Goal: Task Accomplishment & Management: Manage account settings

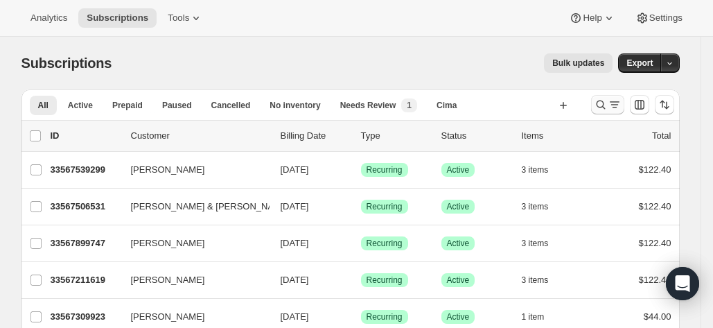
click at [618, 104] on icon "Search and filter results" at bounding box center [615, 105] width 14 height 14
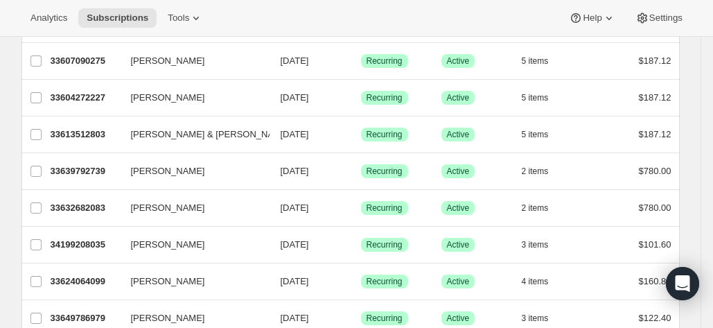
scroll to position [239, 0]
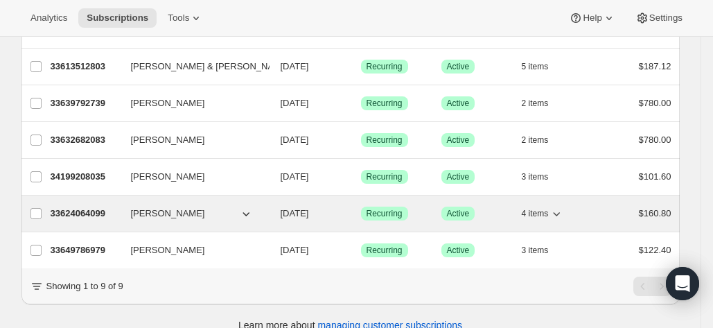
type input "deborah"
click at [82, 207] on p "33624064099" at bounding box center [85, 214] width 69 height 14
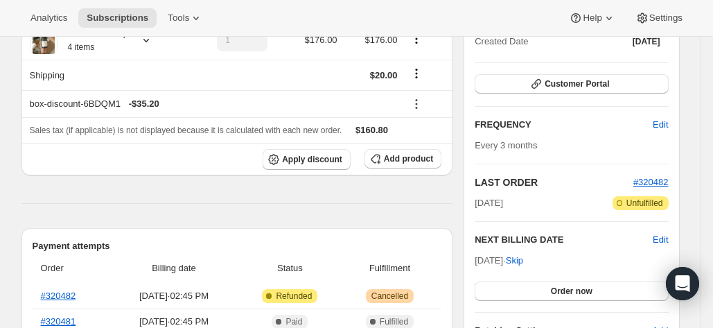
scroll to position [173, 0]
click at [572, 81] on span "Customer Portal" at bounding box center [577, 84] width 64 height 11
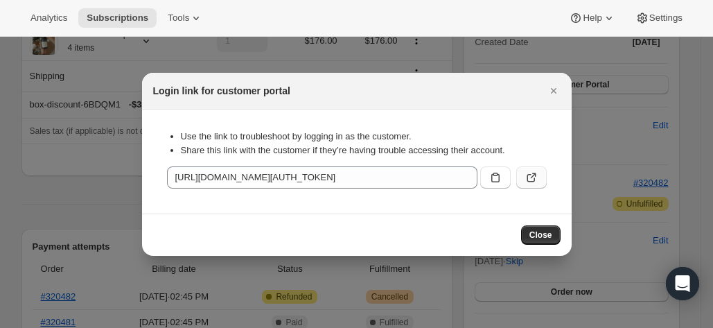
click at [533, 179] on icon ":rc8:" at bounding box center [532, 177] width 14 height 14
click at [556, 88] on icon "Close" at bounding box center [554, 91] width 14 height 14
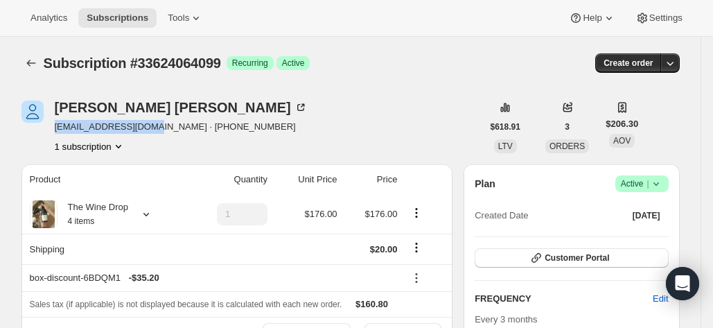
drag, startPoint x: 149, startPoint y: 125, endPoint x: 58, endPoint y: 130, distance: 90.9
click at [58, 130] on span "horrell326@gmail.com · +15053506732" at bounding box center [181, 127] width 253 height 14
copy span "horrell326@gmail.com"
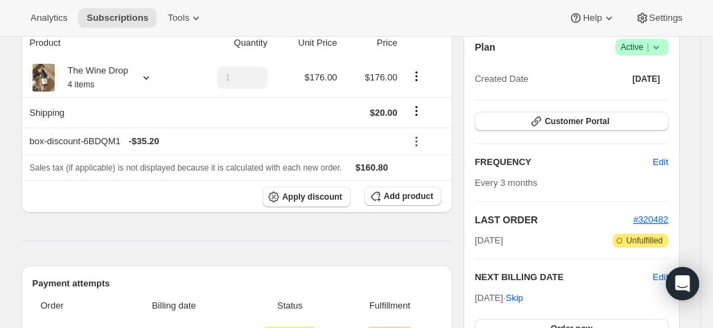
scroll to position [134, 0]
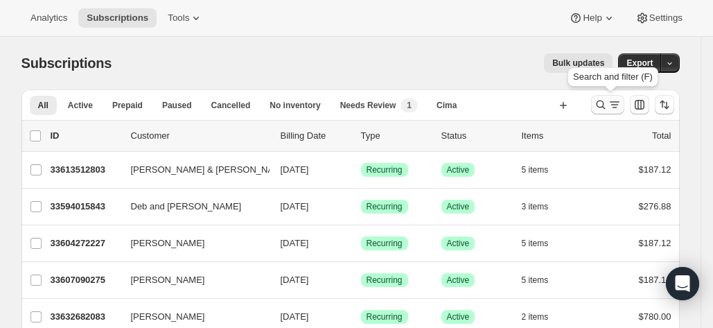
click at [603, 98] on icon "Search and filter results" at bounding box center [601, 105] width 14 height 14
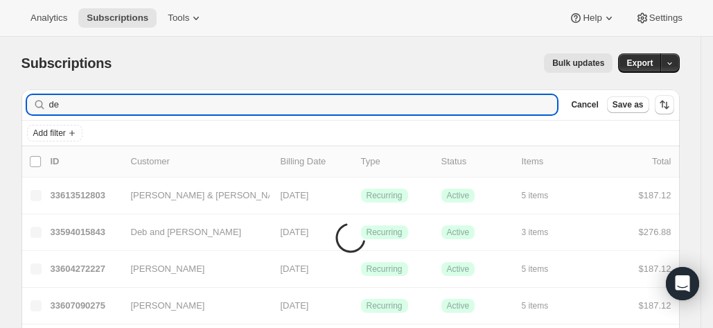
type input "d"
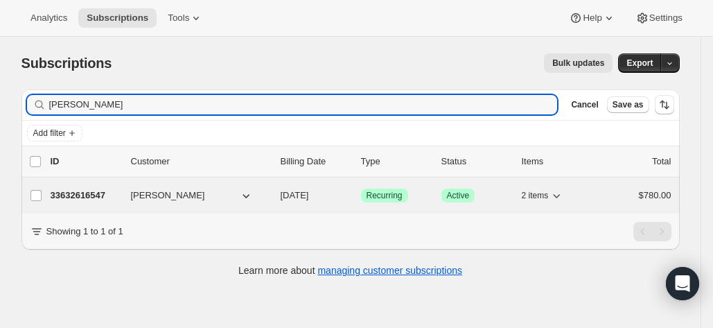
type input "adam judd"
click at [78, 198] on p "33632616547" at bounding box center [85, 196] width 69 height 14
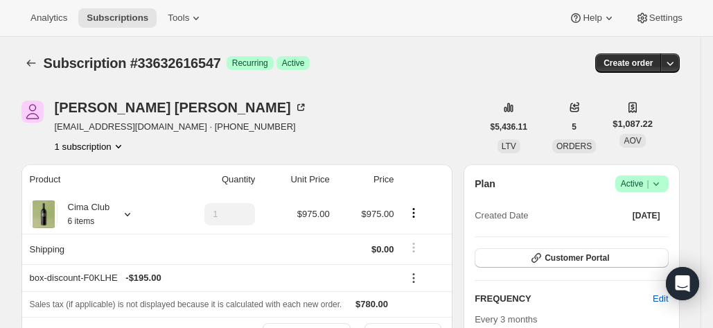
click at [663, 187] on icon at bounding box center [656, 184] width 14 height 14
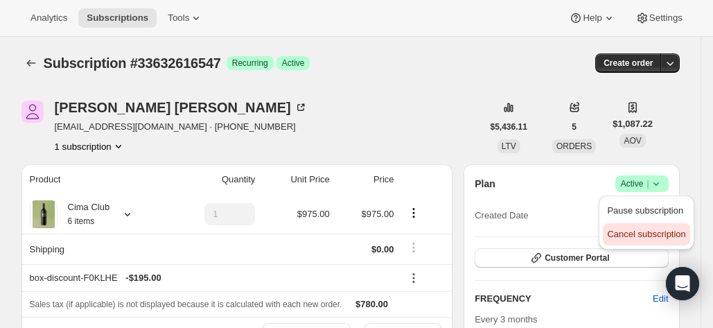
click at [658, 240] on span "Cancel subscription" at bounding box center [646, 234] width 78 height 14
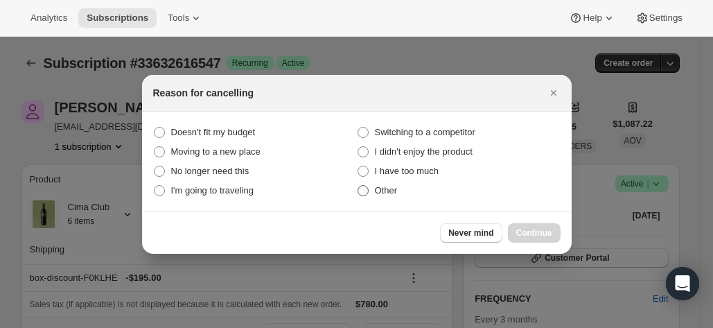
click at [377, 186] on span "Other" at bounding box center [386, 190] width 23 height 10
click at [358, 186] on input "Other" at bounding box center [358, 185] width 1 height 1
radio input "true"
click at [549, 235] on span "Continue" at bounding box center [534, 232] width 36 height 11
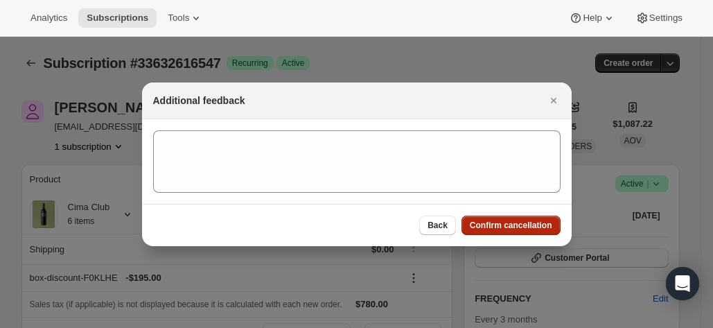
click at [521, 227] on span "Confirm cancellation" at bounding box center [511, 225] width 82 height 11
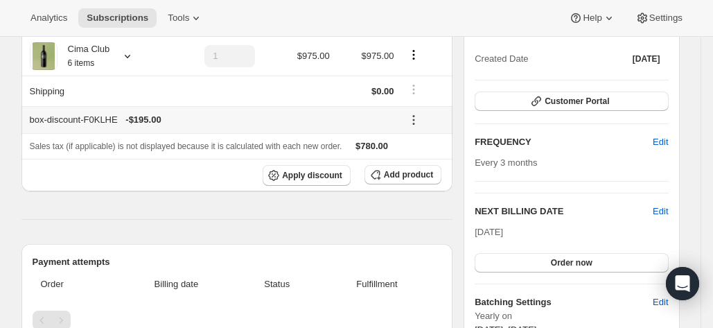
scroll to position [175, 0]
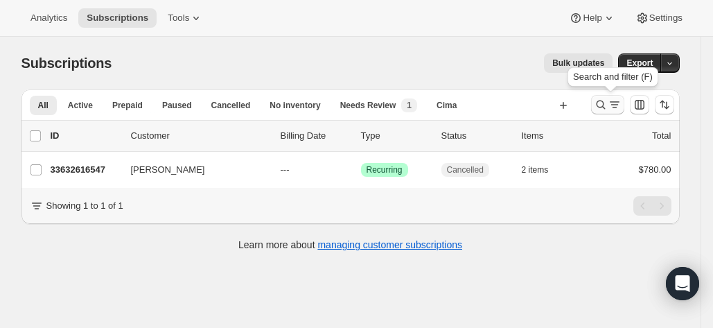
click at [612, 103] on icon "Search and filter results" at bounding box center [615, 105] width 14 height 14
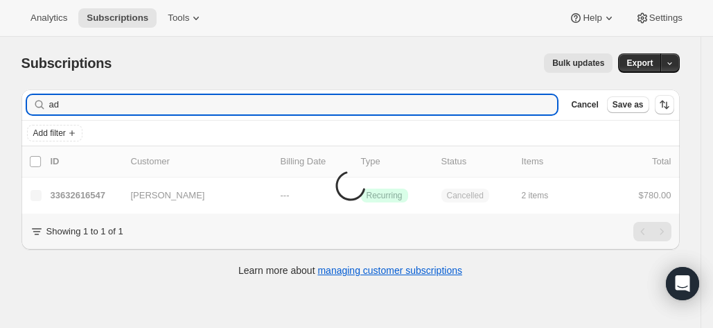
type input "a"
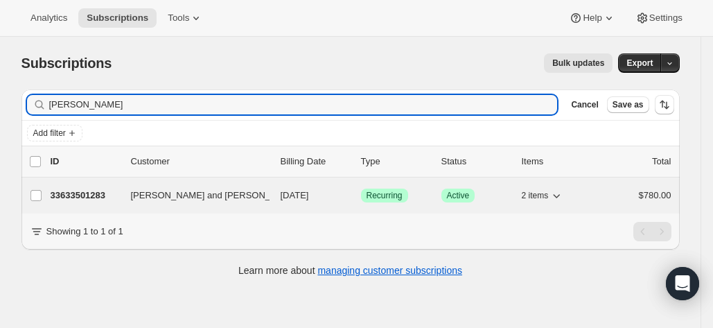
type input "gary olson"
click at [67, 199] on p "33633501283" at bounding box center [85, 196] width 69 height 14
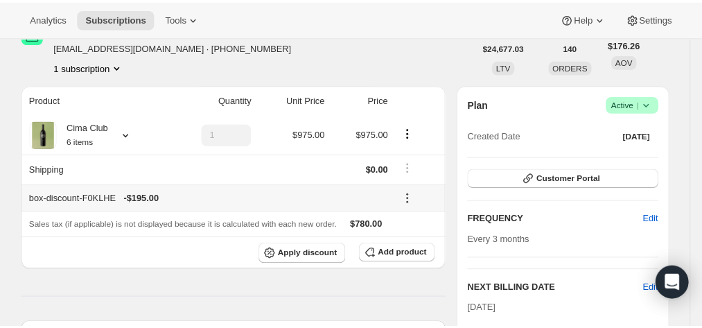
scroll to position [79, 0]
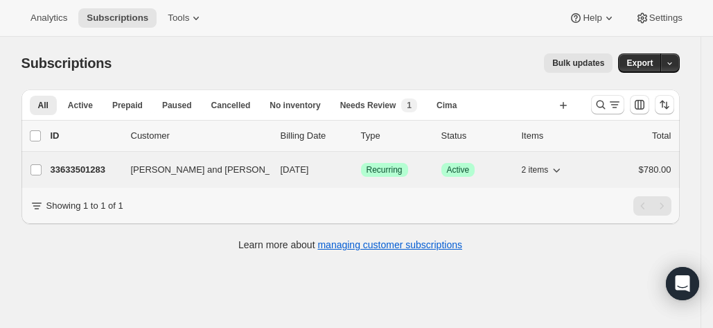
click at [78, 171] on p "33633501283" at bounding box center [85, 170] width 69 height 14
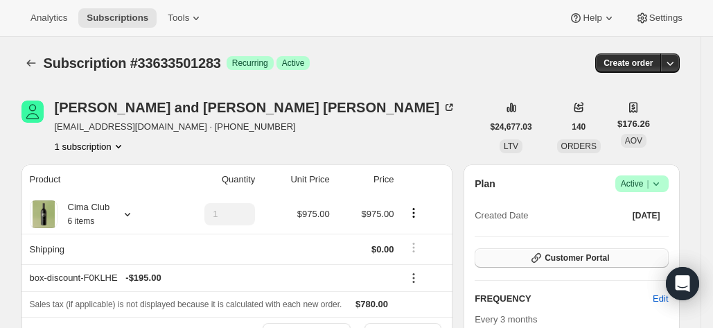
click at [566, 263] on span "Customer Portal" at bounding box center [577, 257] width 64 height 11
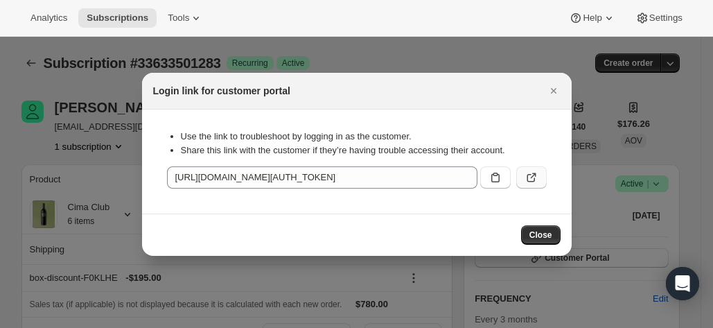
click at [520, 184] on button ":r2s:" at bounding box center [531, 177] width 30 height 22
click at [560, 94] on icon "Close" at bounding box center [554, 91] width 14 height 14
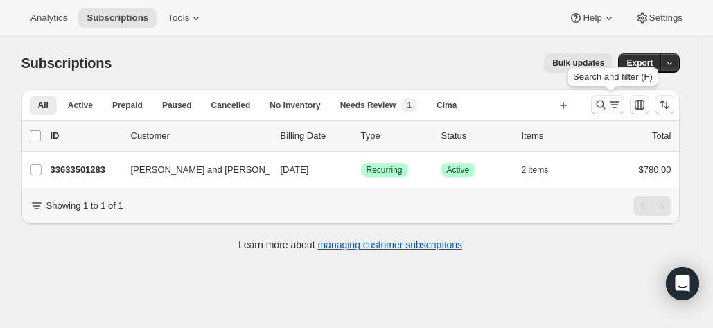
click at [602, 106] on icon "Search and filter results" at bounding box center [601, 105] width 14 height 14
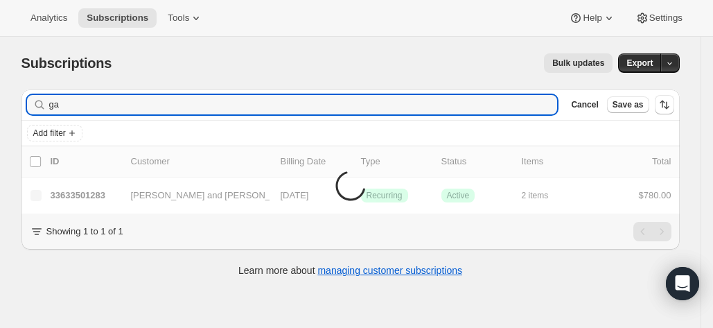
type input "g"
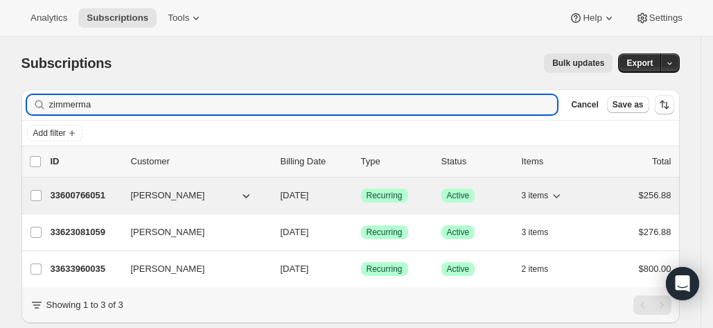
type input "zimmerma"
click at [98, 189] on p "33600766051" at bounding box center [85, 196] width 69 height 14
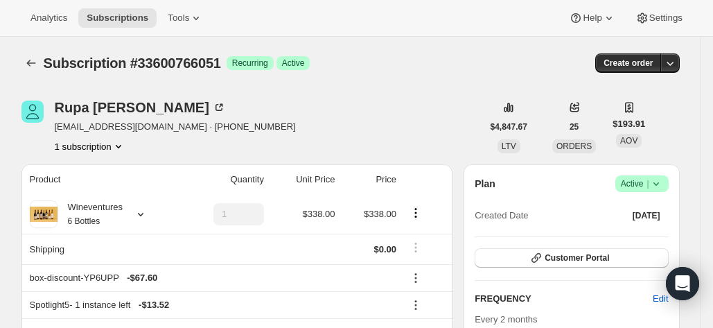
click at [661, 185] on icon at bounding box center [656, 184] width 14 height 14
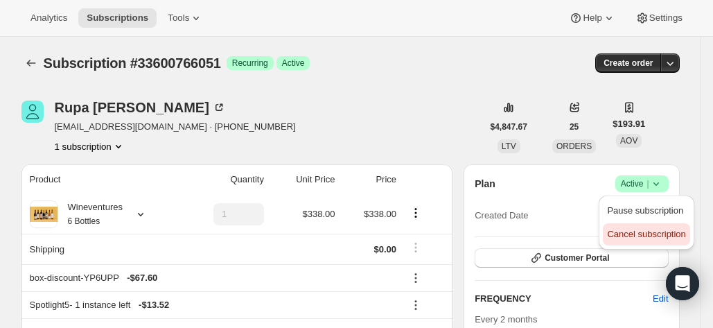
click at [650, 229] on span "Cancel subscription" at bounding box center [646, 234] width 78 height 10
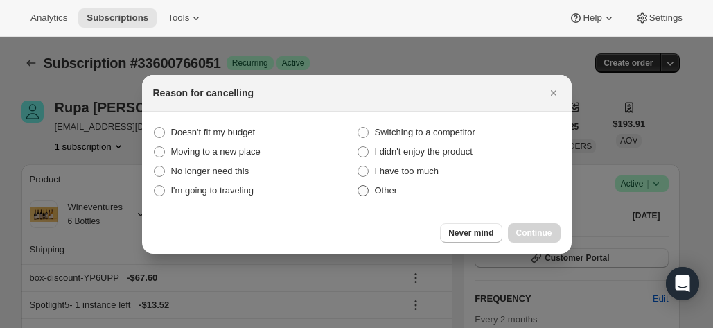
click at [366, 193] on span ":r39:" at bounding box center [363, 190] width 11 height 11
click at [358, 186] on input "Other" at bounding box center [358, 185] width 1 height 1
radio input "true"
click at [534, 233] on span "Continue" at bounding box center [534, 232] width 36 height 11
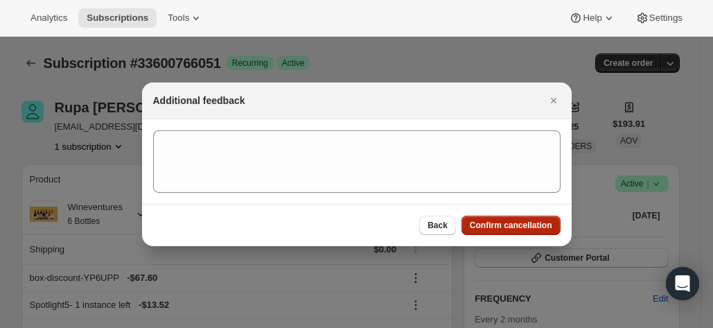
click at [513, 217] on button "Confirm cancellation" at bounding box center [511, 225] width 99 height 19
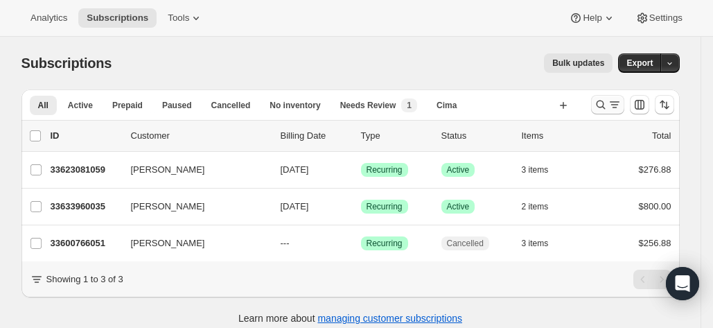
click at [619, 107] on icon "Search and filter results" at bounding box center [615, 105] width 14 height 14
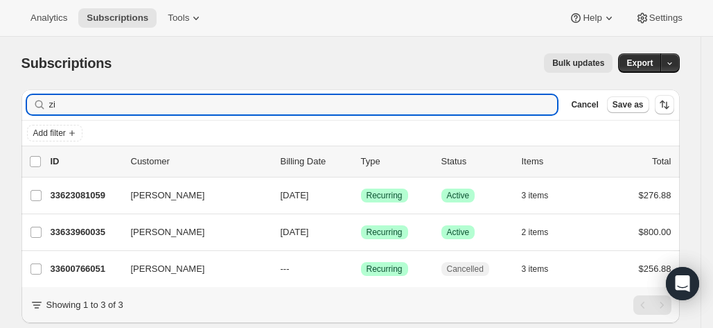
type input "z"
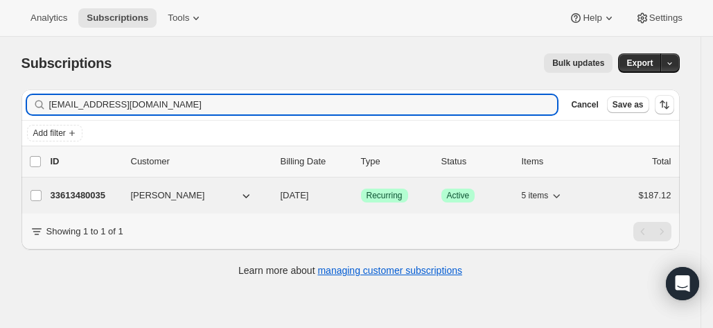
type input "lesliearob@gmail.com"
click at [73, 197] on p "33613480035" at bounding box center [85, 196] width 69 height 14
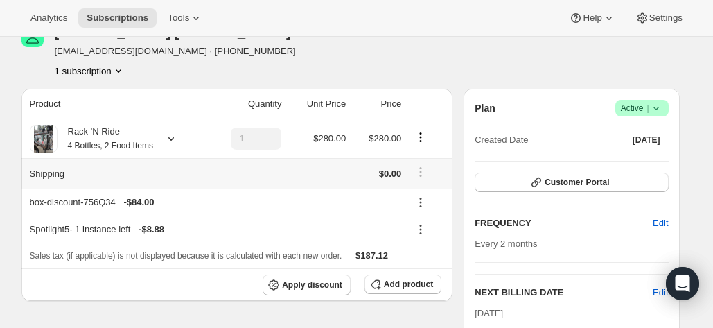
scroll to position [75, 0]
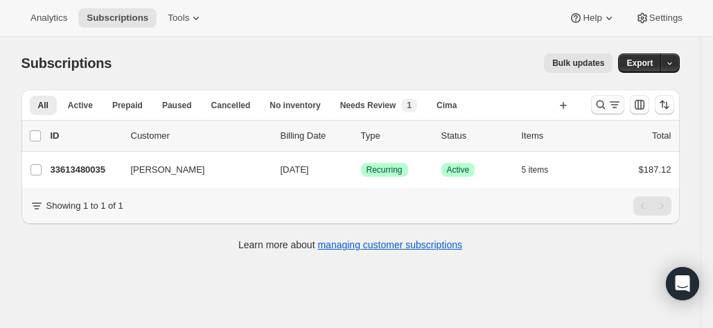
click at [597, 100] on icon "Search and filter results" at bounding box center [601, 105] width 14 height 14
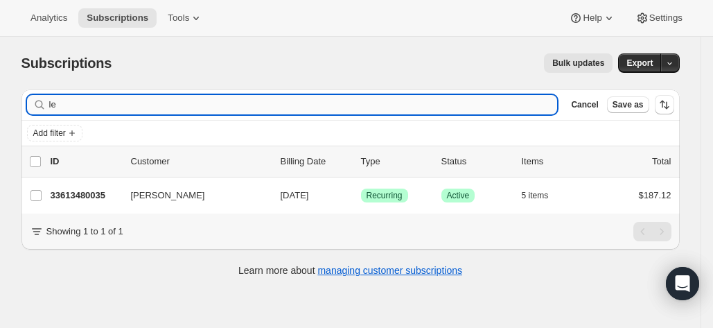
type input "l"
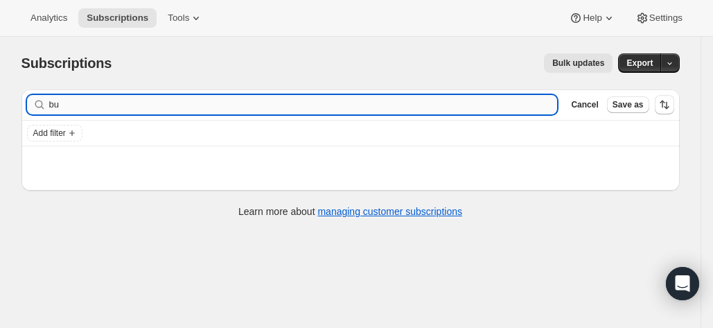
type input "b"
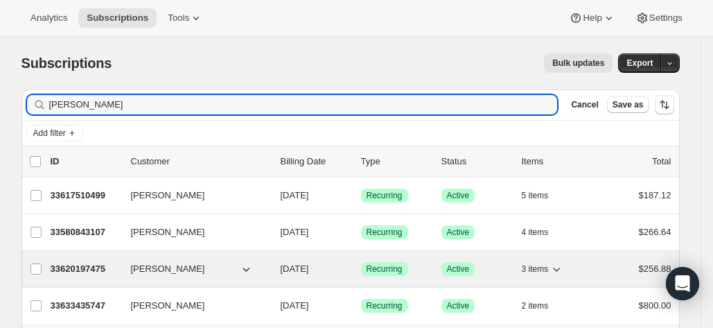
type input "walter"
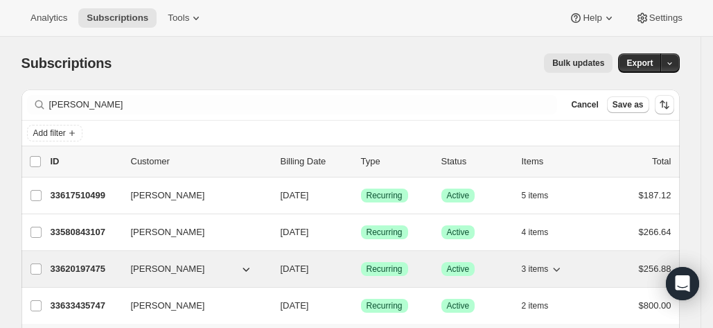
click at [73, 265] on p "33620197475" at bounding box center [85, 269] width 69 height 14
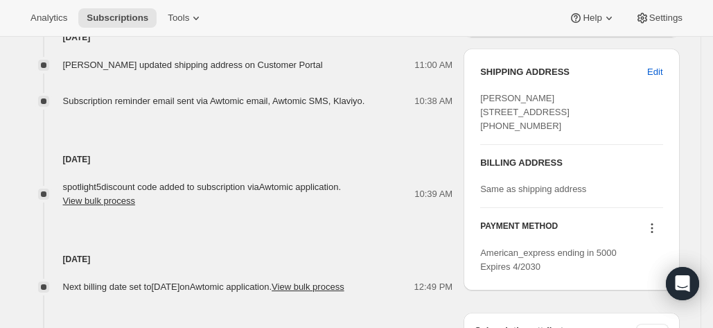
scroll to position [590, 0]
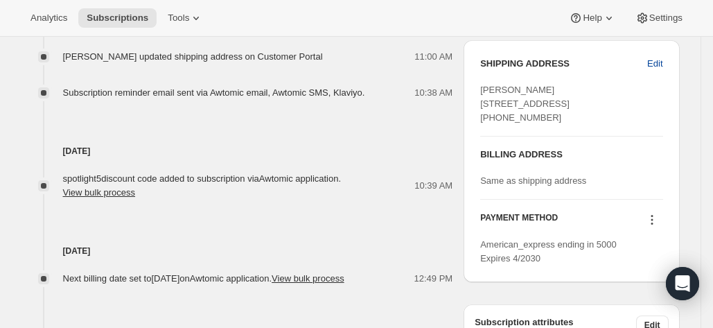
click at [660, 64] on span "Edit" at bounding box center [654, 64] width 15 height 14
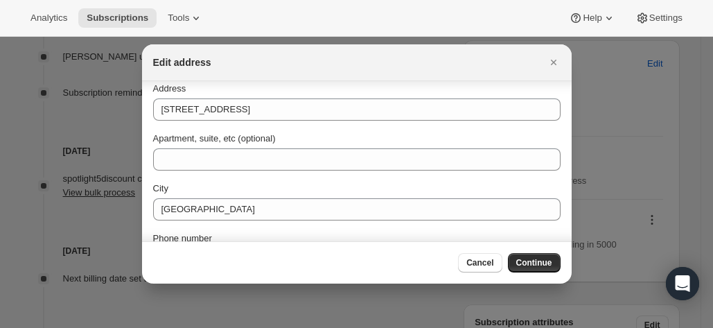
scroll to position [200, 0]
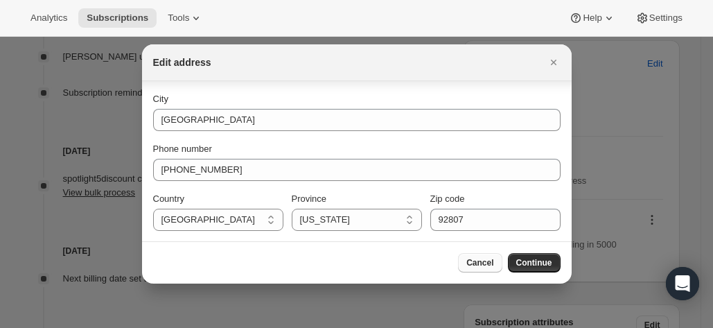
click at [472, 268] on button "Cancel" at bounding box center [480, 262] width 44 height 19
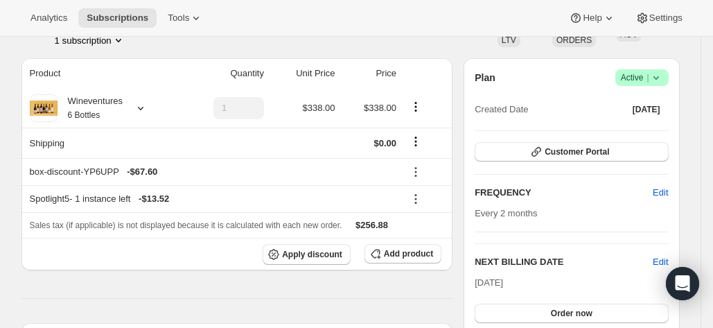
scroll to position [105, 0]
click at [139, 112] on icon at bounding box center [141, 109] width 14 height 14
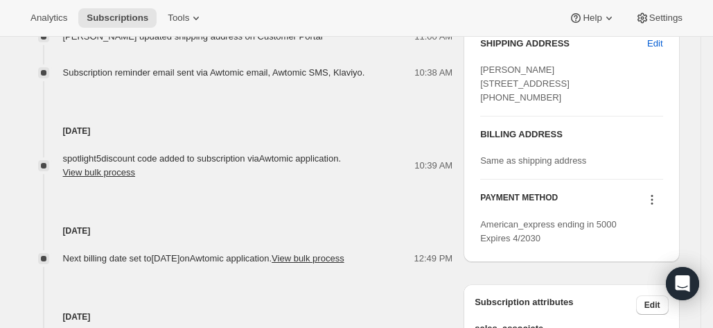
scroll to position [557, 0]
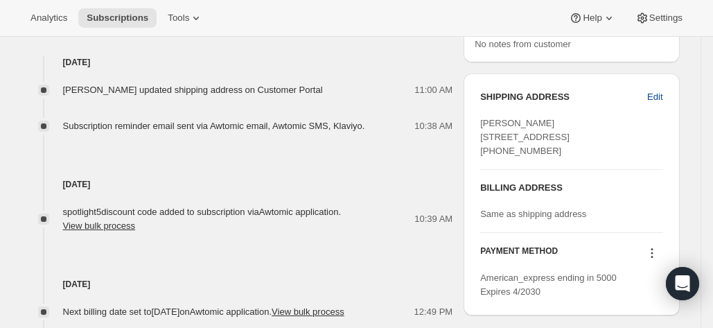
click at [656, 98] on span "Edit" at bounding box center [654, 97] width 15 height 14
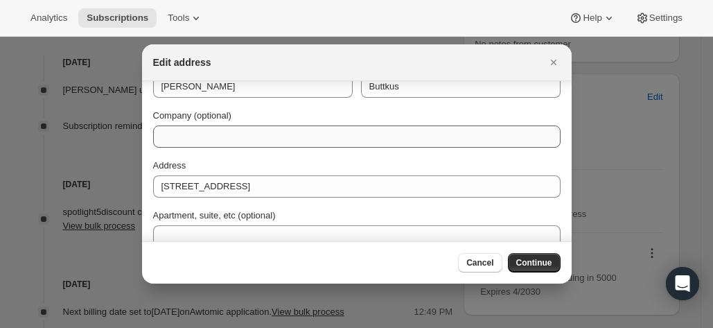
scroll to position [0, 0]
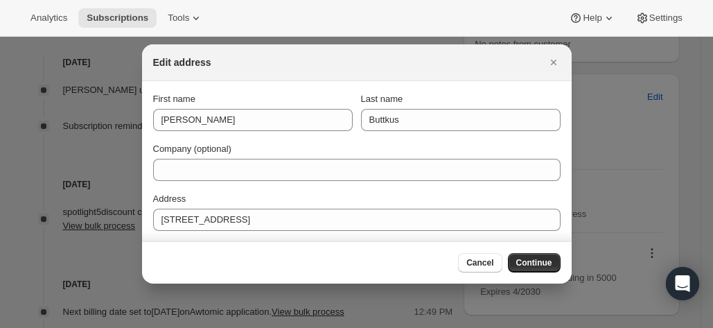
click at [473, 279] on div "Cancel Continue" at bounding box center [357, 262] width 430 height 42
click at [478, 270] on button "Cancel" at bounding box center [480, 262] width 44 height 19
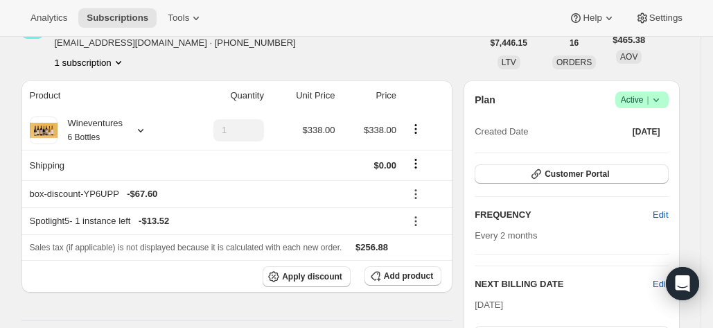
scroll to position [85, 0]
click at [138, 131] on icon at bounding box center [141, 130] width 14 height 14
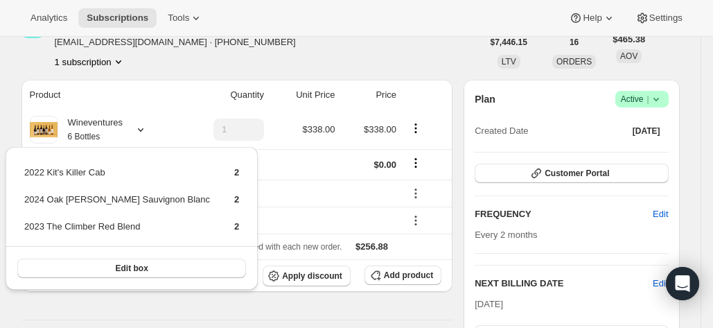
click at [263, 46] on div "Walter Buttkus wbuttkus@gmail.com · +13108920089 1 subscription" at bounding box center [251, 42] width 461 height 53
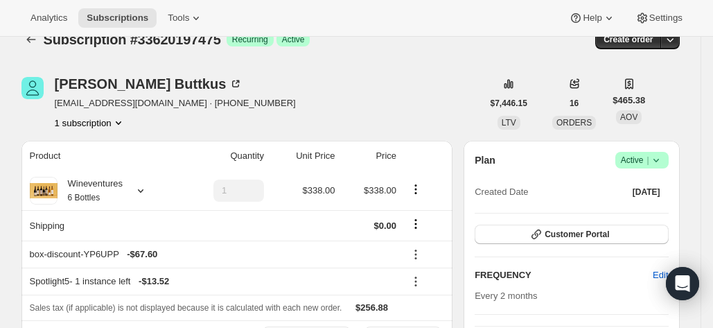
scroll to position [24, 0]
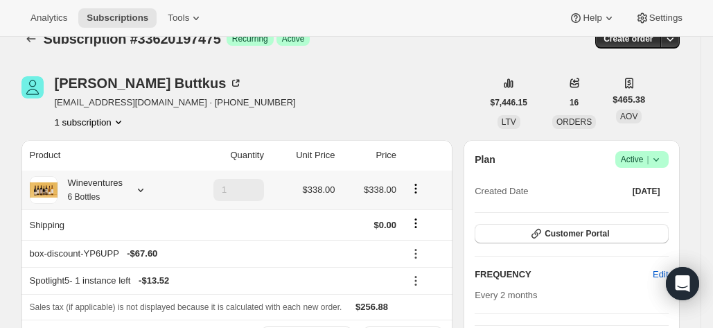
click at [146, 191] on icon at bounding box center [141, 190] width 14 height 14
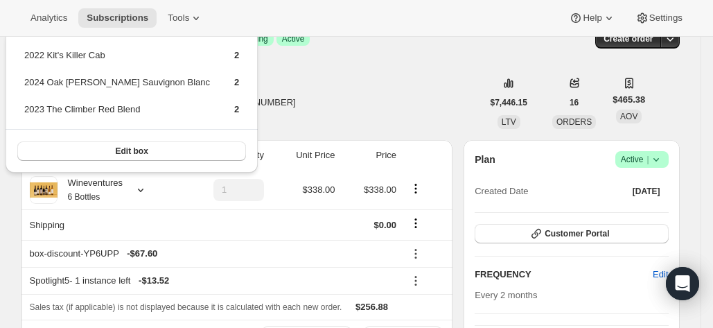
click at [288, 80] on div "Walter Buttkus wbuttkus@gmail.com · +13108920089 1 subscription" at bounding box center [251, 102] width 461 height 53
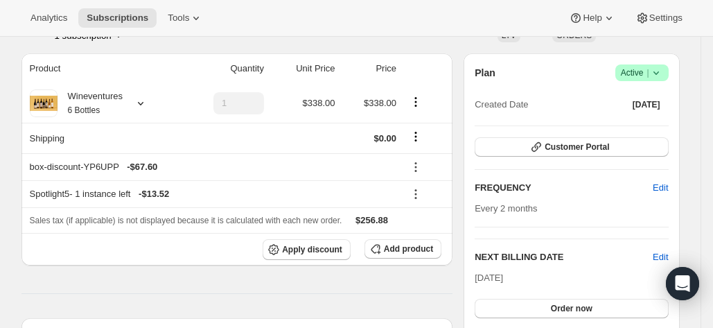
scroll to position [136, 0]
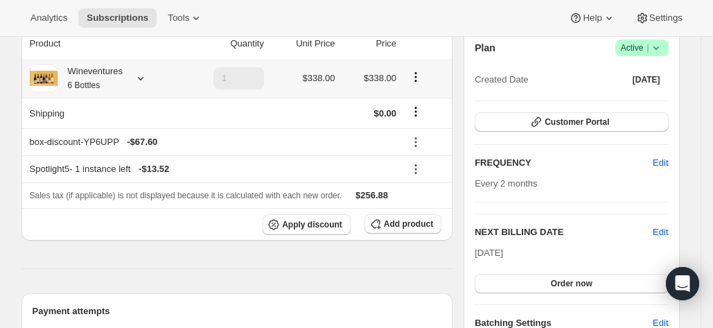
click at [142, 80] on icon at bounding box center [141, 78] width 14 height 14
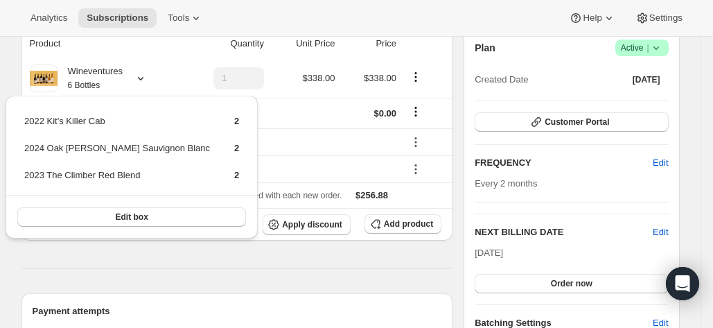
click at [274, 21] on div "Analytics Subscriptions Tools Help Settings" at bounding box center [356, 18] width 713 height 37
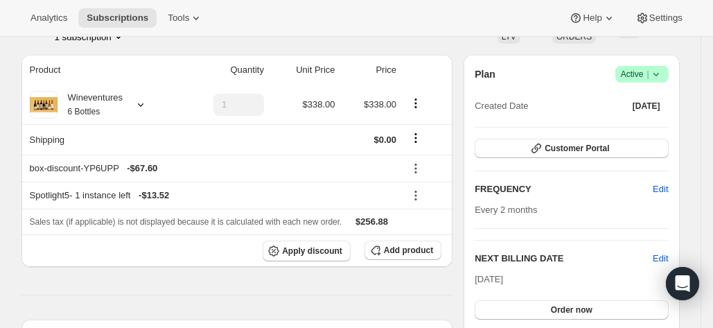
scroll to position [0, 0]
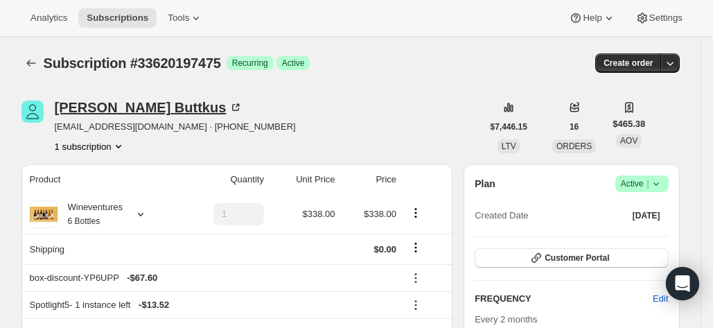
click at [114, 107] on div "Walter Buttkus" at bounding box center [149, 107] width 189 height 14
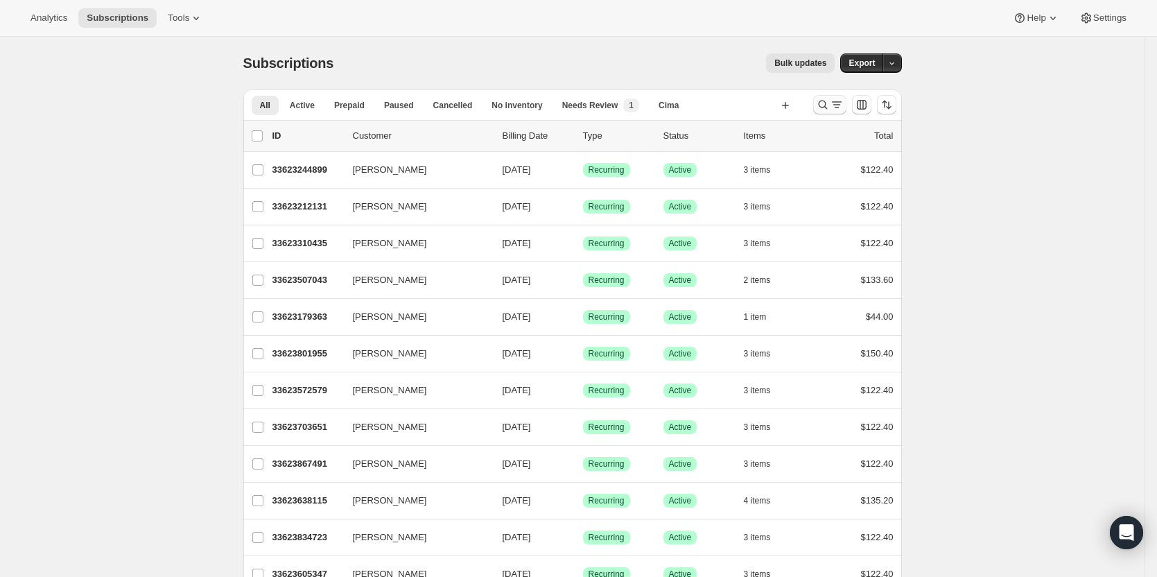
click at [827, 107] on icon "Search and filter results" at bounding box center [822, 104] width 9 height 9
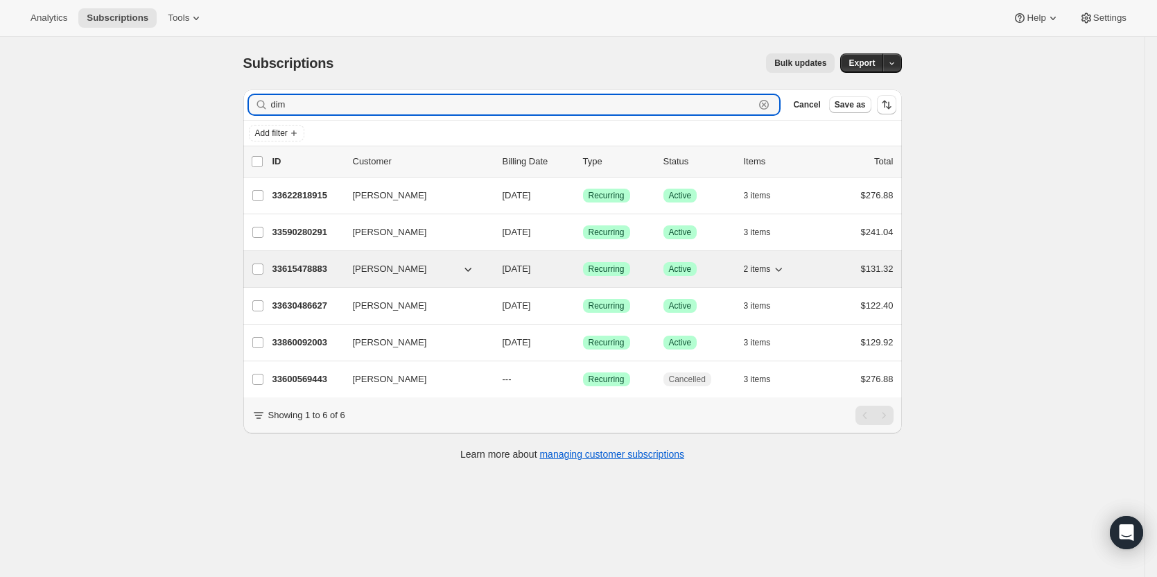
type input "dim"
click at [308, 270] on p "33615478883" at bounding box center [306, 269] width 69 height 14
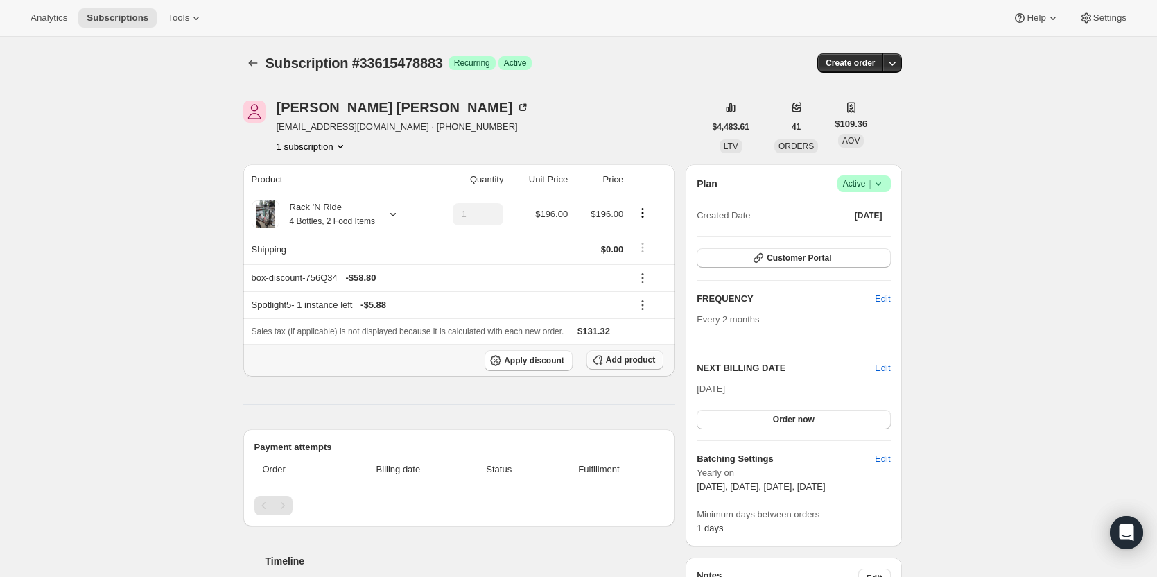
click at [625, 357] on span "Add product" at bounding box center [630, 359] width 49 height 11
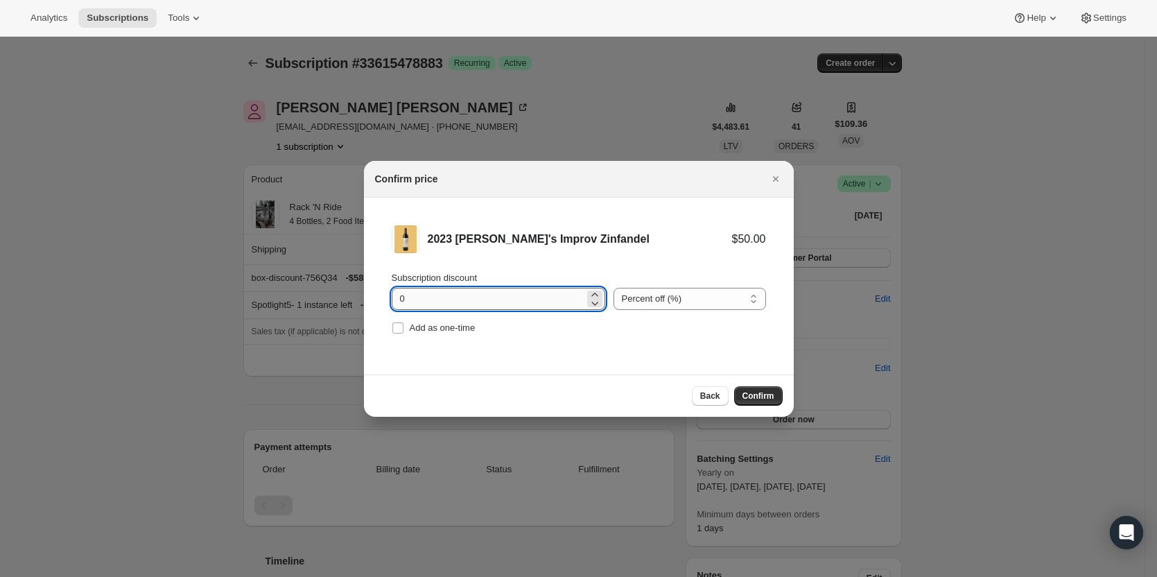
click at [521, 301] on input "0" at bounding box center [488, 299] width 193 height 22
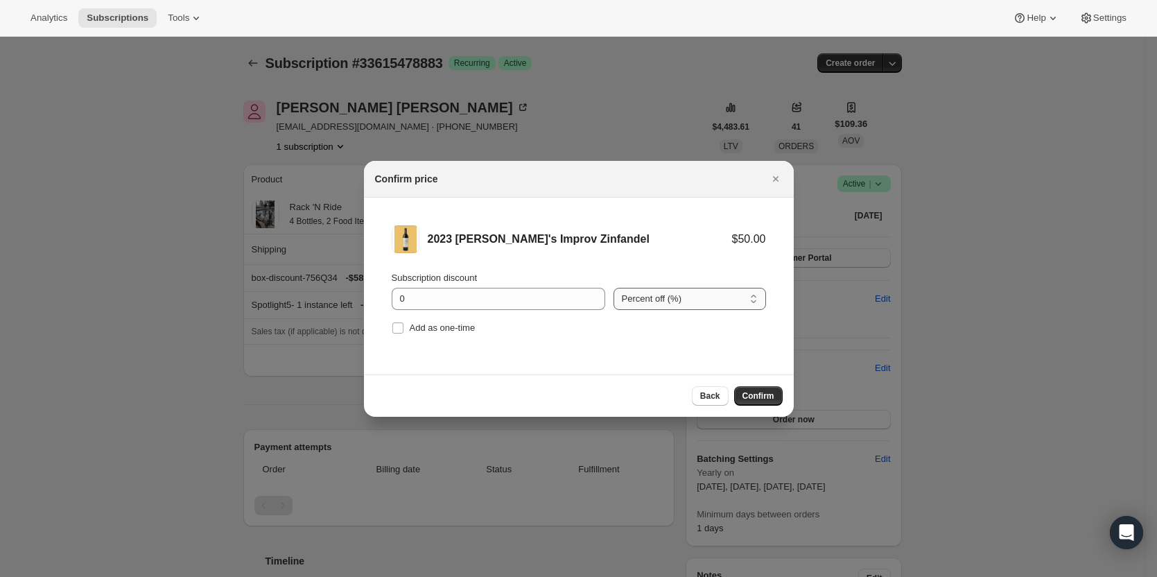
click at [668, 299] on select "Percent off (%) Amount off ($)" at bounding box center [689, 299] width 152 height 22
click at [613, 288] on select "Percent off (%) Amount off ($)" at bounding box center [689, 299] width 152 height 22
click at [663, 306] on select "Percent off (%) Amount off ($)" at bounding box center [689, 299] width 152 height 22
select select "percentage"
click at [613, 288] on select "Percent off (%) Amount off ($)" at bounding box center [689, 299] width 152 height 22
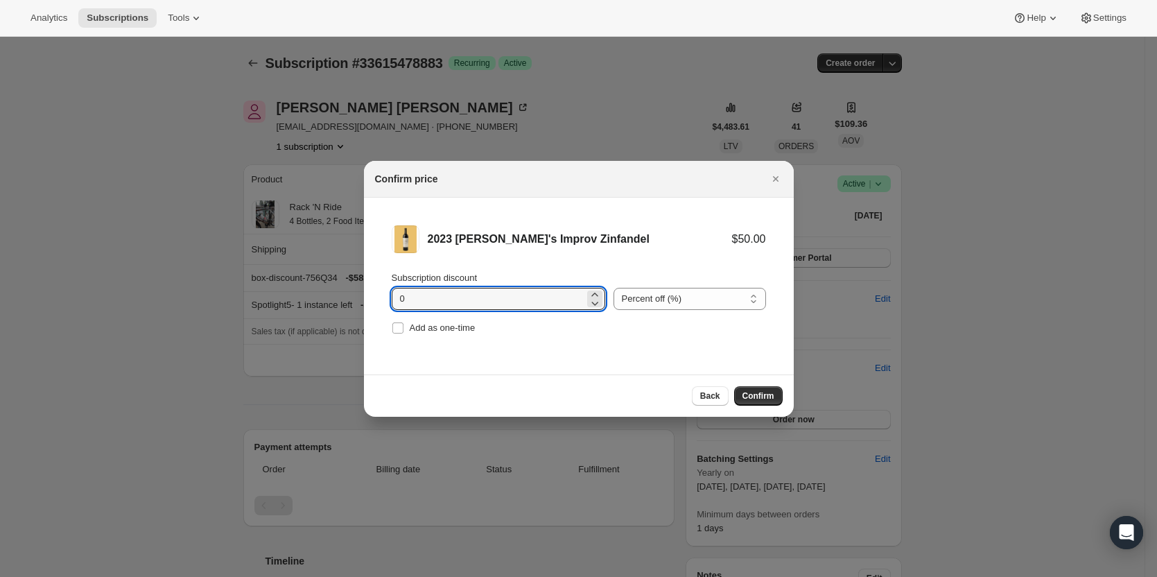
drag, startPoint x: 516, startPoint y: 297, endPoint x: 370, endPoint y: 296, distance: 145.5
click at [371, 295] on li "2023 Gary's Improv Zinfandel $50.00 Subscription discount 0 Percent off (%) Amo…" at bounding box center [579, 282] width 430 height 168
type input "100"
click at [417, 326] on span "Add as one-time" at bounding box center [443, 327] width 66 height 10
click at [403, 326] on input "Add as one-time" at bounding box center [397, 327] width 11 height 11
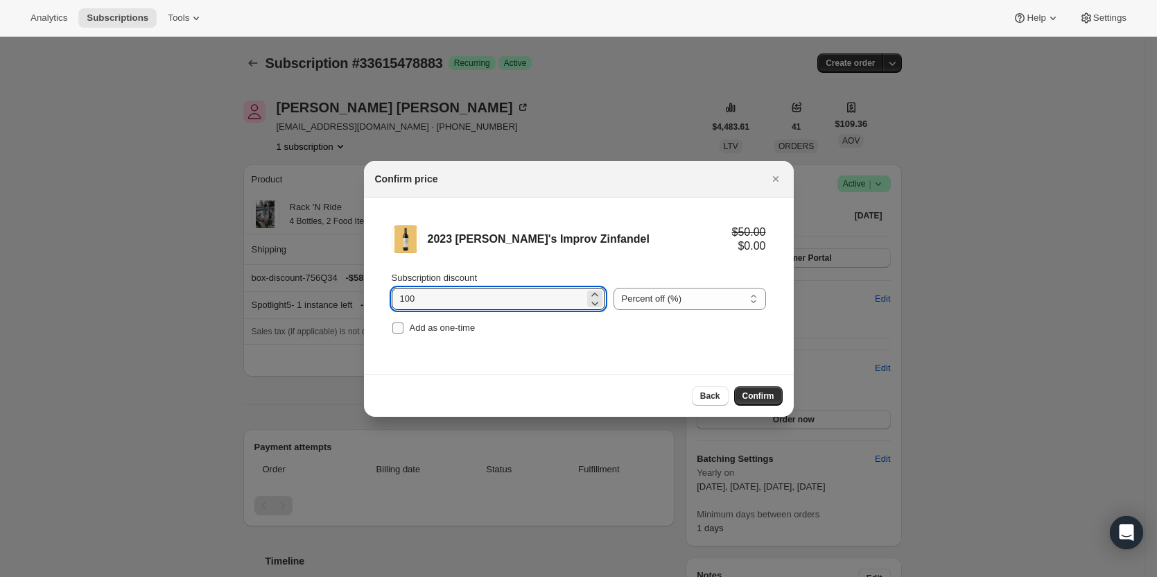
checkbox input "true"
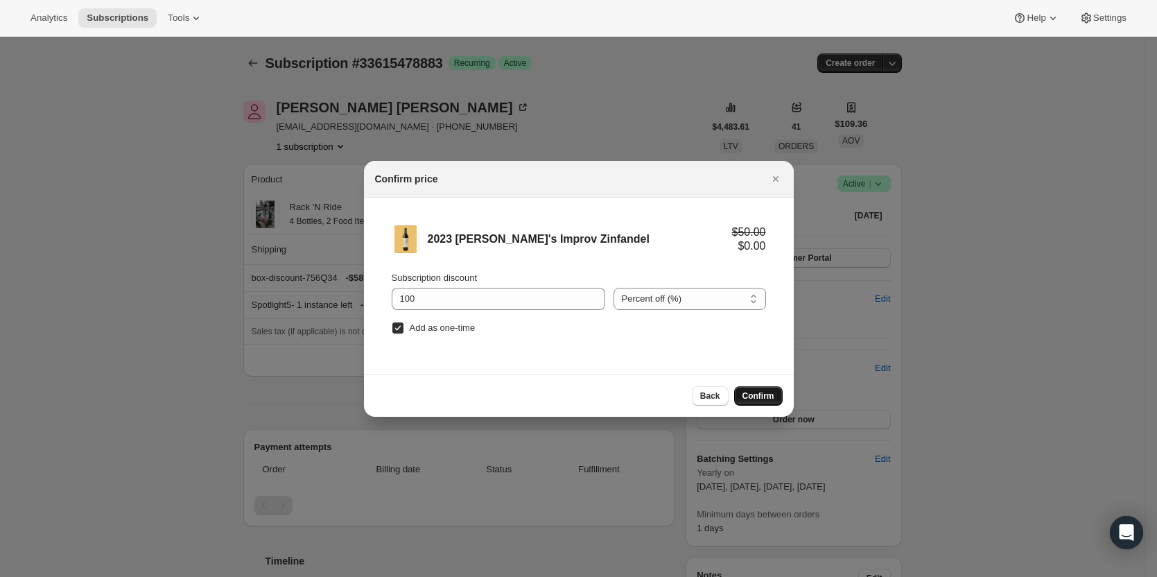
click at [762, 386] on button "Confirm" at bounding box center [758, 395] width 49 height 19
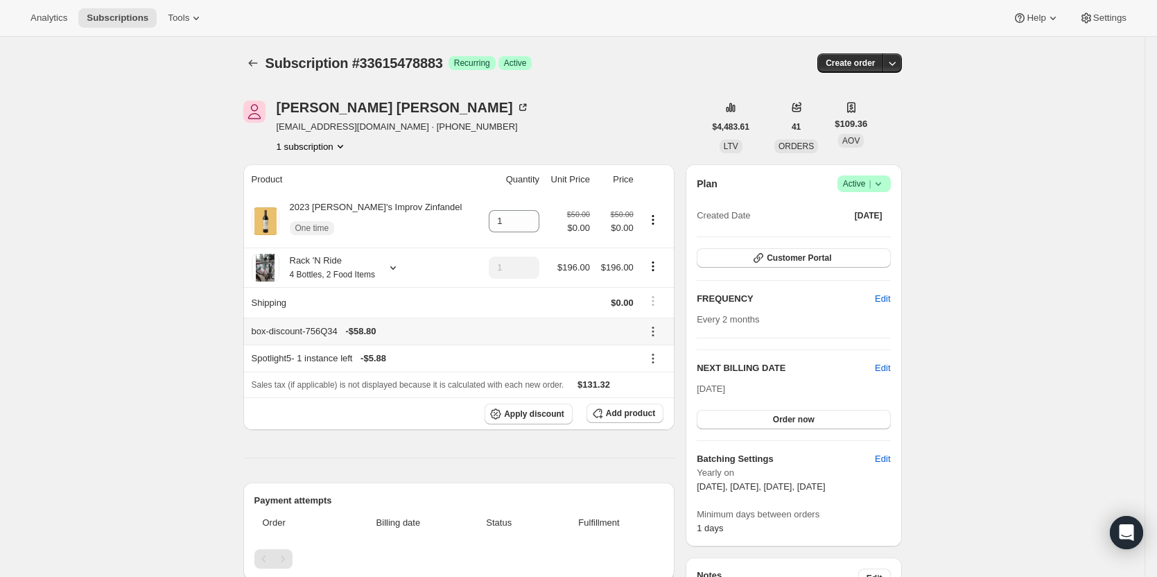
click at [653, 334] on icon at bounding box center [653, 331] width 14 height 14
click at [434, 301] on th "Shipping" at bounding box center [362, 302] width 238 height 30
click at [580, 306] on td at bounding box center [568, 302] width 51 height 30
click at [266, 304] on th "Shipping" at bounding box center [362, 302] width 238 height 30
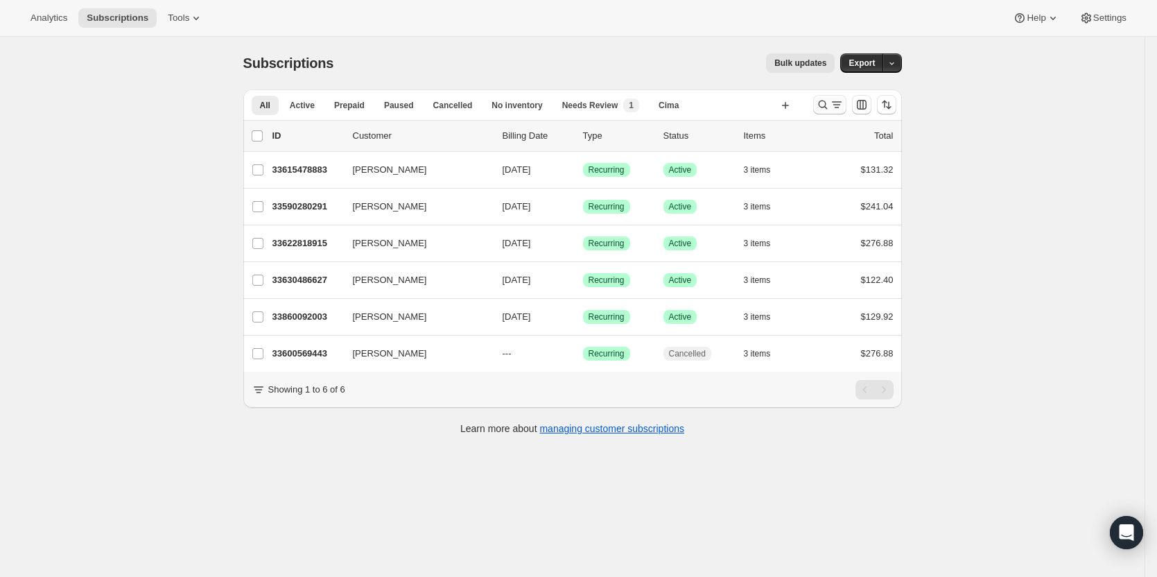
click at [833, 105] on icon "Search and filter results" at bounding box center [837, 105] width 14 height 14
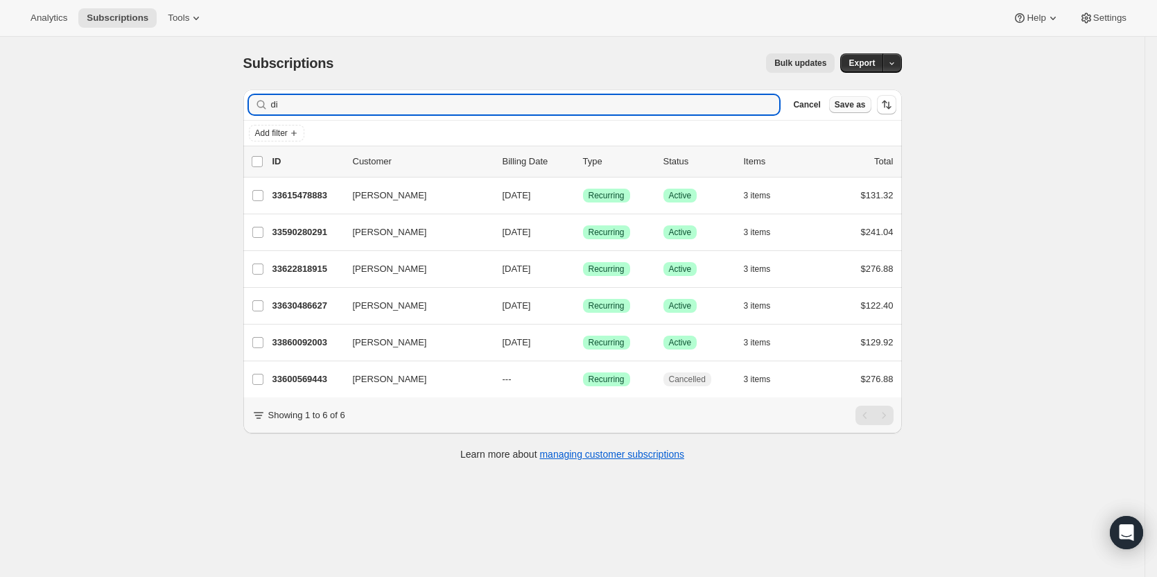
type input "d"
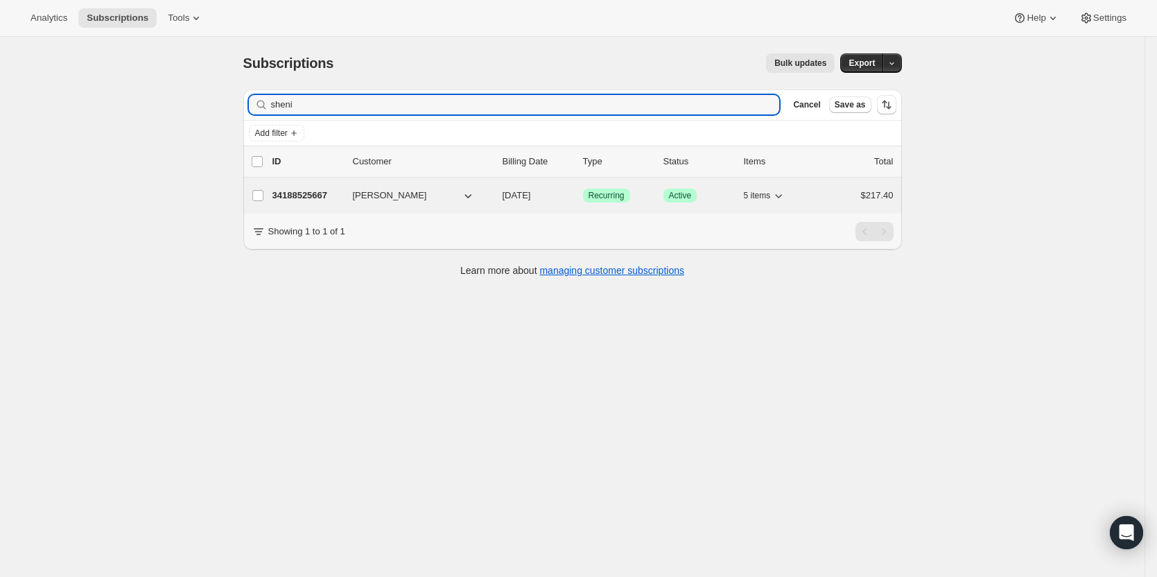
type input "sheni"
click at [297, 193] on p "34188525667" at bounding box center [306, 196] width 69 height 14
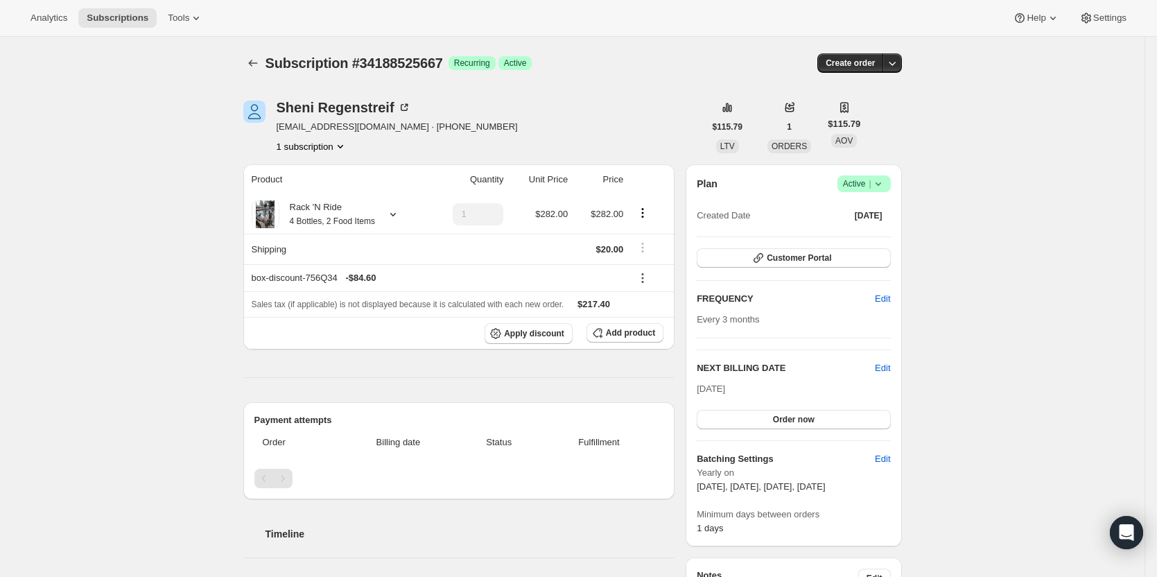
click at [885, 183] on icon at bounding box center [878, 184] width 14 height 14
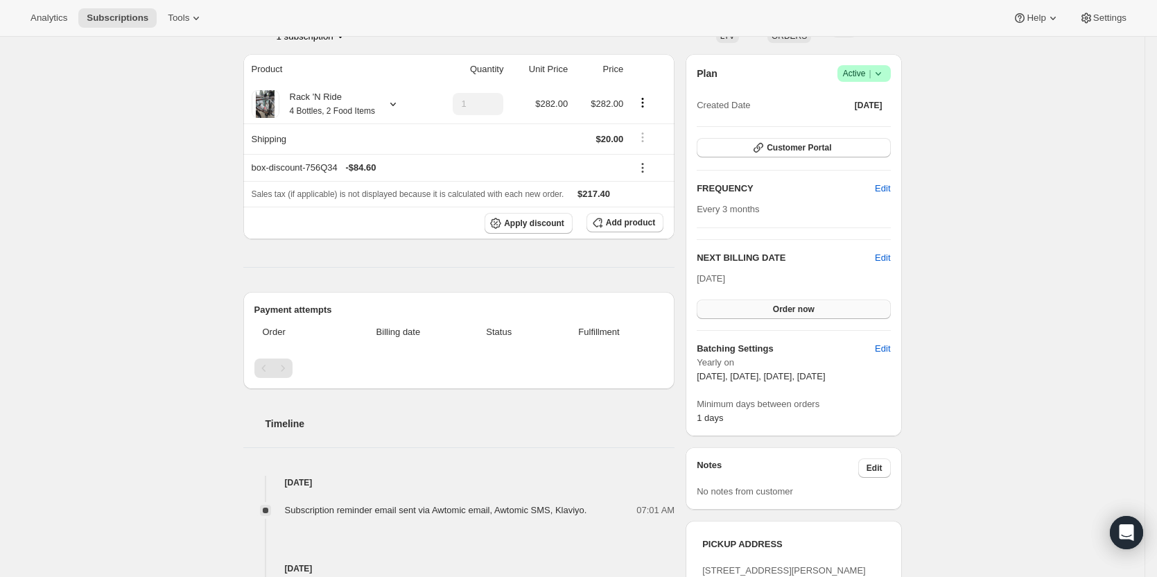
scroll to position [139, 0]
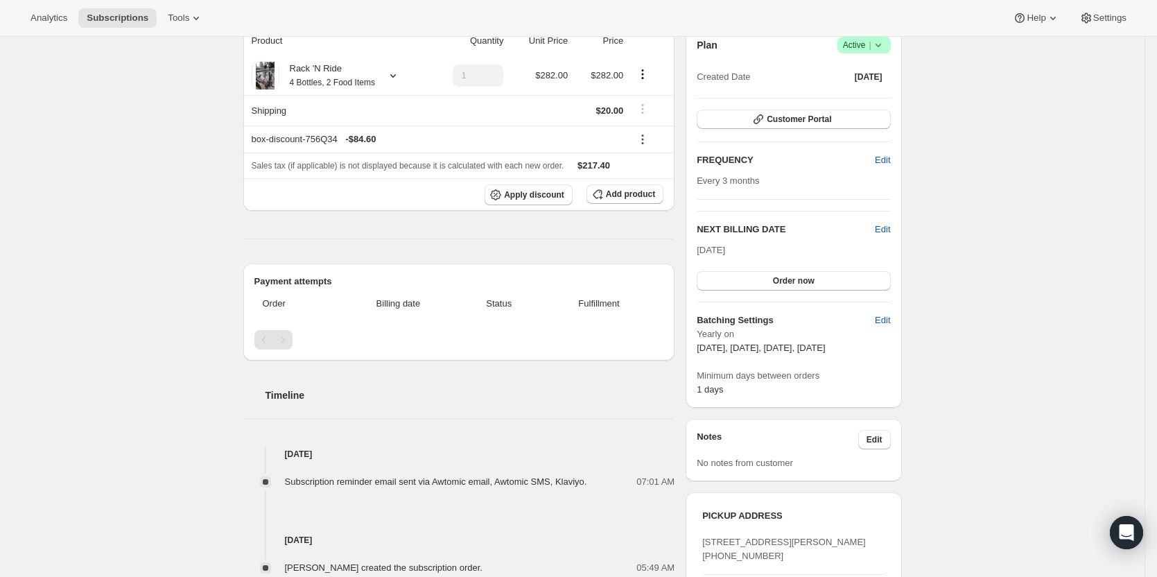
click at [883, 217] on div "Plan Success Active | Created Date Sep 9, 2025 Customer Portal FREQUENCY Edit E…" at bounding box center [793, 217] width 193 height 360
click at [901, 239] on div "Plan Success Active | Created Date Sep 9, 2025 Customer Portal FREQUENCY Edit E…" at bounding box center [793, 217] width 216 height 382
click at [890, 230] on span "Edit" at bounding box center [882, 229] width 15 height 14
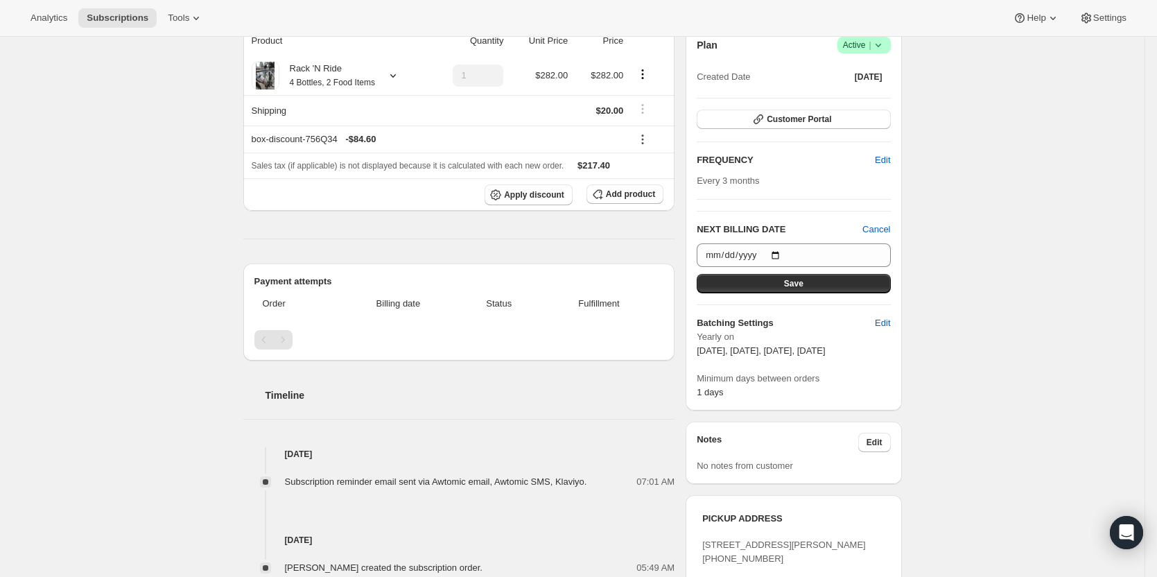
click at [982, 239] on div "Subscription #34188525667. This page is ready Subscription #34188525667 Success…" at bounding box center [572, 506] width 1144 height 1217
click at [931, 304] on div "Subscription #34188525667. This page is ready Subscription #34188525667 Success…" at bounding box center [572, 506] width 1144 height 1217
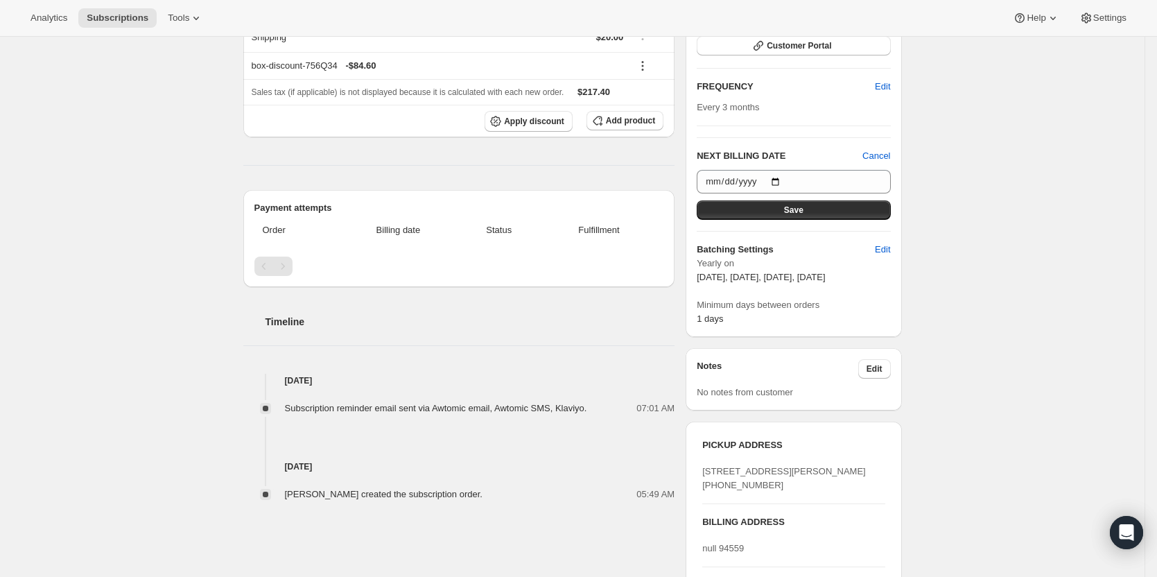
scroll to position [0, 0]
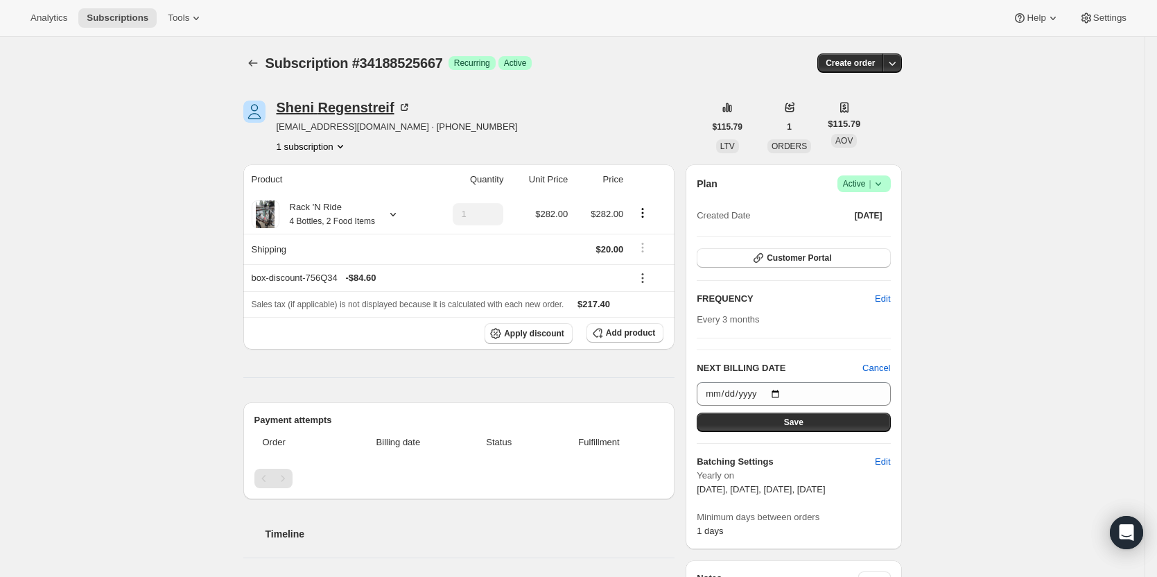
click at [357, 102] on div "Sheni Regenstreif" at bounding box center [344, 107] width 134 height 14
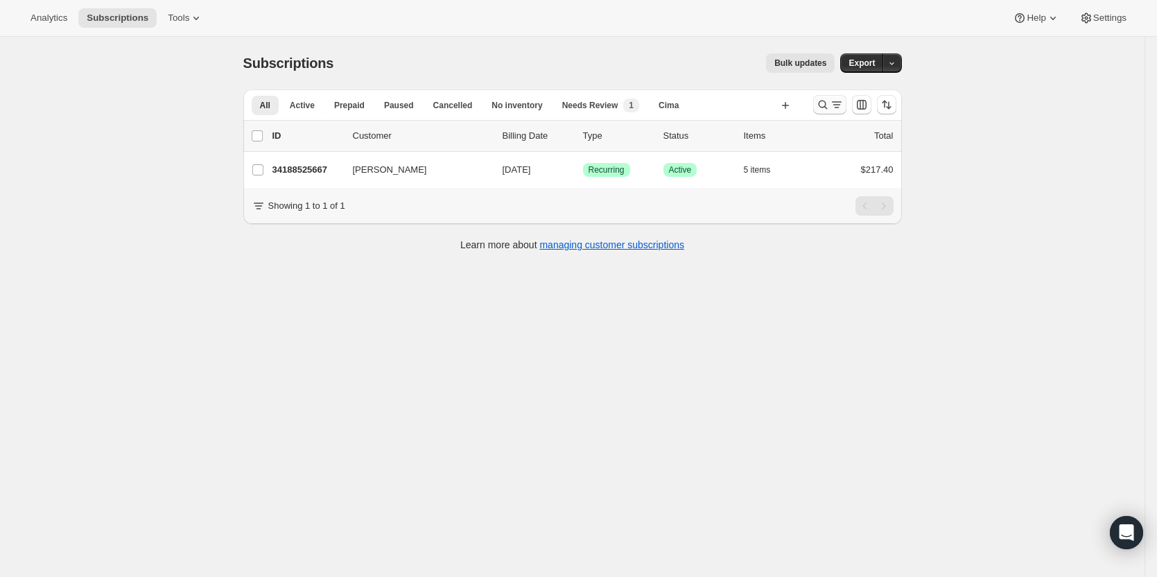
click at [837, 106] on icon "Search and filter results" at bounding box center [837, 105] width 14 height 14
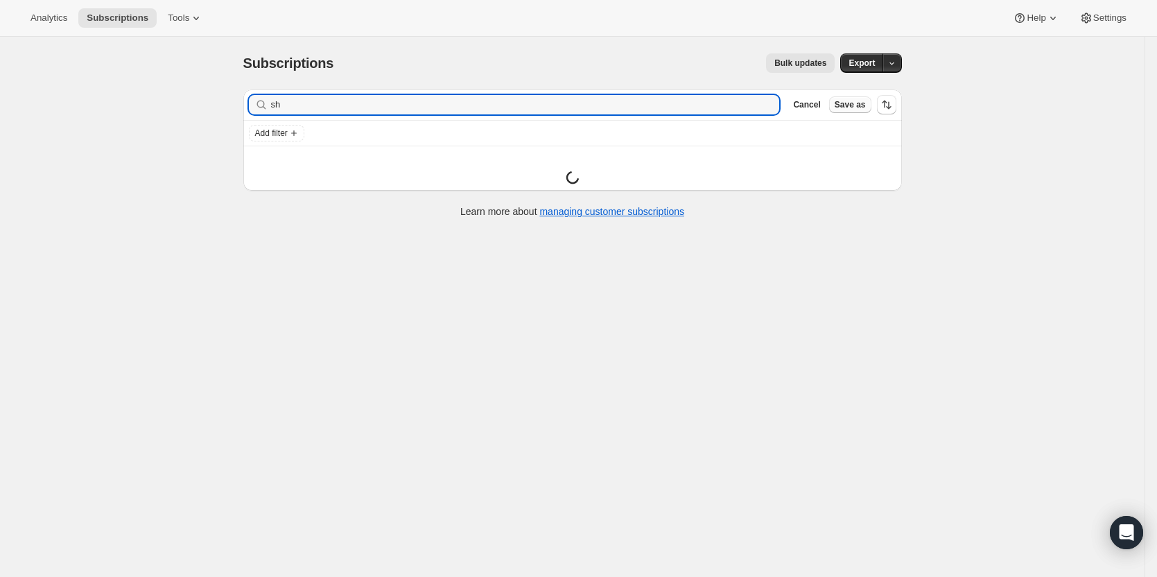
type input "s"
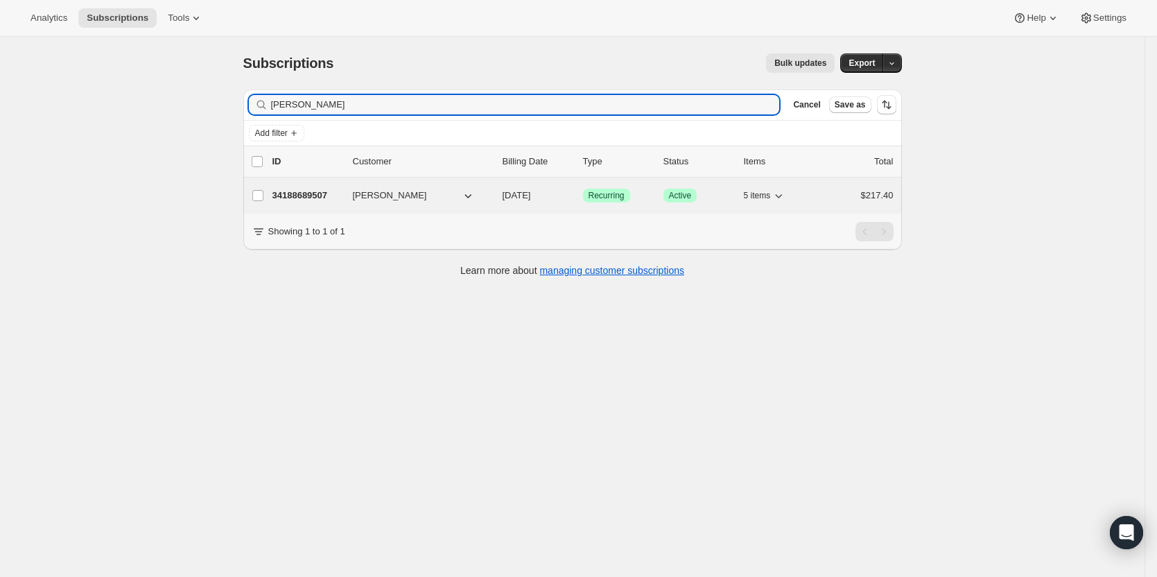
type input "talia regen"
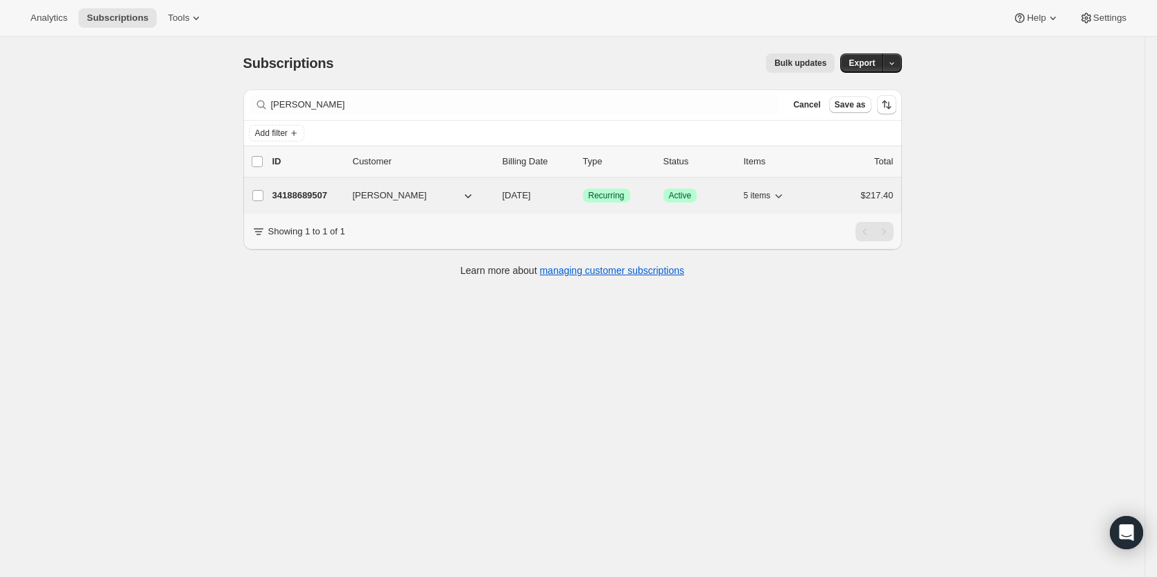
click at [288, 193] on p "34188689507" at bounding box center [306, 196] width 69 height 14
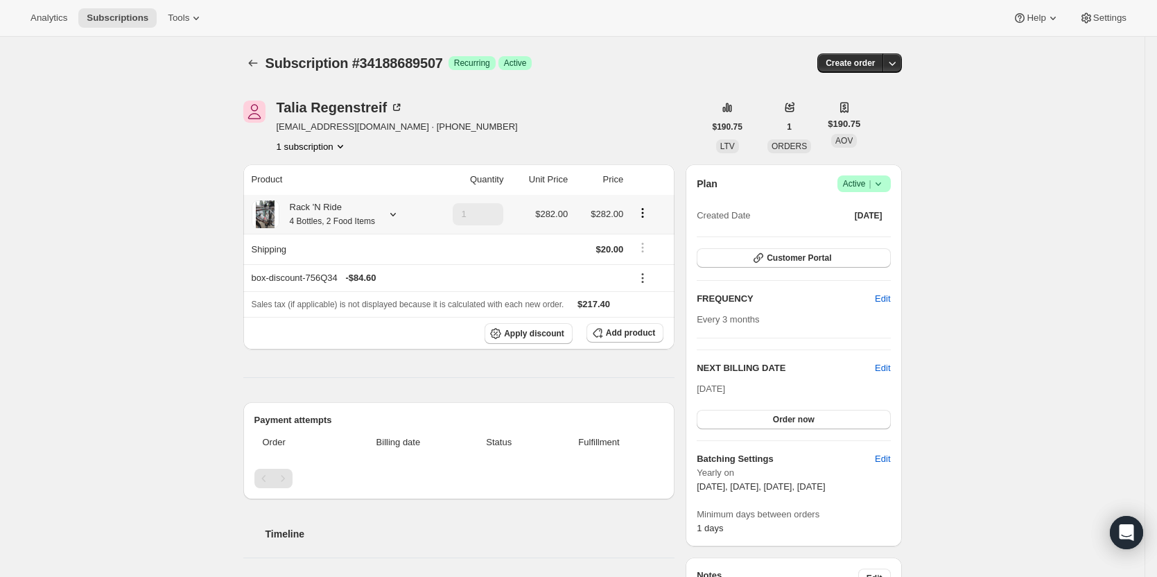
click at [342, 211] on div "Rack 'N Ride 4 Bottles, 2 Food Items" at bounding box center [327, 214] width 96 height 28
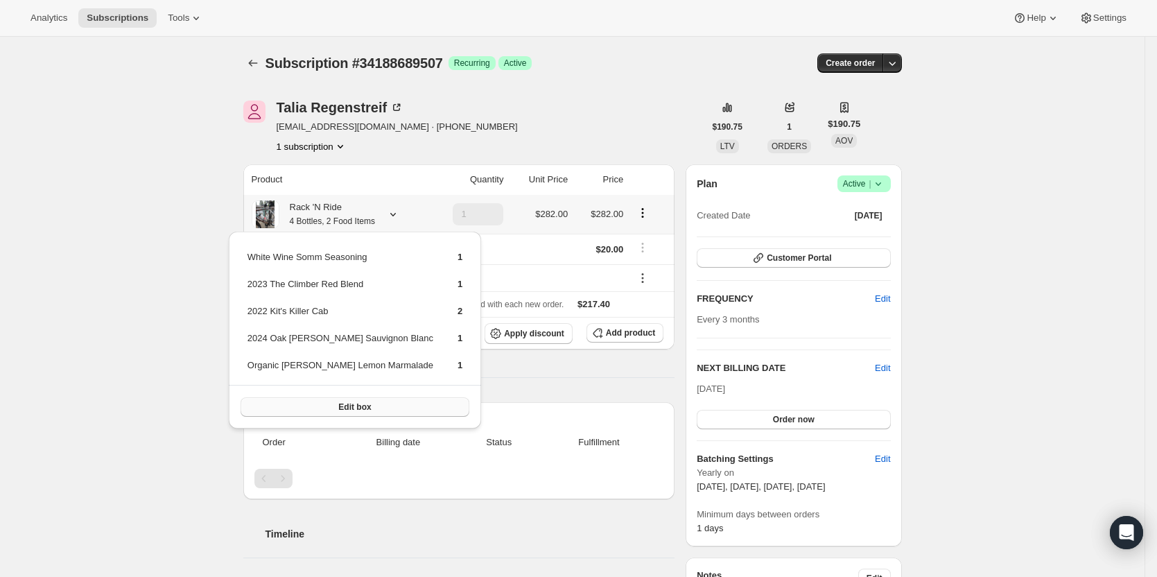
click at [338, 405] on span "Edit box" at bounding box center [354, 406] width 33 height 11
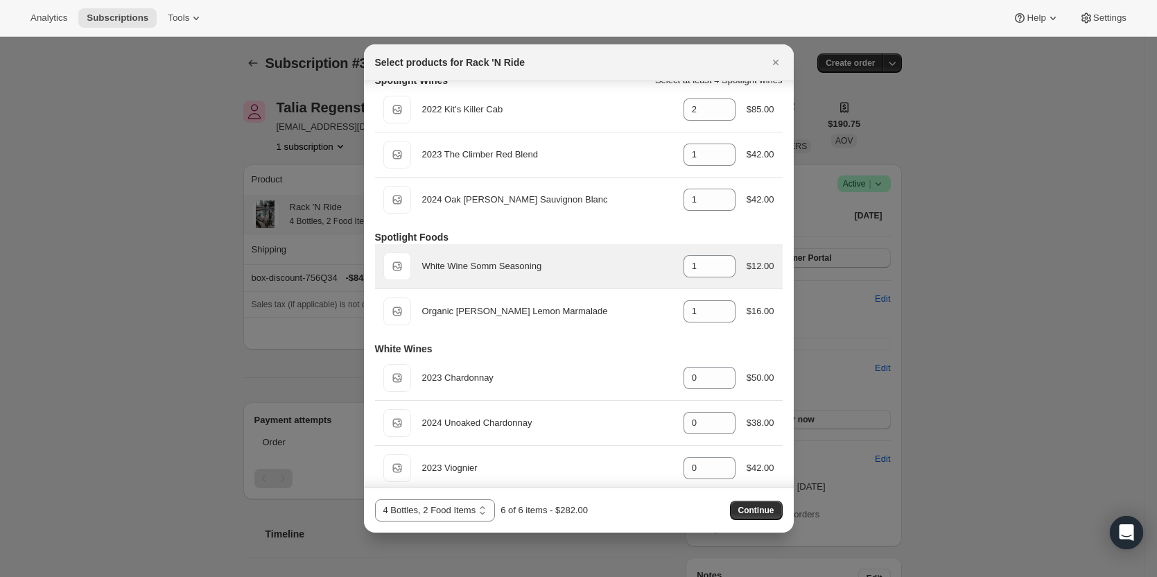
scroll to position [69, 0]
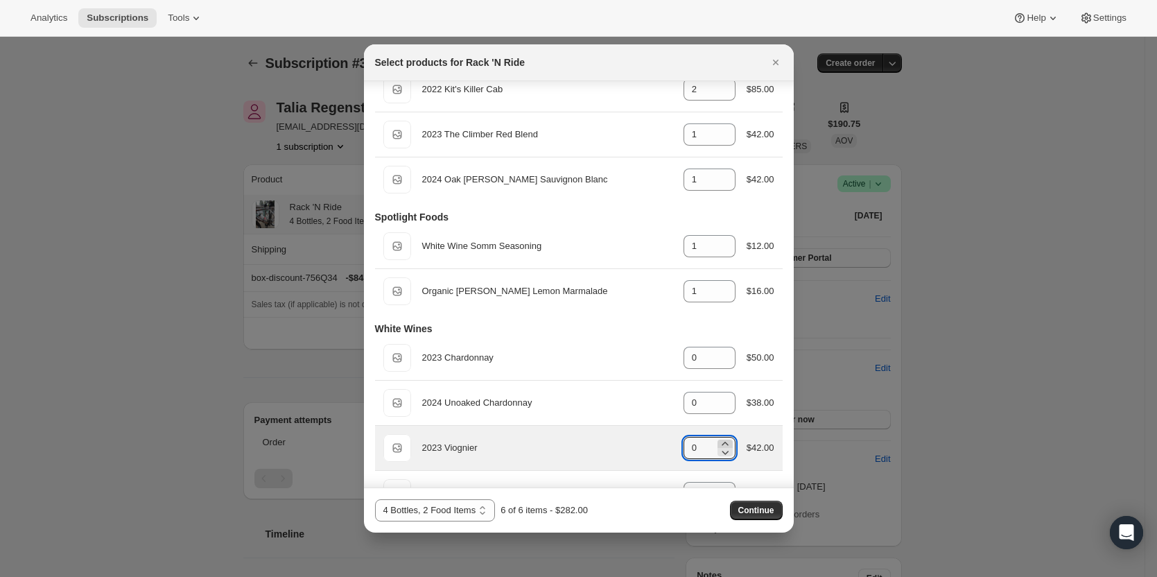
click at [718, 442] on icon ":rv5:" at bounding box center [725, 444] width 14 height 14
type input "1"
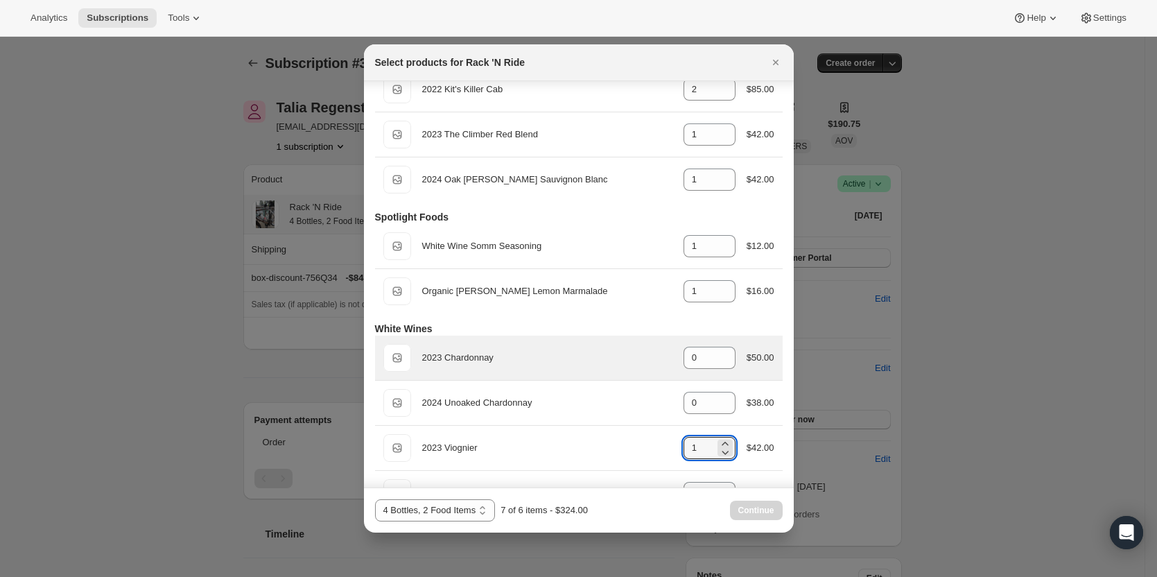
scroll to position [0, 0]
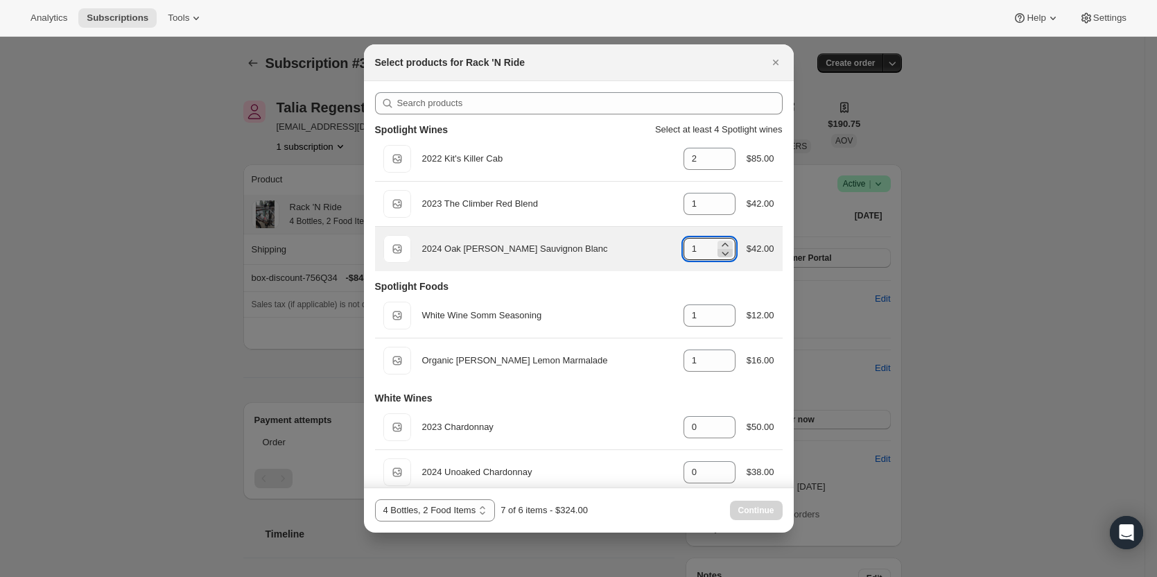
click at [721, 254] on icon ":rv5:" at bounding box center [725, 253] width 14 height 14
type input "0"
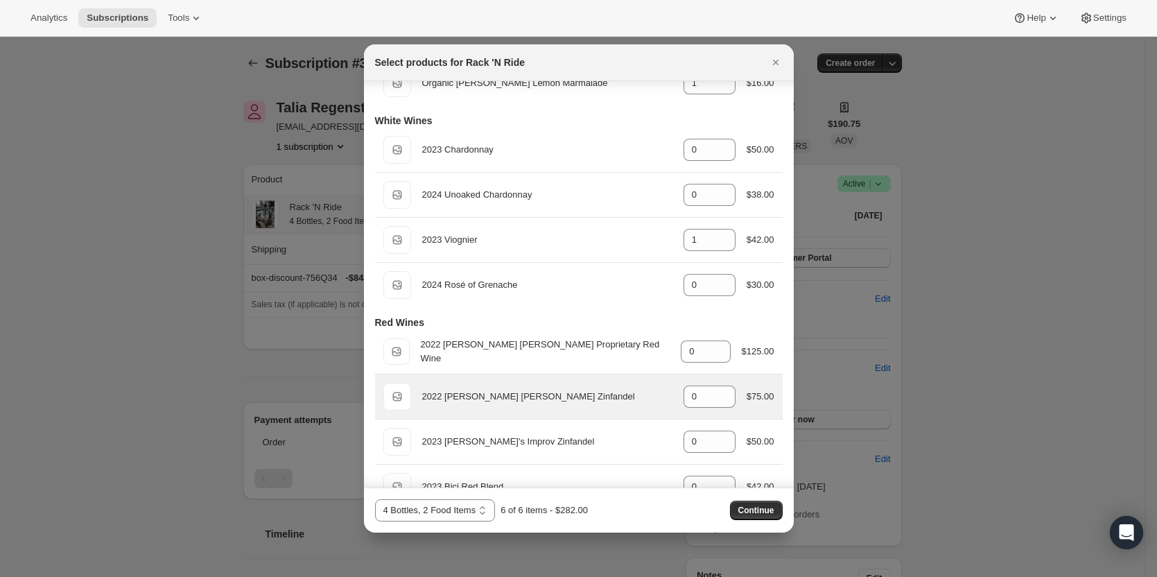
scroll to position [310, 0]
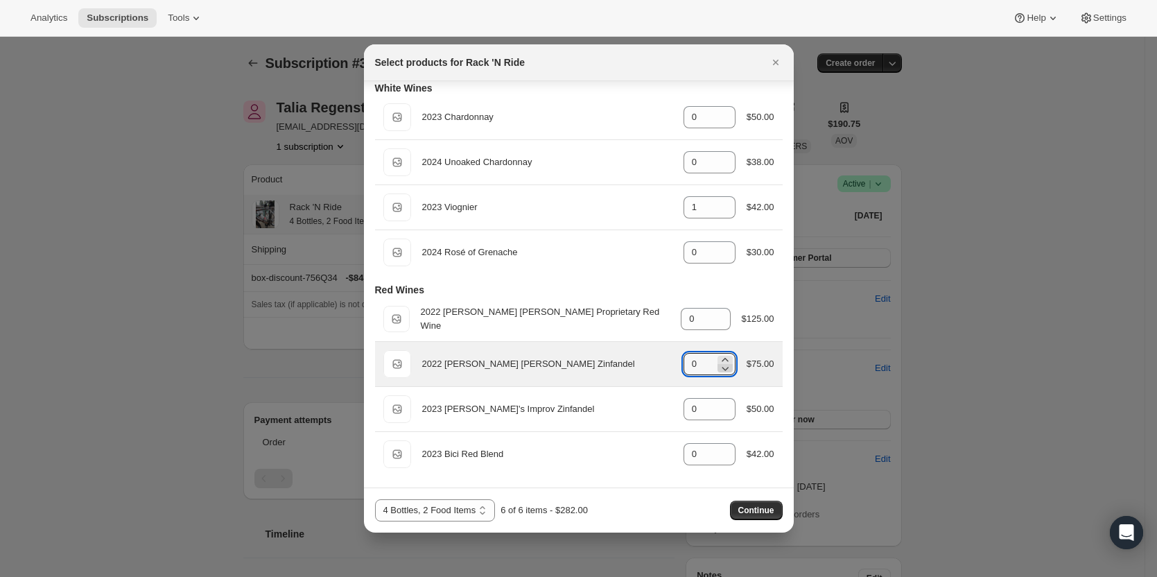
click at [718, 362] on icon ":rv5:" at bounding box center [725, 368] width 14 height 14
click at [718, 359] on icon ":rv5:" at bounding box center [725, 360] width 14 height 14
type input "1"
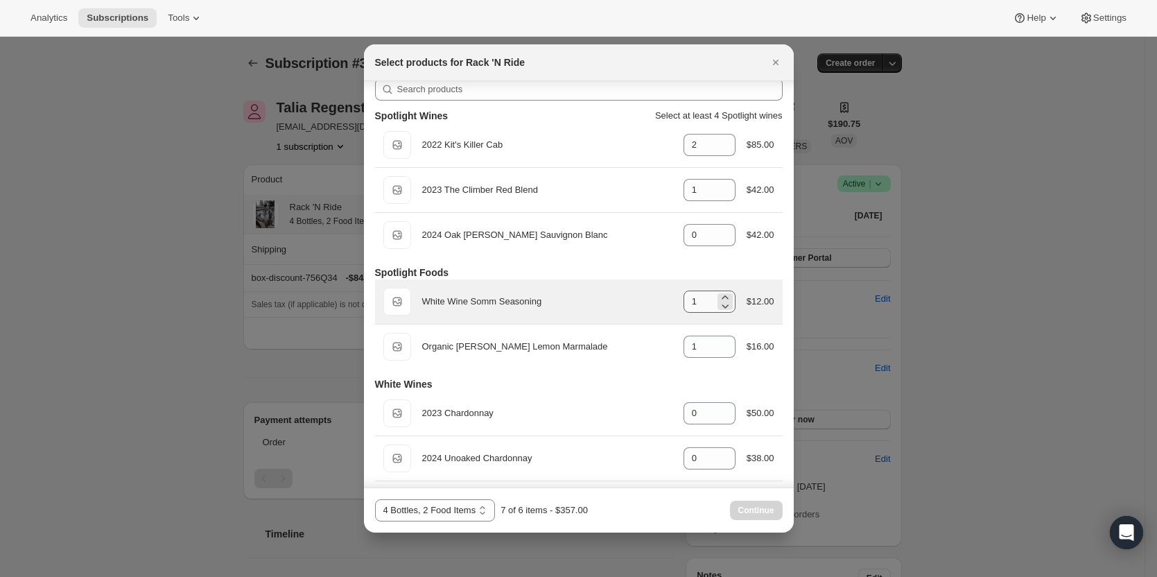
scroll to position [0, 0]
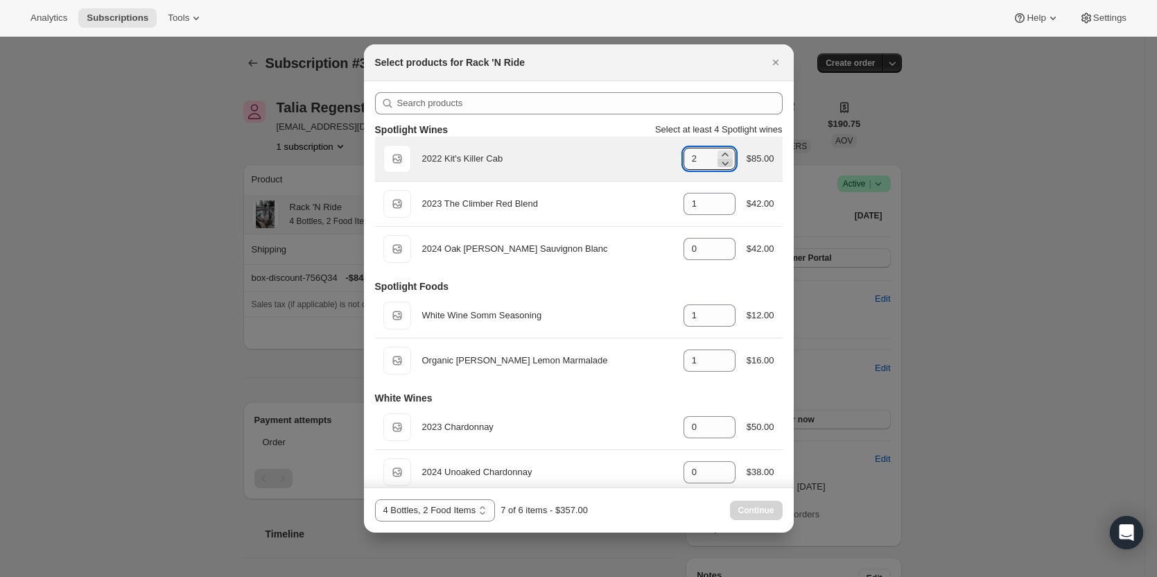
click at [718, 165] on icon ":rv5:" at bounding box center [725, 163] width 14 height 14
type input "1"
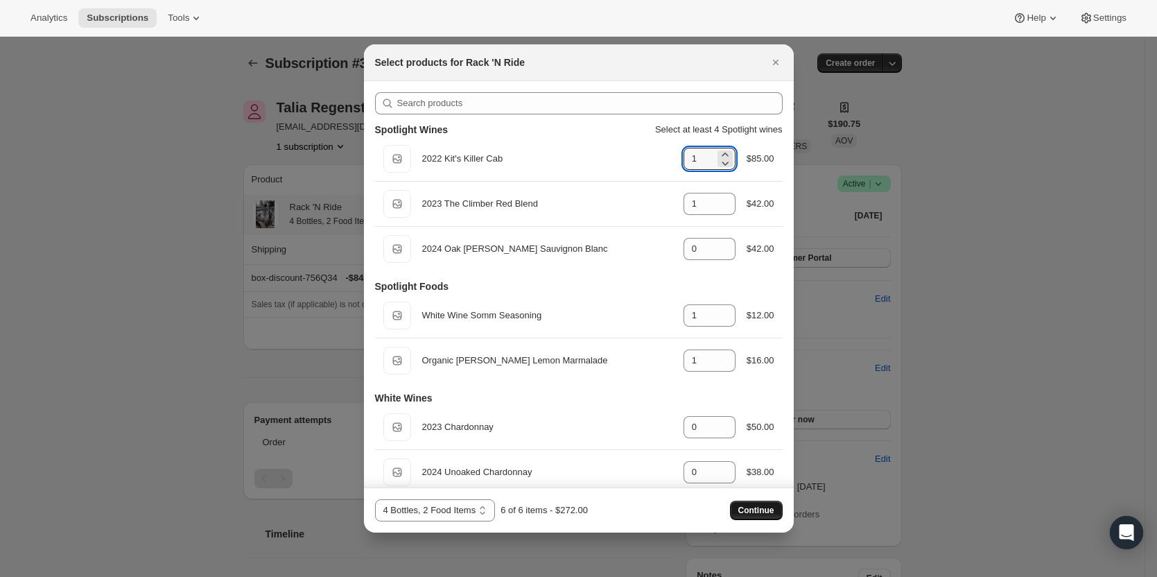
click at [755, 500] on button "Continue" at bounding box center [756, 509] width 53 height 19
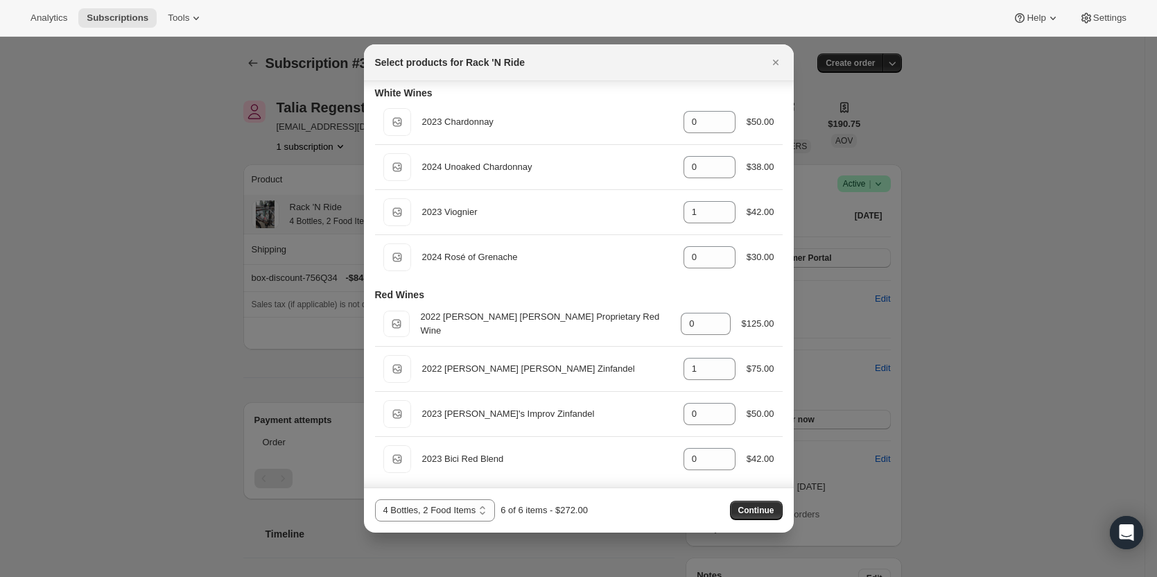
scroll to position [361, 0]
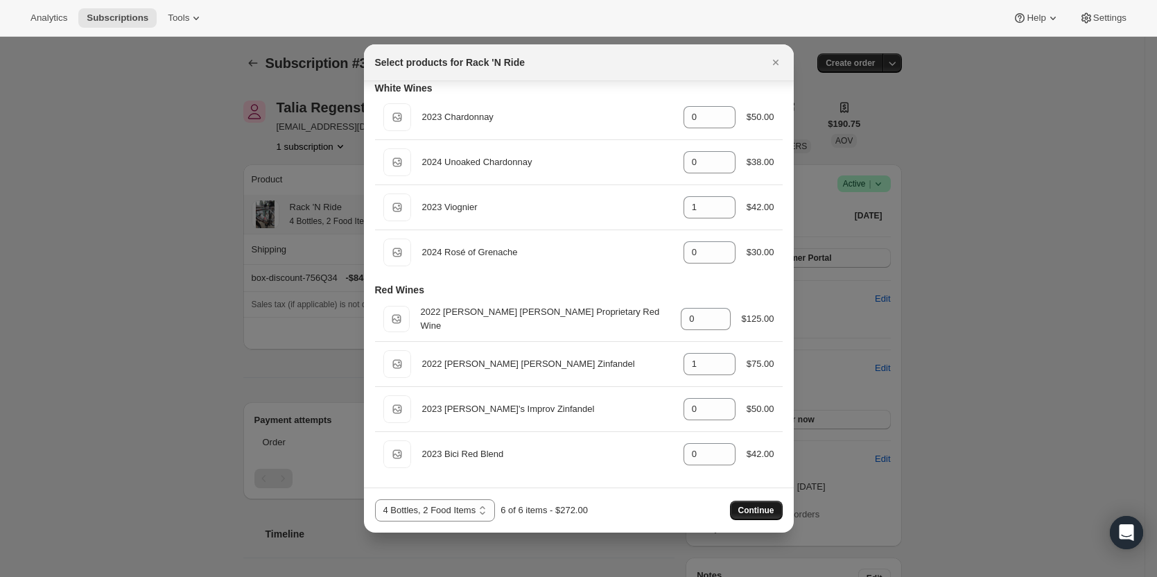
click at [750, 505] on span "Continue" at bounding box center [756, 510] width 36 height 11
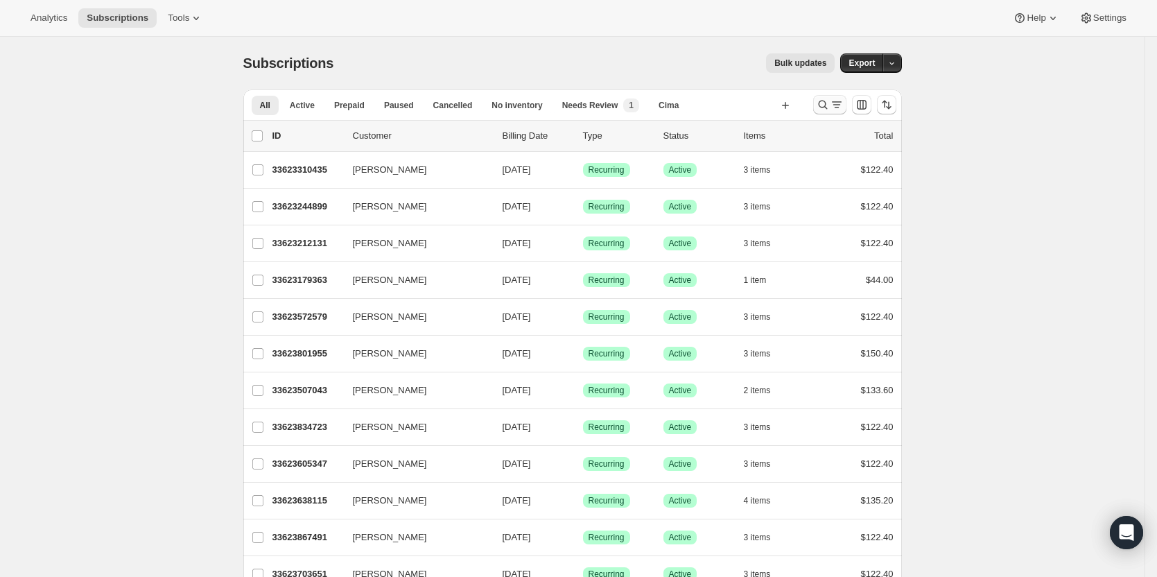
click at [834, 105] on icon "Search and filter results" at bounding box center [837, 105] width 14 height 14
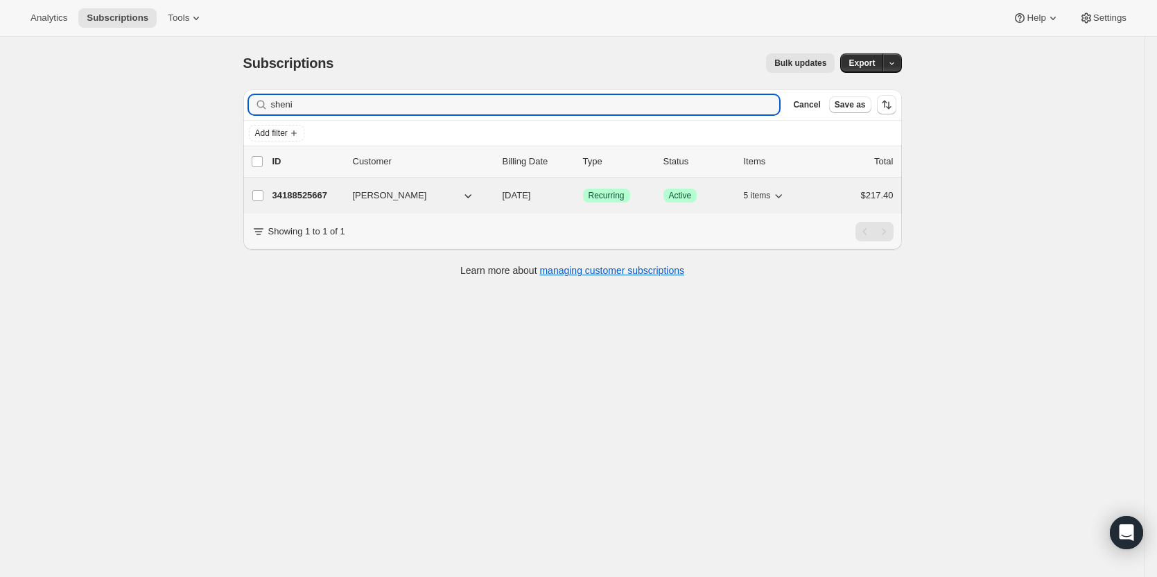
type input "sheni"
click at [303, 187] on div "34188525667 Sheni Regenstreif 09/17/2025 Success Recurring Success Active 5 ite…" at bounding box center [582, 195] width 621 height 19
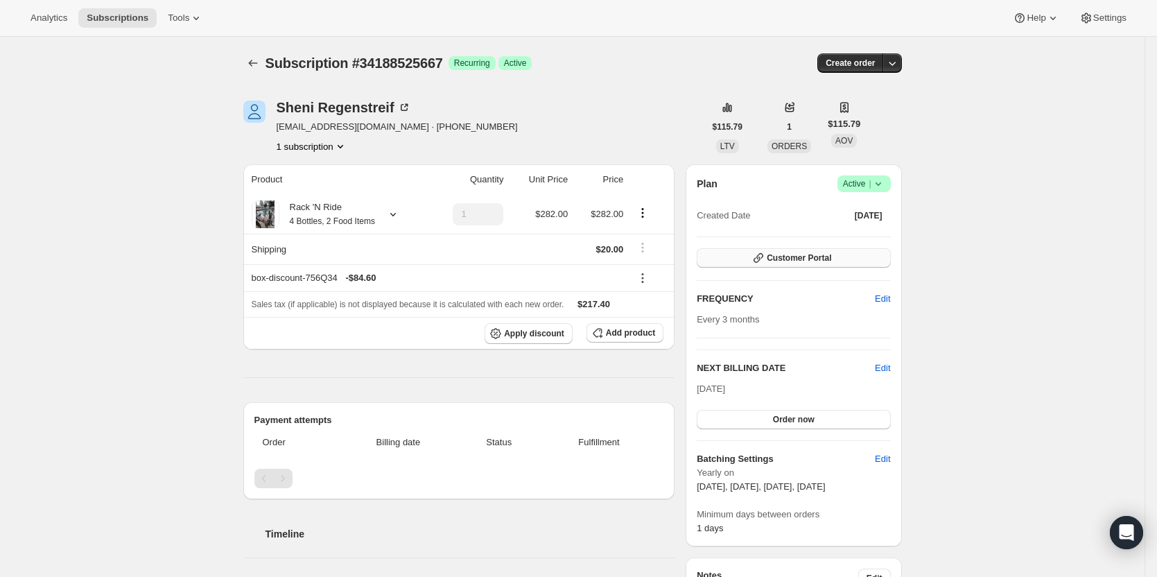
click at [830, 258] on span "Customer Portal" at bounding box center [799, 257] width 64 height 11
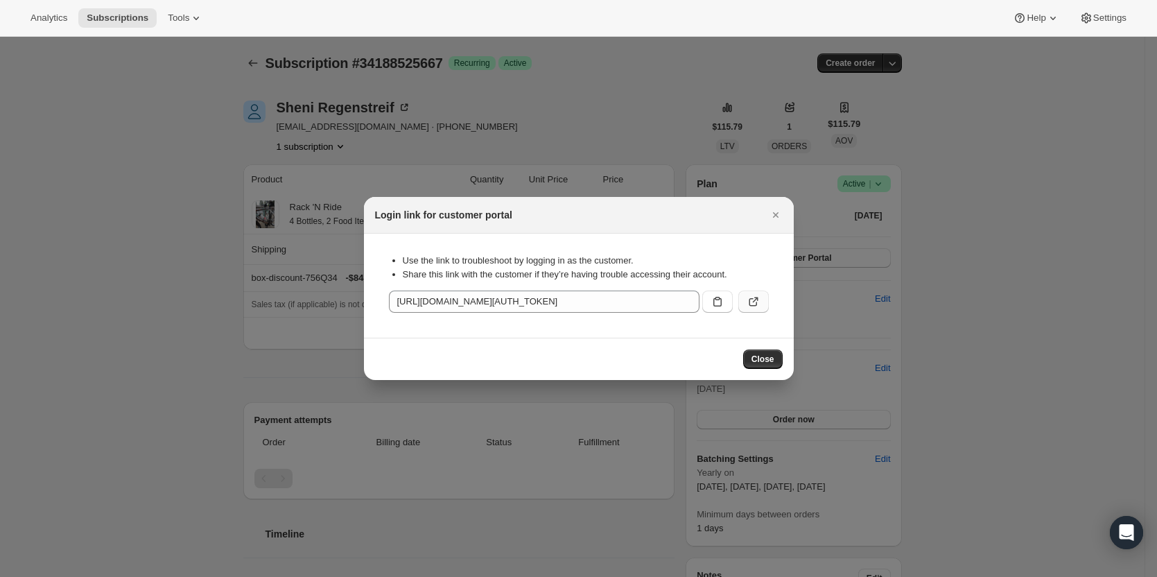
click at [748, 297] on icon ":rcc:" at bounding box center [753, 302] width 14 height 14
click at [782, 212] on icon "Close" at bounding box center [776, 215] width 14 height 14
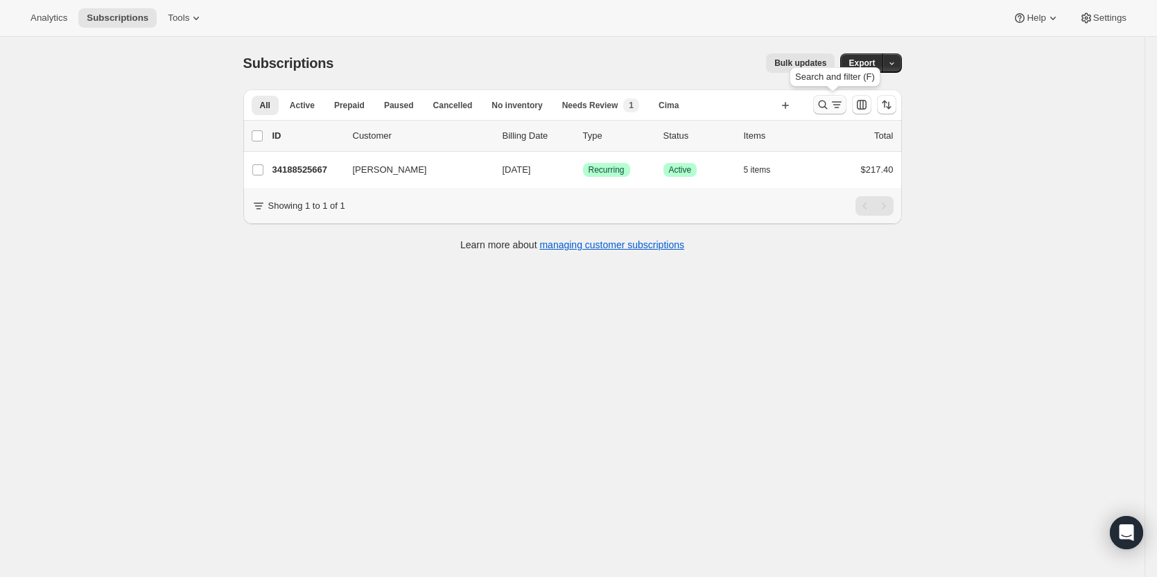
click at [837, 104] on icon "Search and filter results" at bounding box center [837, 105] width 14 height 14
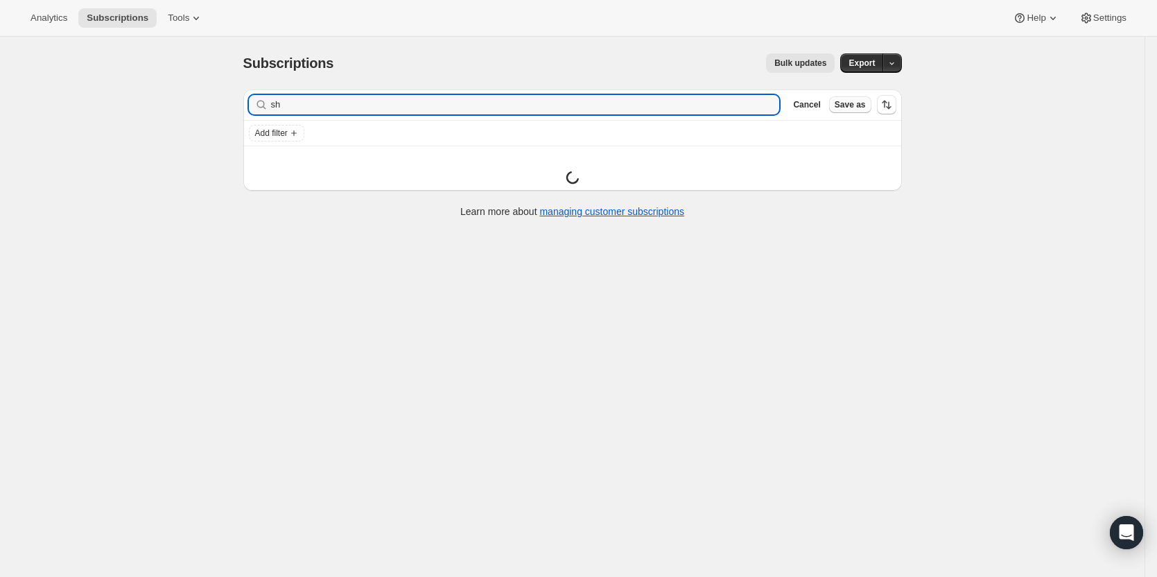
type input "s"
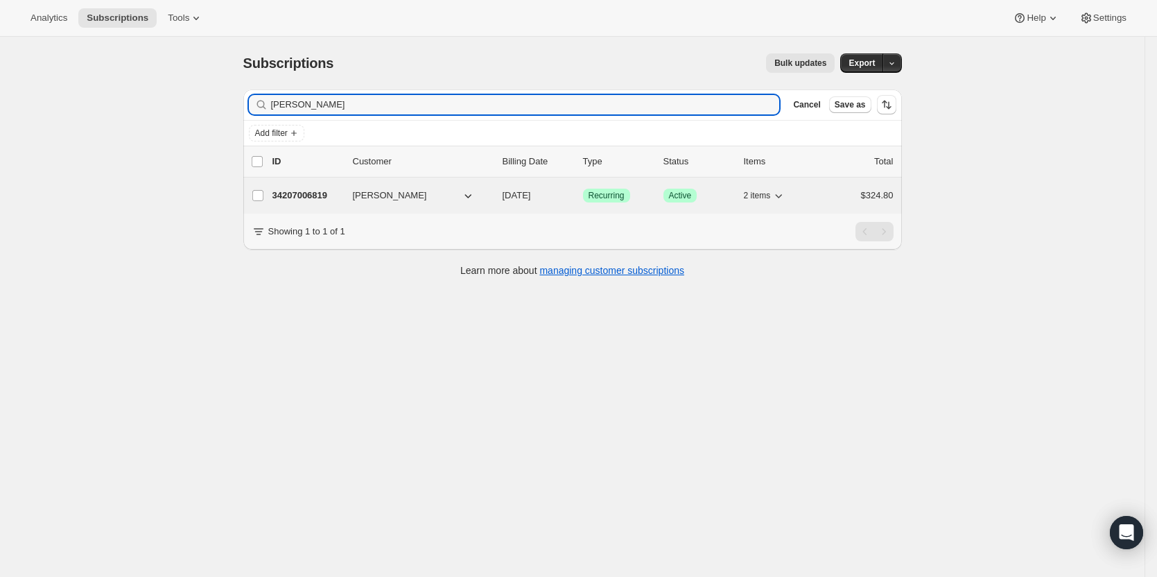
type input "eric ber"
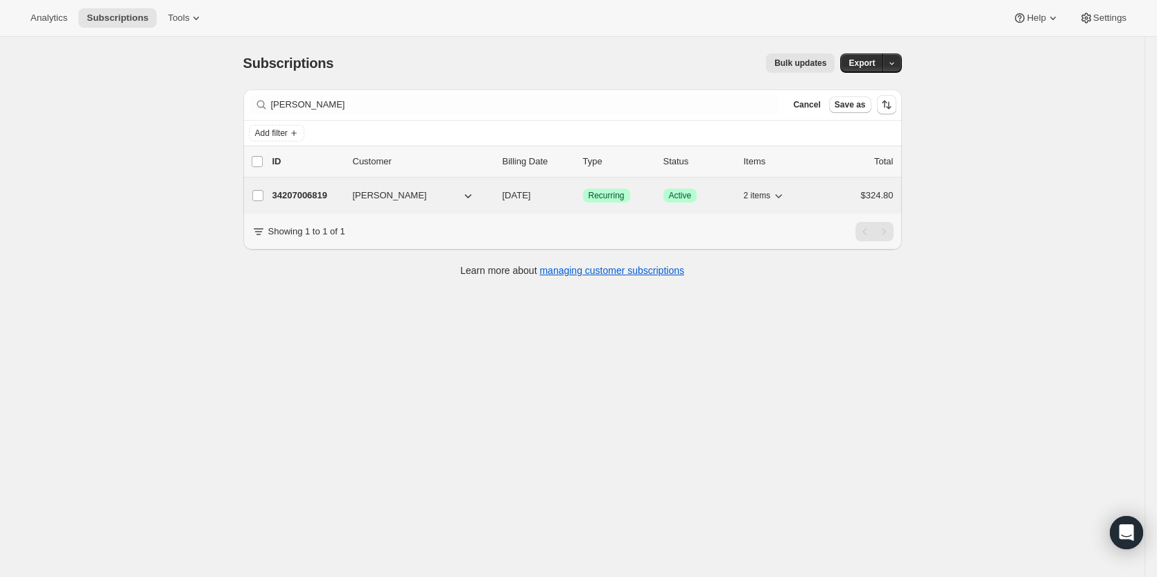
click at [318, 195] on p "34207006819" at bounding box center [306, 196] width 69 height 14
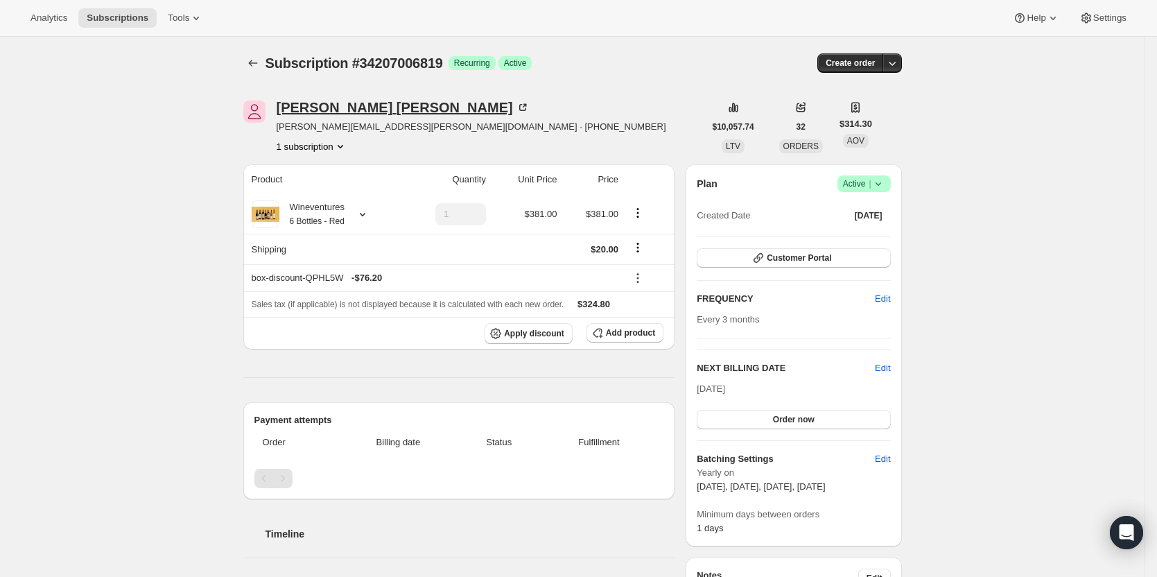
click at [322, 103] on div "Eric Berce" at bounding box center [403, 107] width 253 height 14
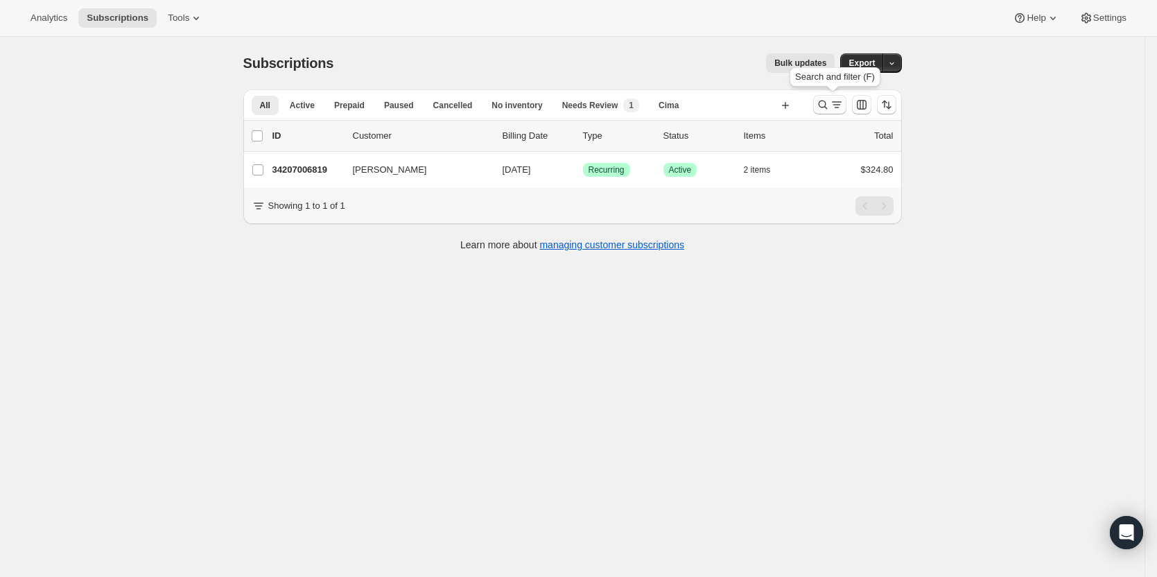
click at [830, 105] on icon "Search and filter results" at bounding box center [823, 105] width 14 height 14
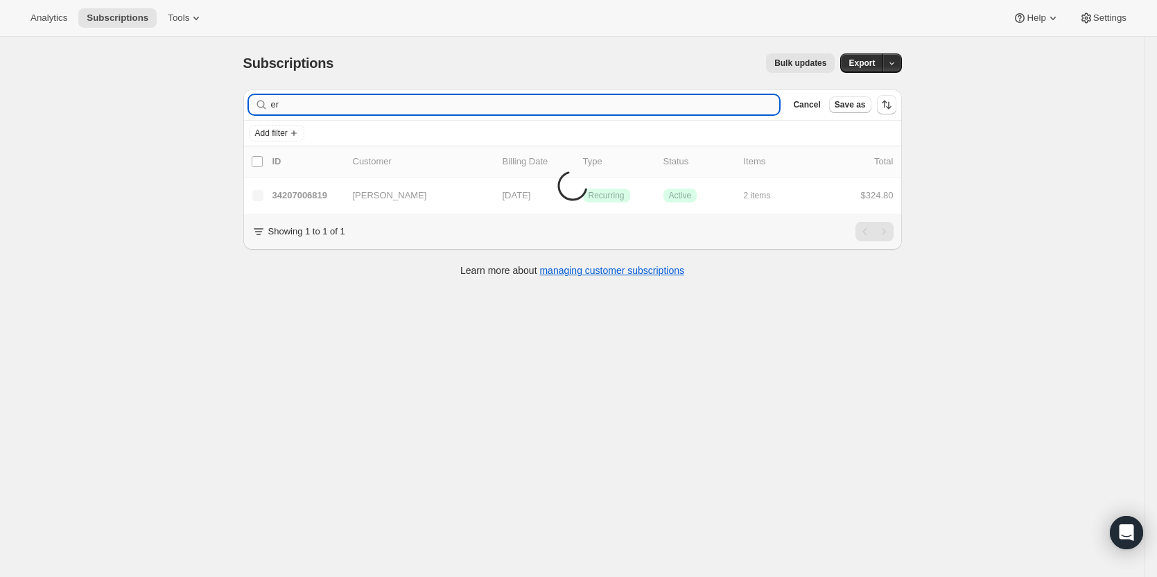
type input "e"
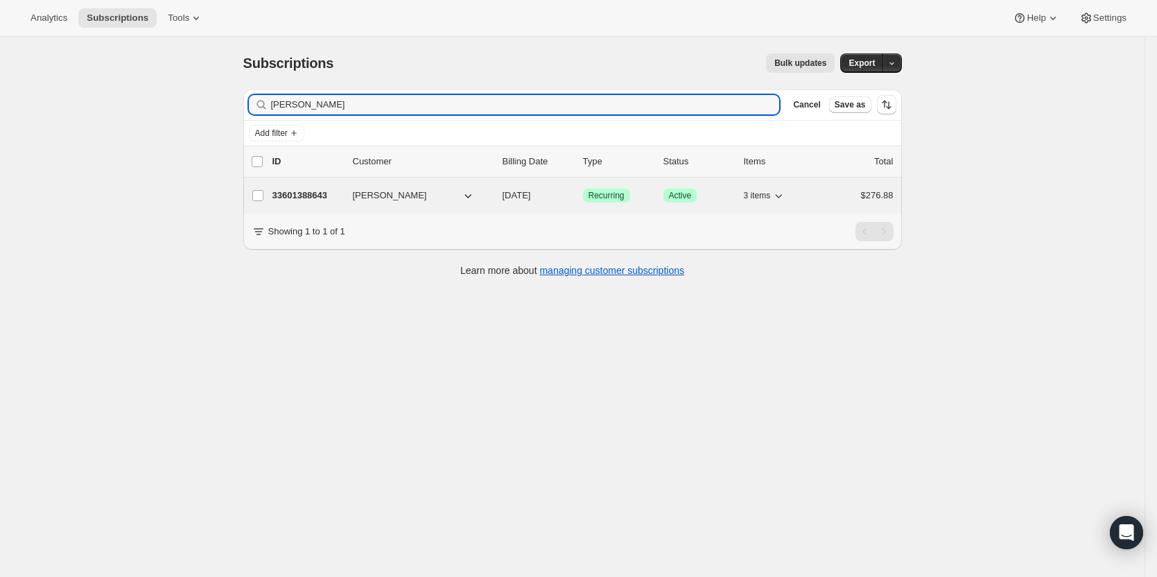
type input "boris"
click at [306, 198] on p "33601388643" at bounding box center [306, 196] width 69 height 14
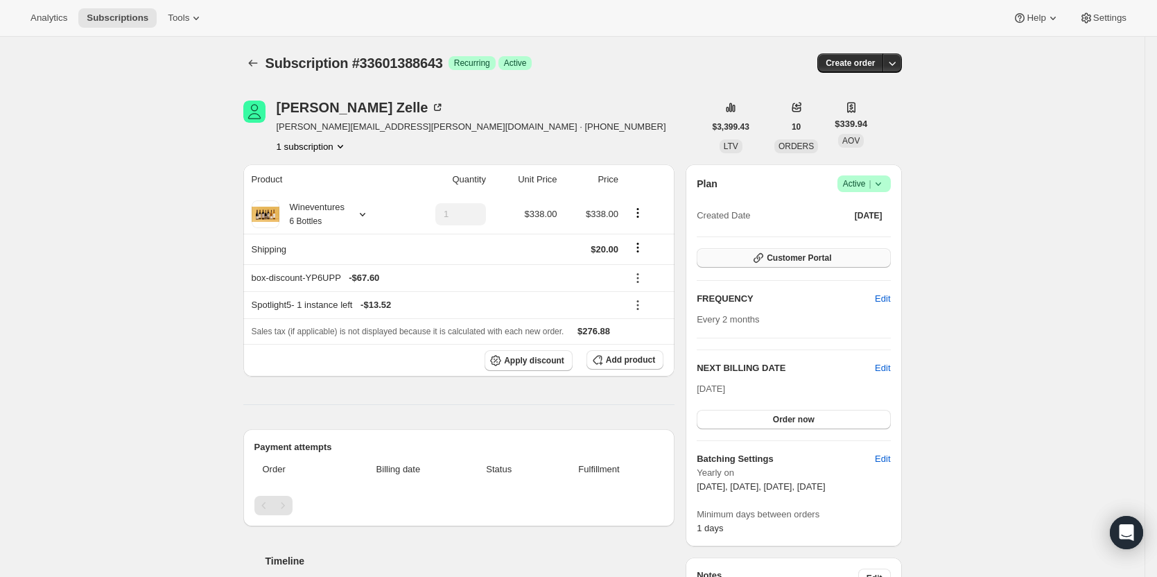
click at [831, 258] on span "Customer Portal" at bounding box center [799, 257] width 64 height 11
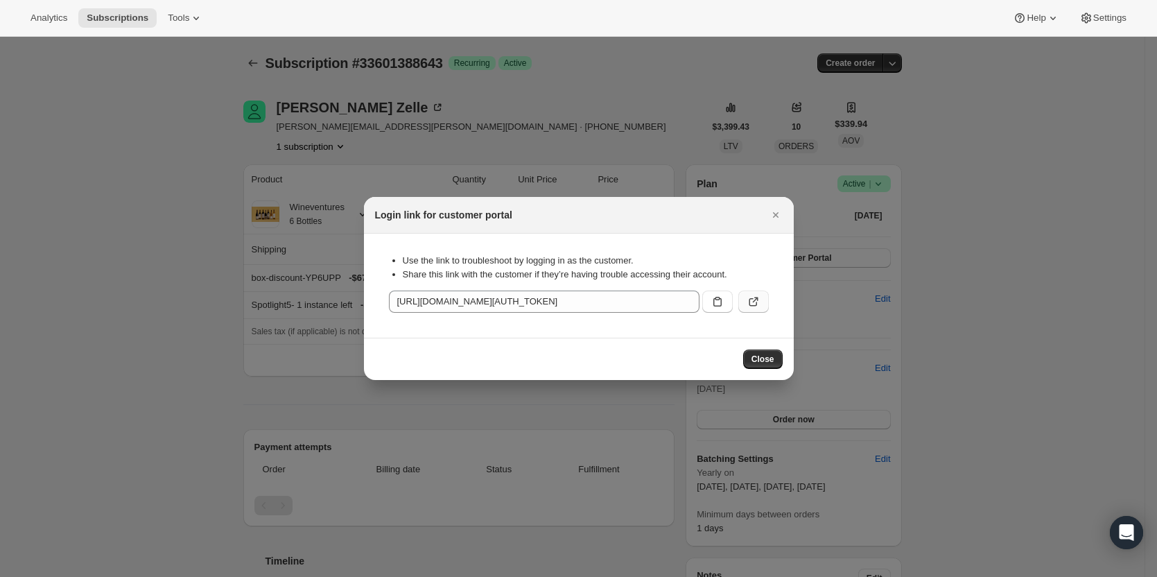
click at [761, 303] on button ":rlu:" at bounding box center [753, 301] width 30 height 22
click at [771, 213] on icon "Close" at bounding box center [776, 215] width 14 height 14
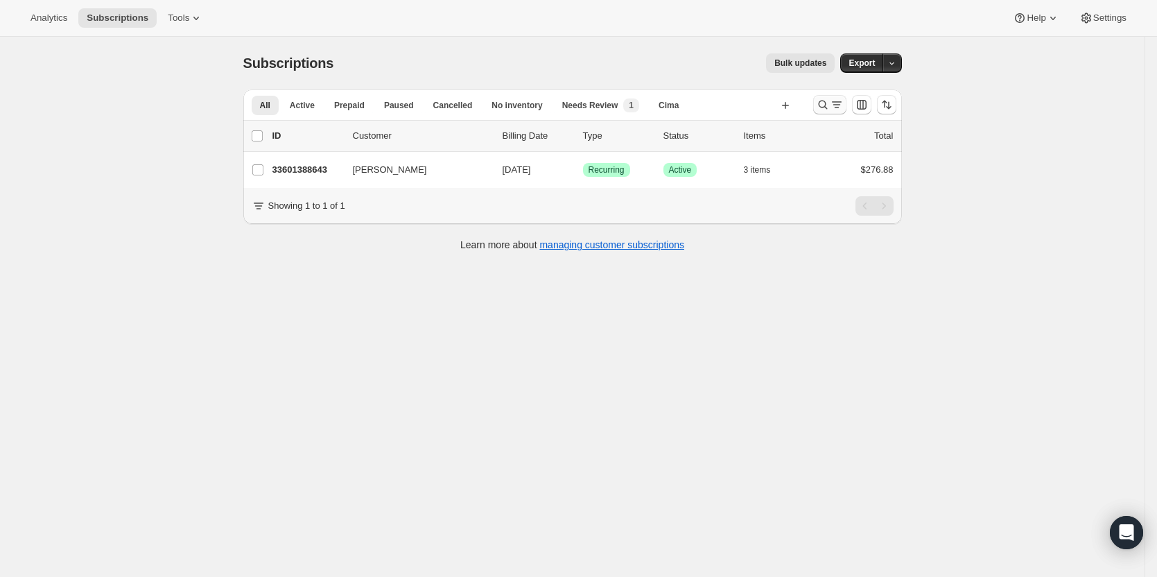
click at [830, 103] on icon "Search and filter results" at bounding box center [823, 105] width 14 height 14
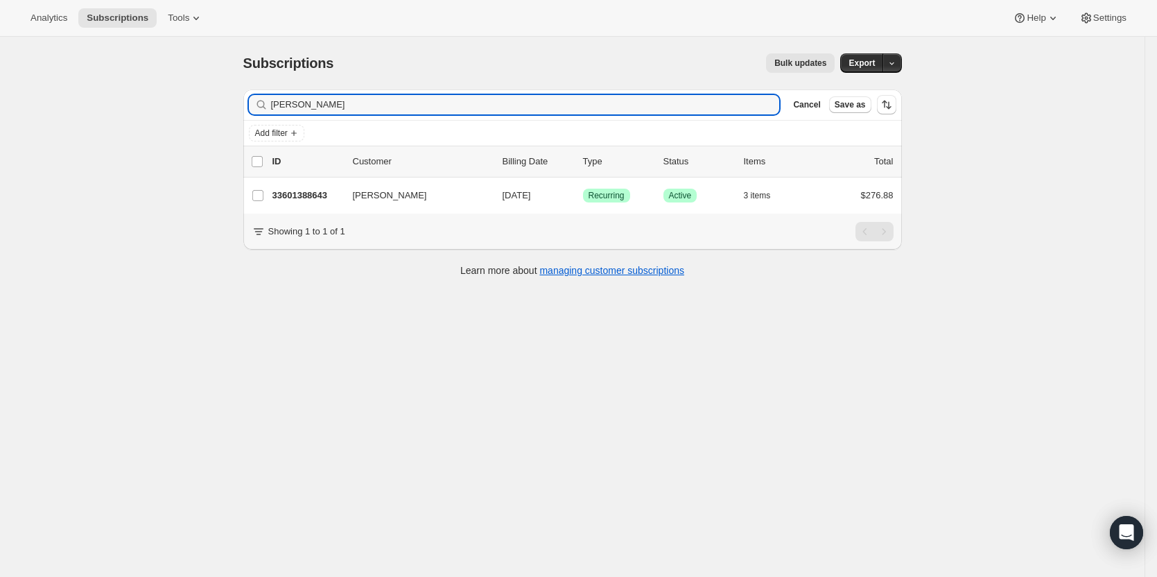
drag, startPoint x: 338, startPoint y: 115, endPoint x: 199, endPoint y: 119, distance: 138.7
click at [204, 119] on div "Subscriptions. This page is ready Subscriptions Bulk updates More actions Bulk …" at bounding box center [572, 325] width 1144 height 577
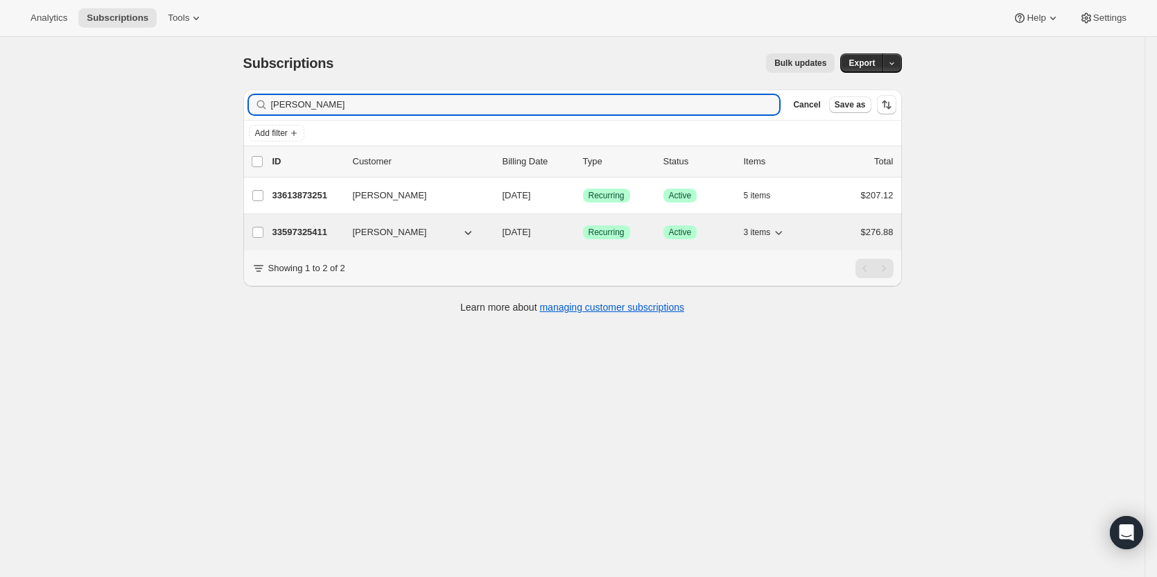
type input "weber"
click at [308, 233] on p "33597325411" at bounding box center [306, 232] width 69 height 14
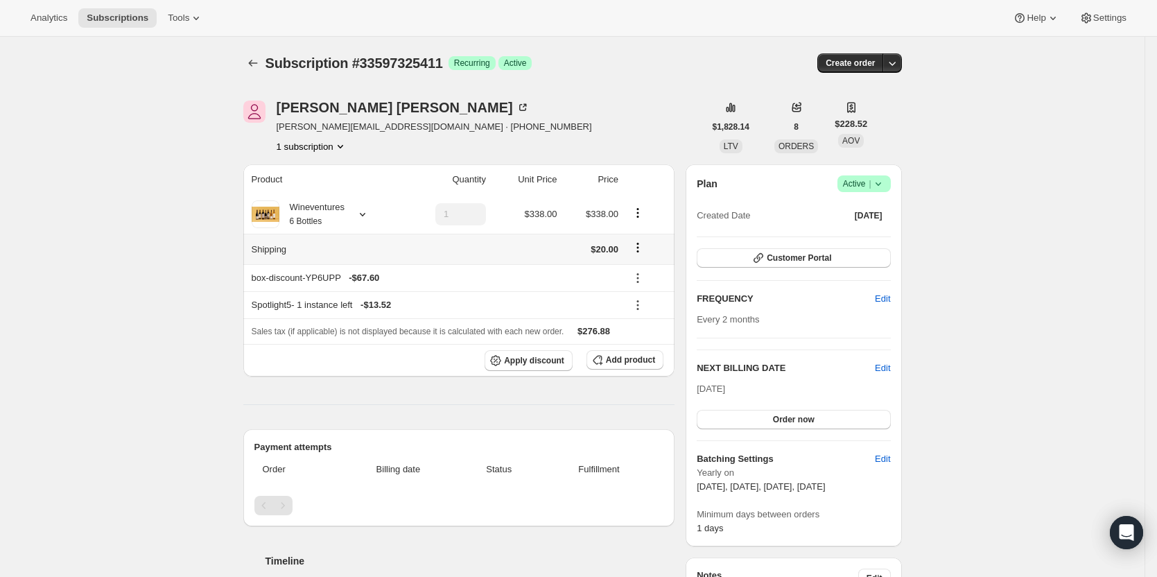
click at [372, 244] on th "Shipping" at bounding box center [322, 249] width 159 height 30
click at [358, 222] on div "Wineventures 6 Bottles" at bounding box center [325, 214] width 146 height 28
click at [360, 211] on icon at bounding box center [363, 214] width 14 height 14
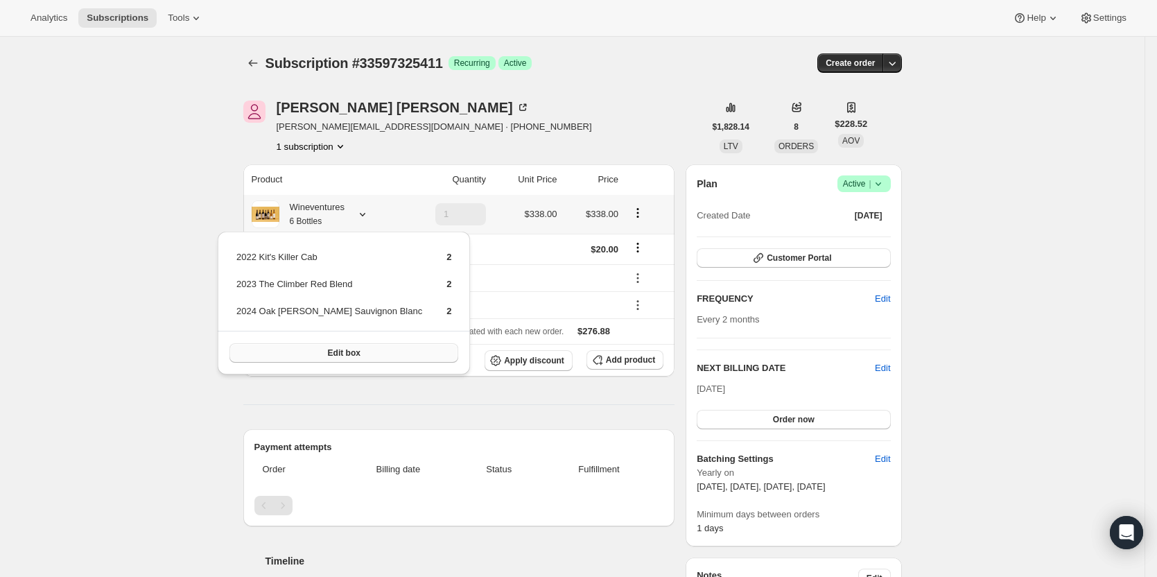
click at [331, 349] on button "Edit box" at bounding box center [343, 352] width 229 height 19
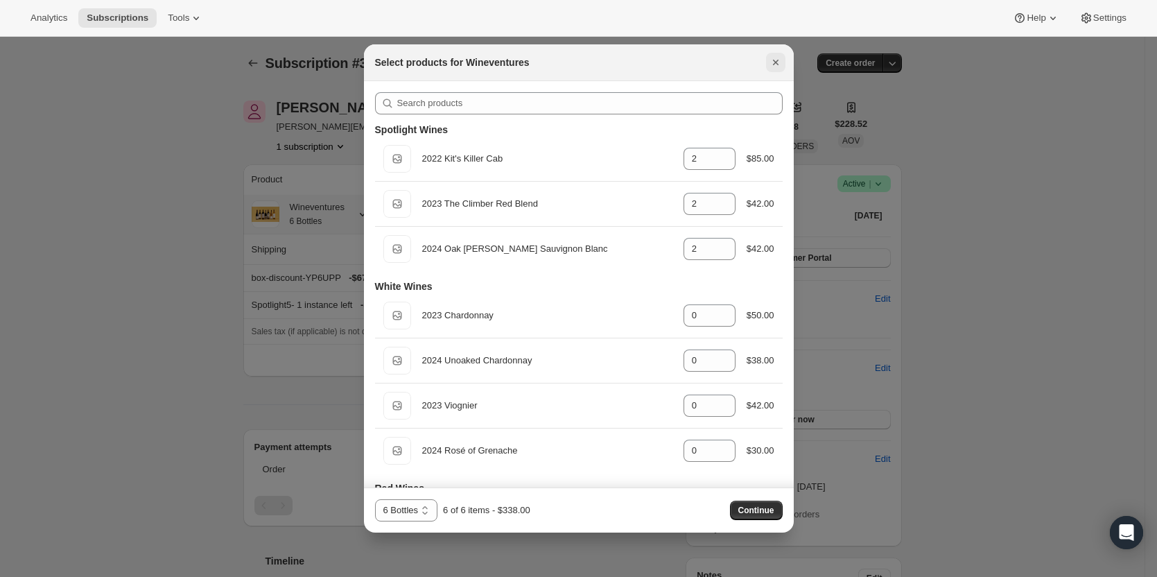
click at [775, 62] on icon "Close" at bounding box center [775, 63] width 6 height 6
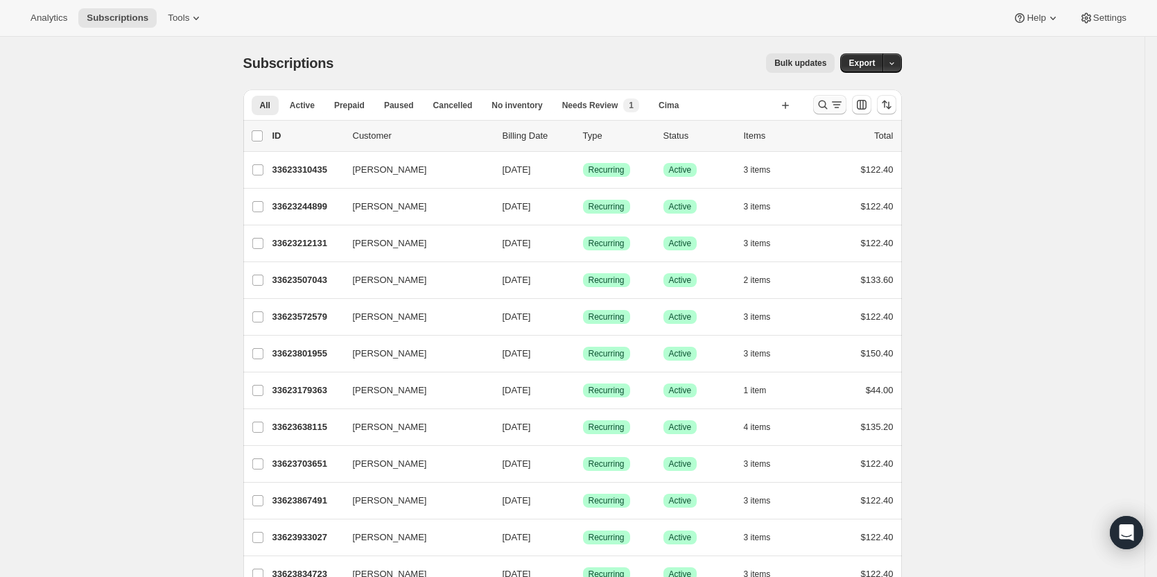
click at [841, 105] on icon "Search and filter results" at bounding box center [837, 105] width 14 height 14
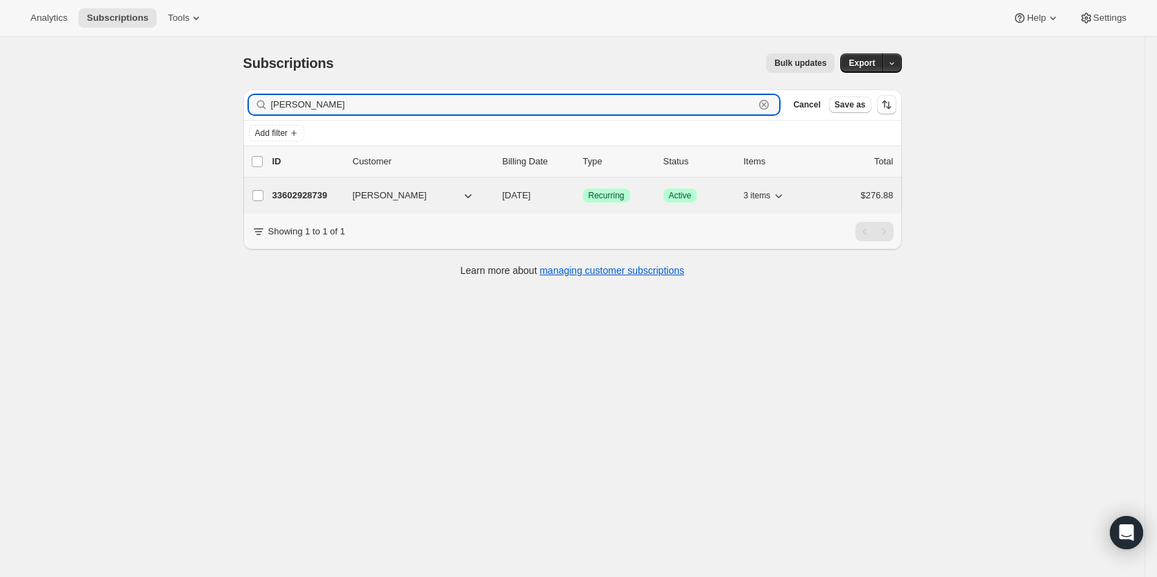
type input "[PERSON_NAME]"
click at [310, 195] on p "33602928739" at bounding box center [306, 196] width 69 height 14
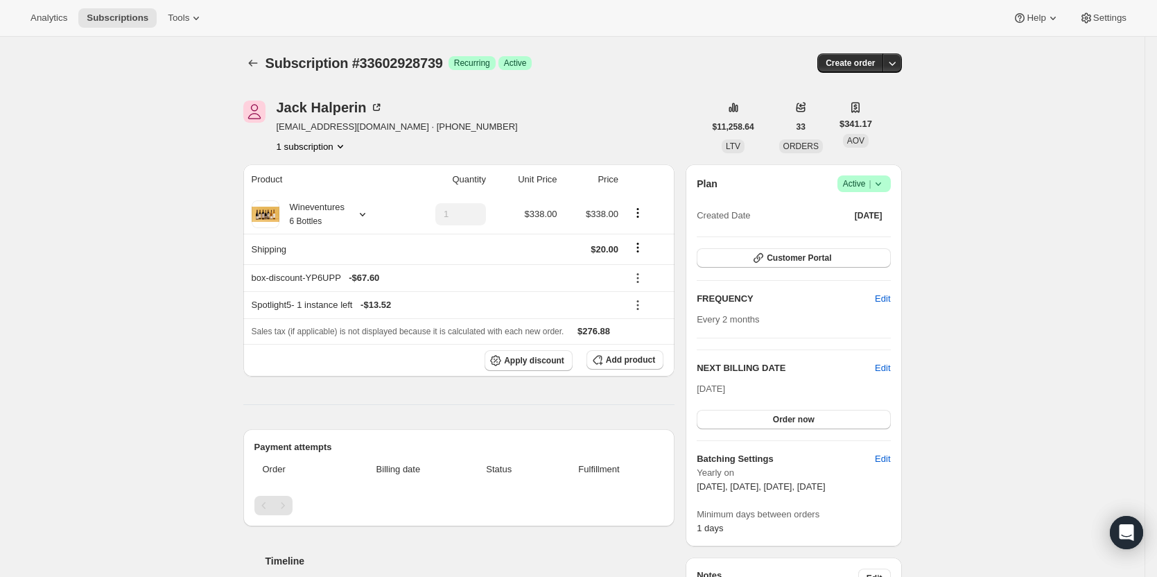
click at [885, 185] on icon at bounding box center [878, 184] width 14 height 14
click at [884, 229] on span "Cancel subscription" at bounding box center [868, 234] width 78 height 10
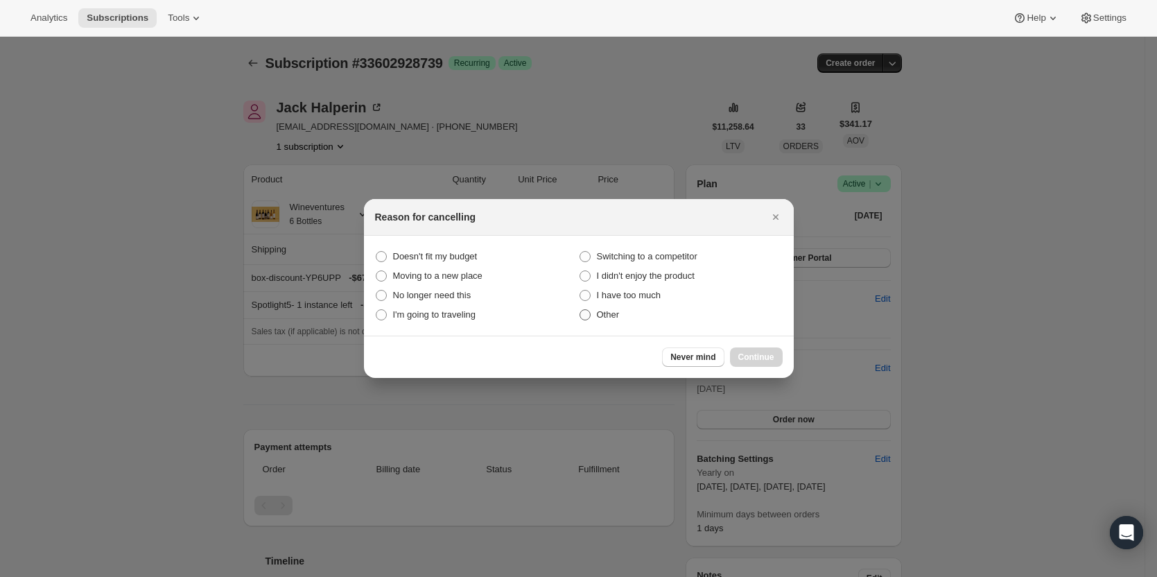
click at [611, 319] on span "Other" at bounding box center [608, 314] width 23 height 10
click at [580, 310] on input "Other" at bounding box center [579, 309] width 1 height 1
radio input "true"
click at [759, 352] on span "Continue" at bounding box center [756, 356] width 36 height 11
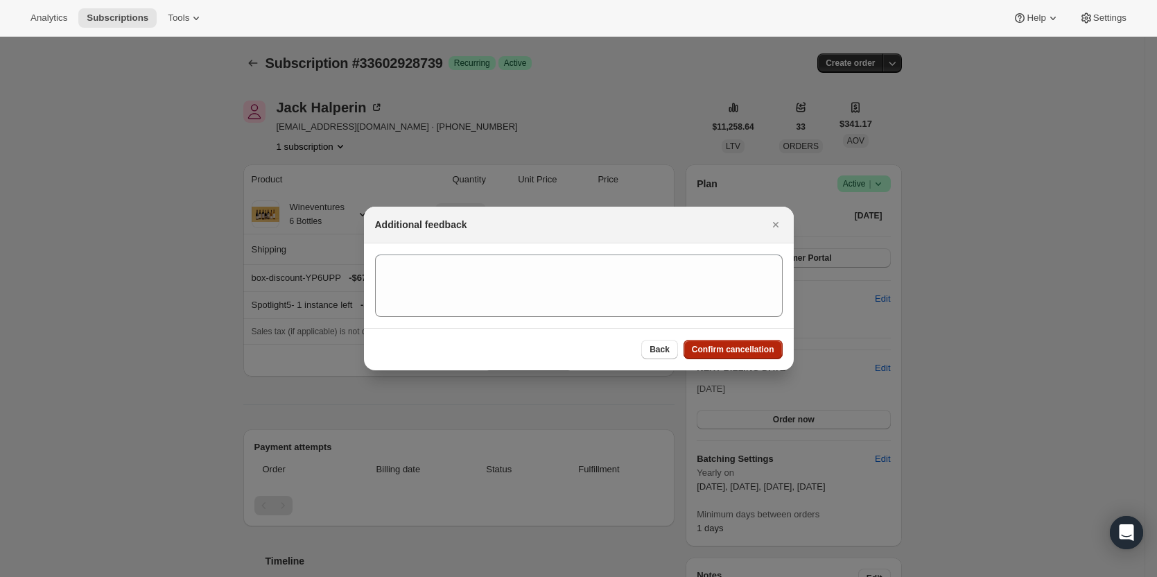
click at [751, 346] on span "Confirm cancellation" at bounding box center [733, 349] width 82 height 11
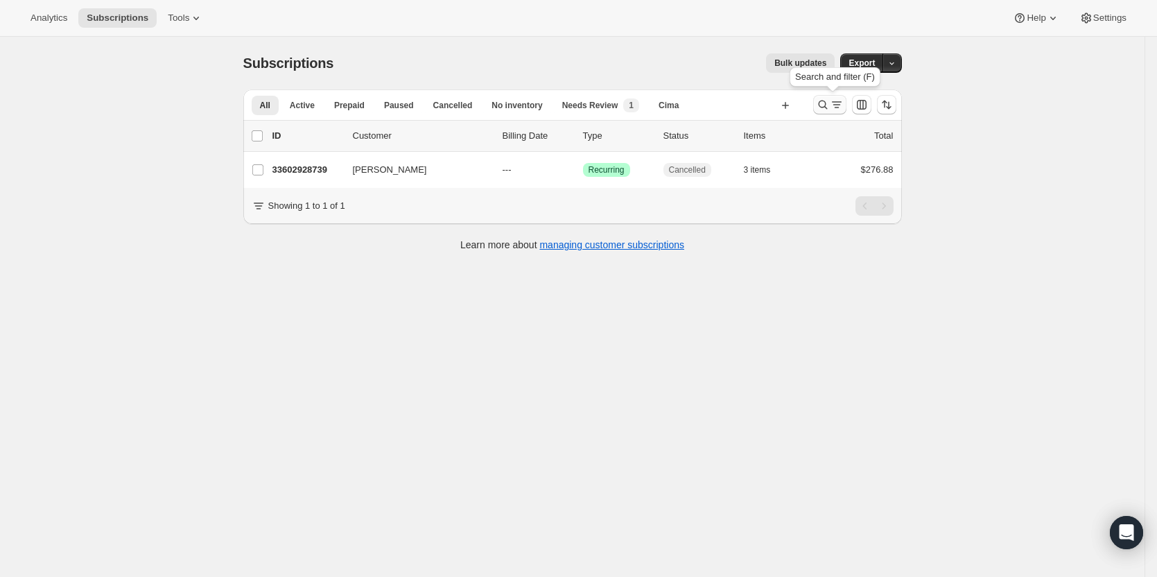
click at [830, 104] on icon "Search and filter results" at bounding box center [823, 105] width 14 height 14
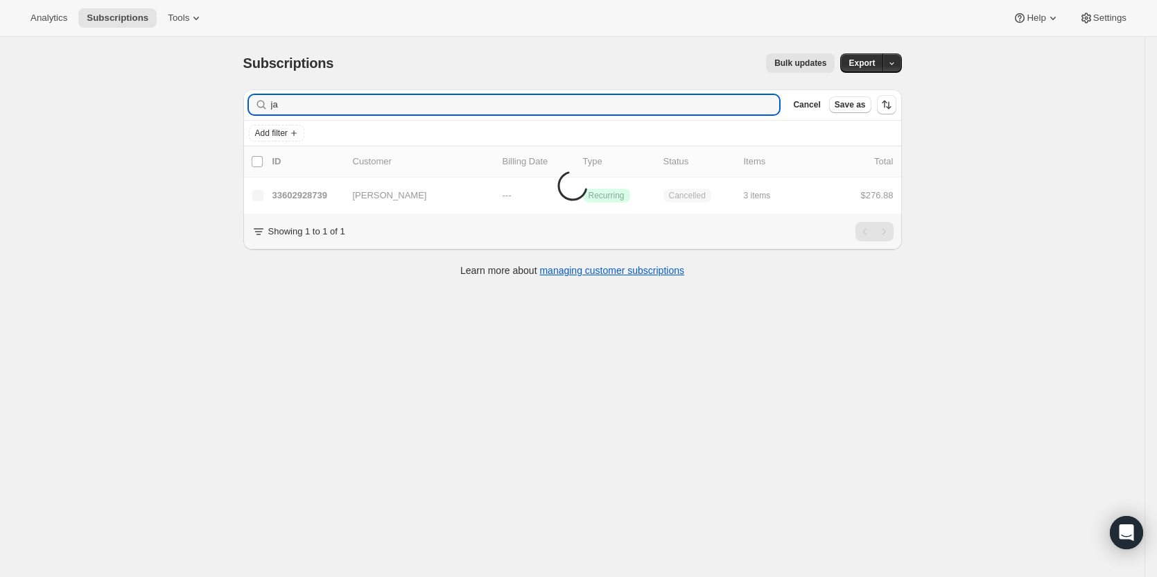
type input "j"
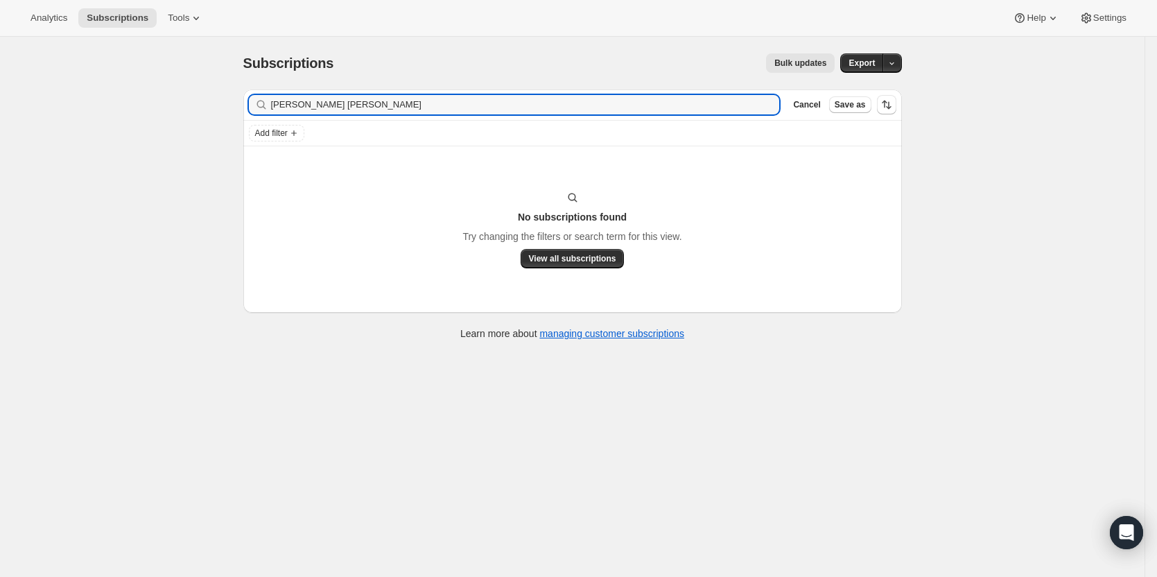
drag, startPoint x: 336, startPoint y: 112, endPoint x: 216, endPoint y: 112, distance: 120.6
click at [216, 112] on div "Subscriptions. This page is ready Subscriptions Bulk updates More actions Bulk …" at bounding box center [572, 325] width 1144 height 577
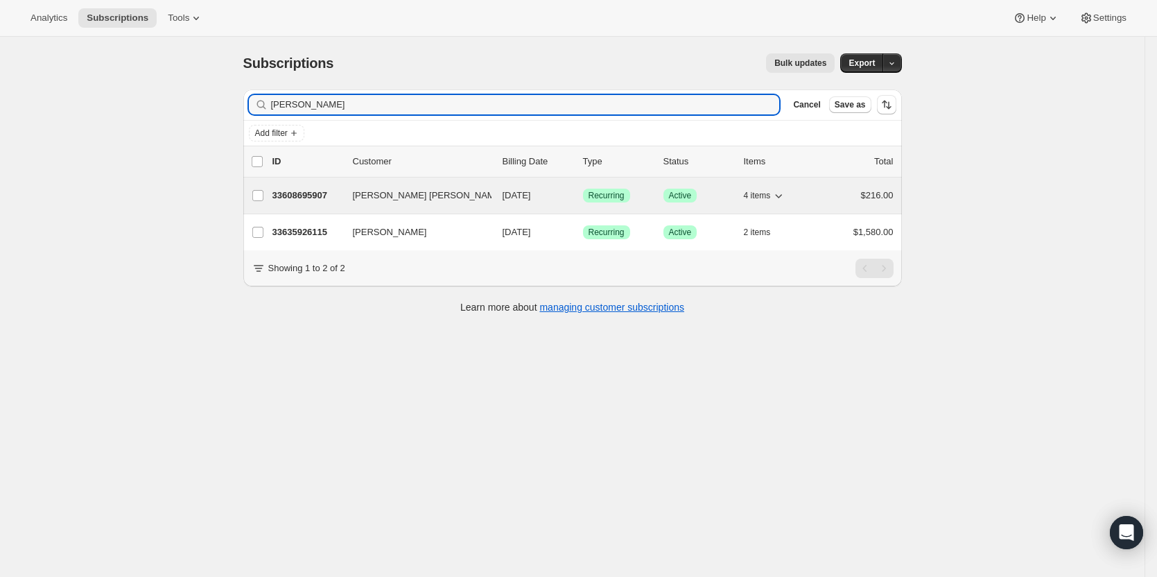
type input "[PERSON_NAME]"
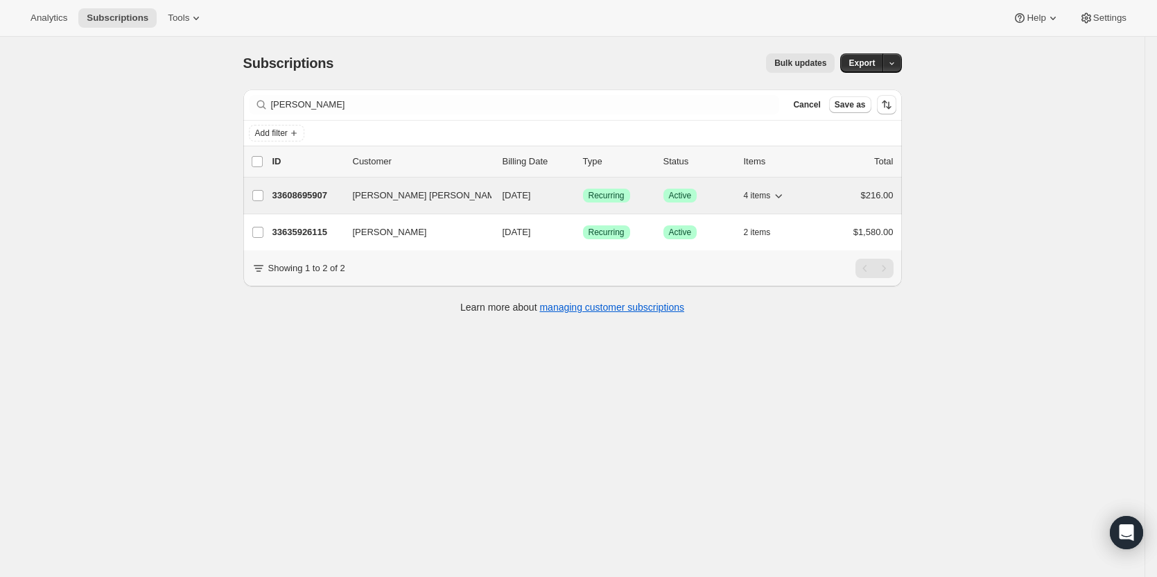
click at [304, 193] on p "33608695907" at bounding box center [306, 196] width 69 height 14
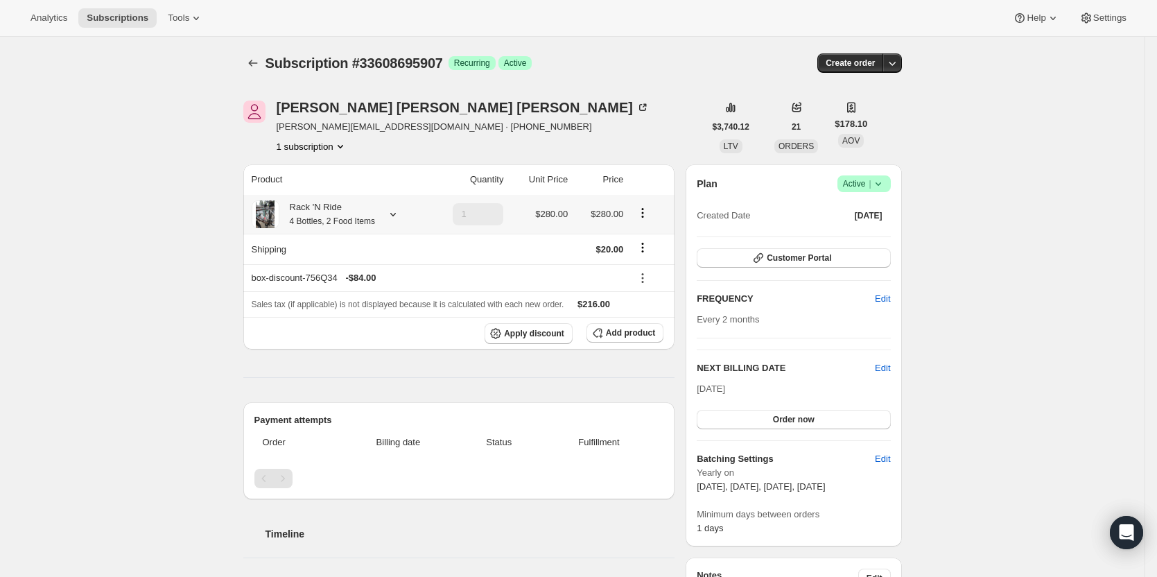
click at [351, 225] on small "4 Bottles, 2 Food Items" at bounding box center [332, 221] width 85 height 10
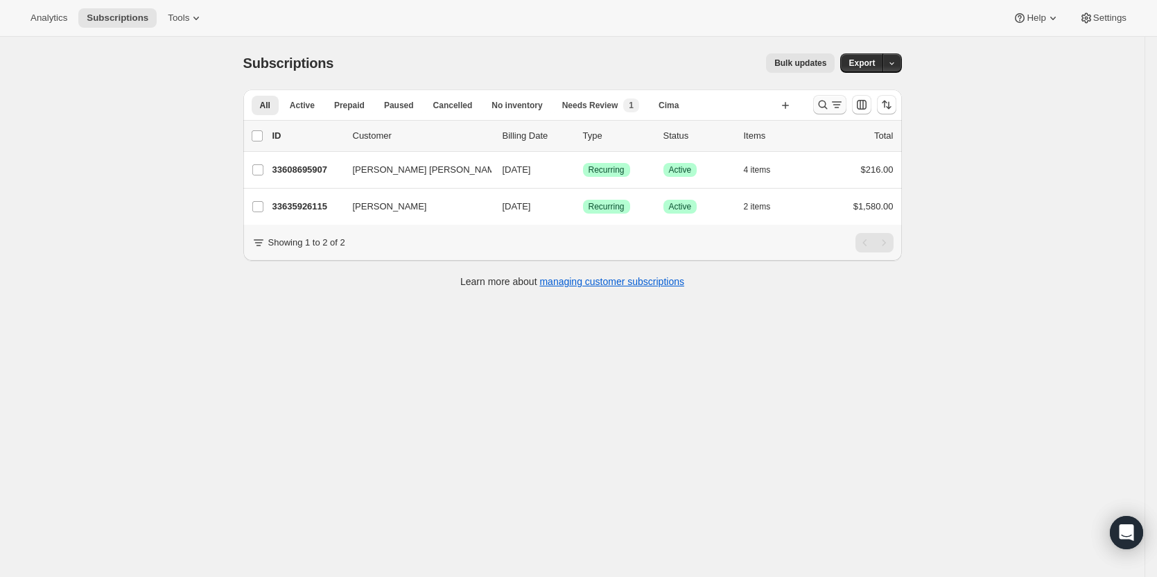
click at [833, 110] on icon "Search and filter results" at bounding box center [837, 105] width 14 height 14
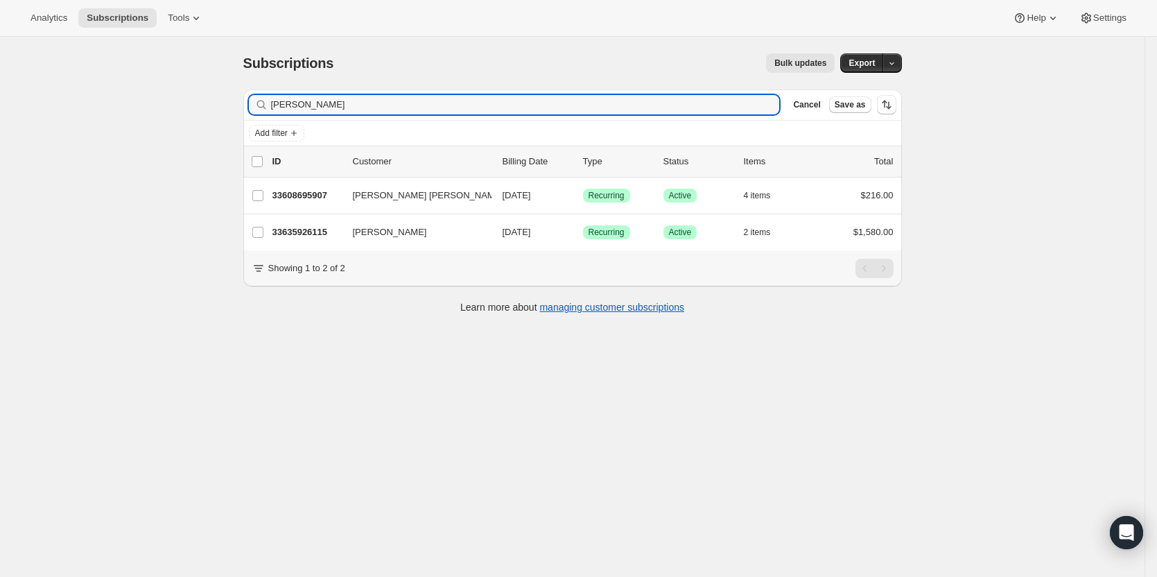
drag, startPoint x: 361, startPoint y: 100, endPoint x: 182, endPoint y: 112, distance: 179.2
click at [175, 107] on div "Subscriptions. This page is ready Subscriptions Bulk updates More actions Bulk …" at bounding box center [572, 325] width 1144 height 577
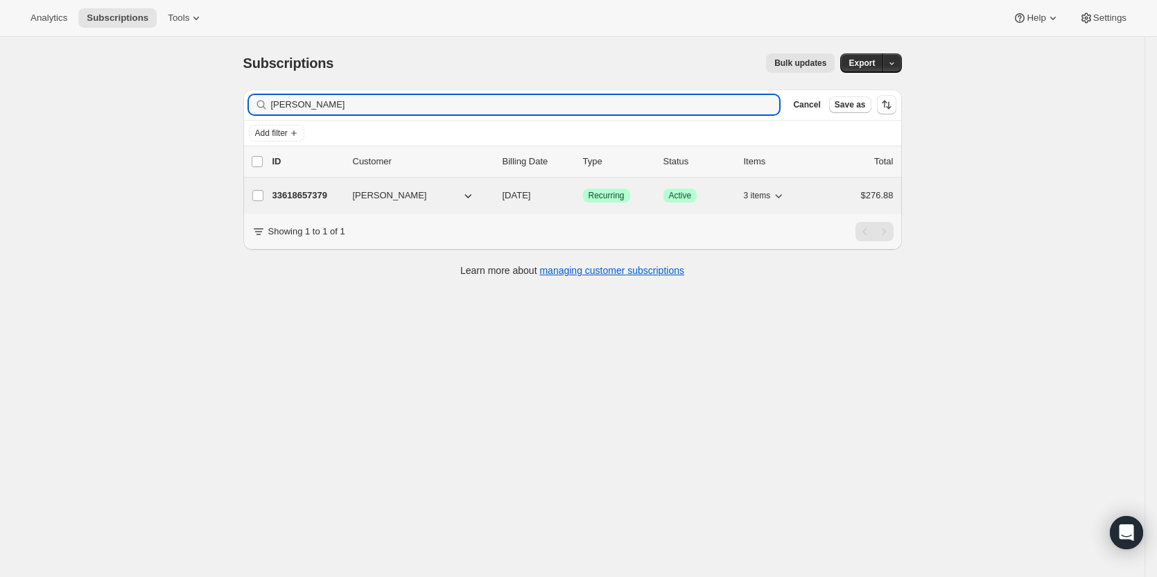
type input "barry zur"
click at [297, 191] on p "33618657379" at bounding box center [306, 196] width 69 height 14
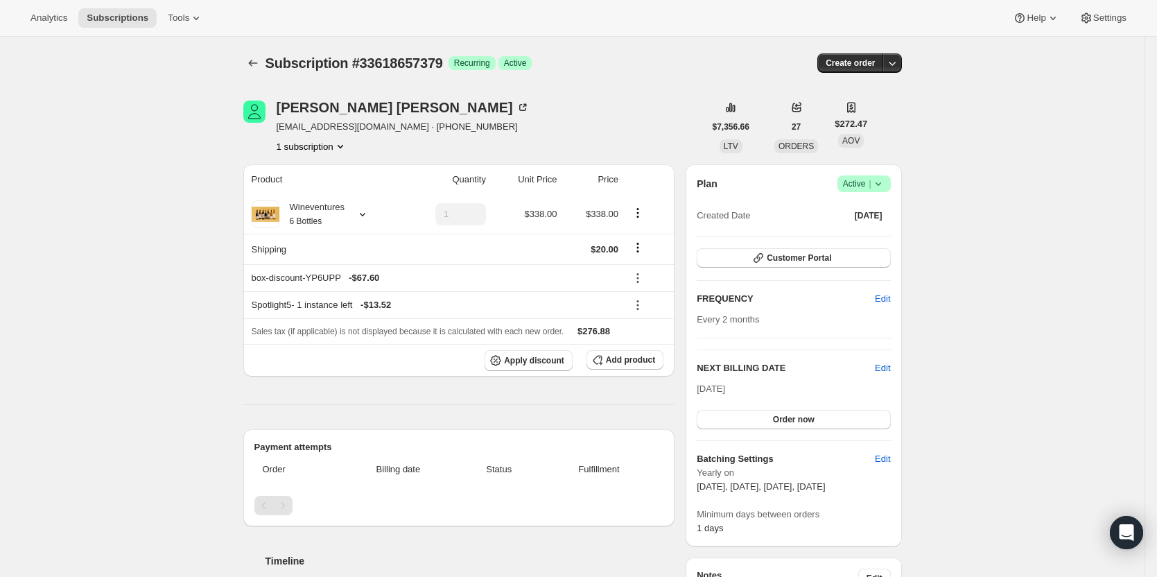
click at [880, 186] on icon at bounding box center [878, 184] width 14 height 14
click at [878, 228] on span "Cancel subscription" at bounding box center [868, 235] width 78 height 14
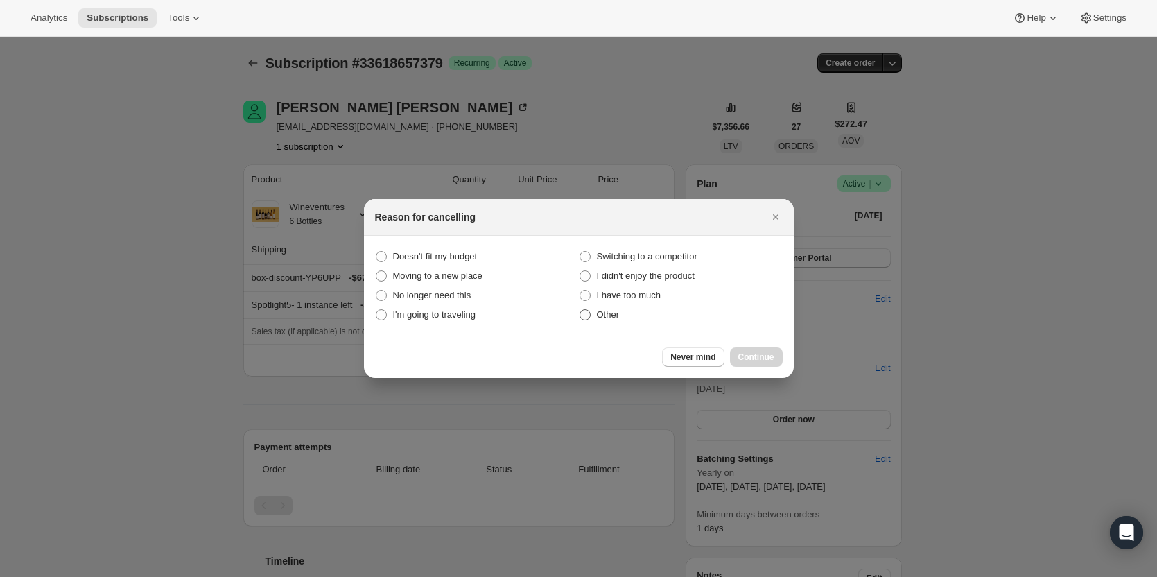
click at [601, 316] on span "Other" at bounding box center [608, 314] width 23 height 10
drag, startPoint x: 608, startPoint y: 316, endPoint x: 634, endPoint y: 322, distance: 26.4
click at [608, 316] on span "Other" at bounding box center [608, 314] width 23 height 10
click at [580, 310] on input "Other" at bounding box center [579, 309] width 1 height 1
radio input "true"
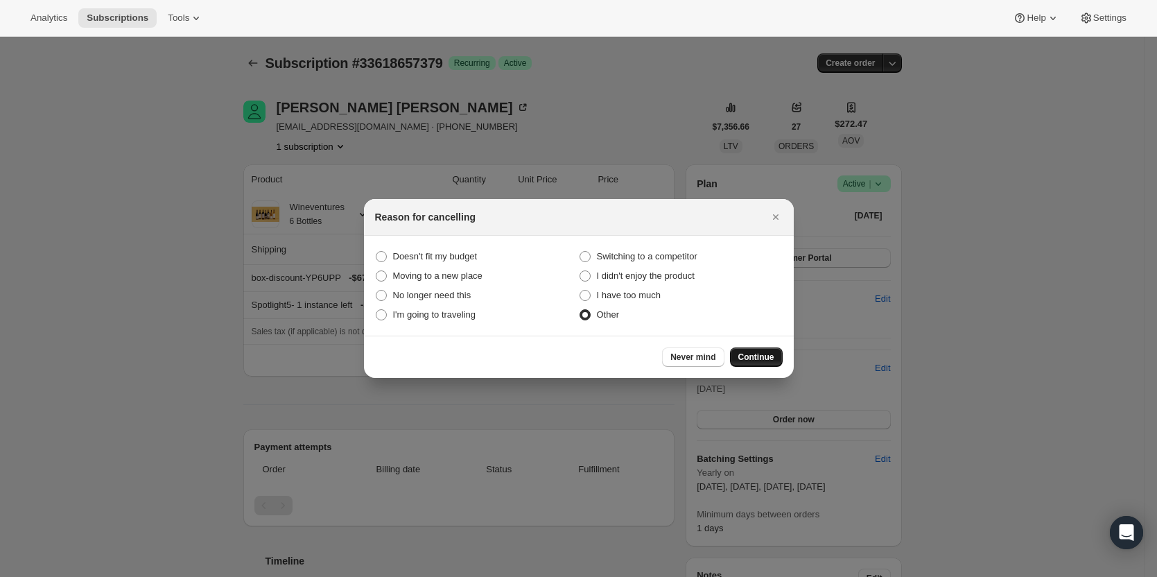
click at [751, 359] on span "Continue" at bounding box center [756, 356] width 36 height 11
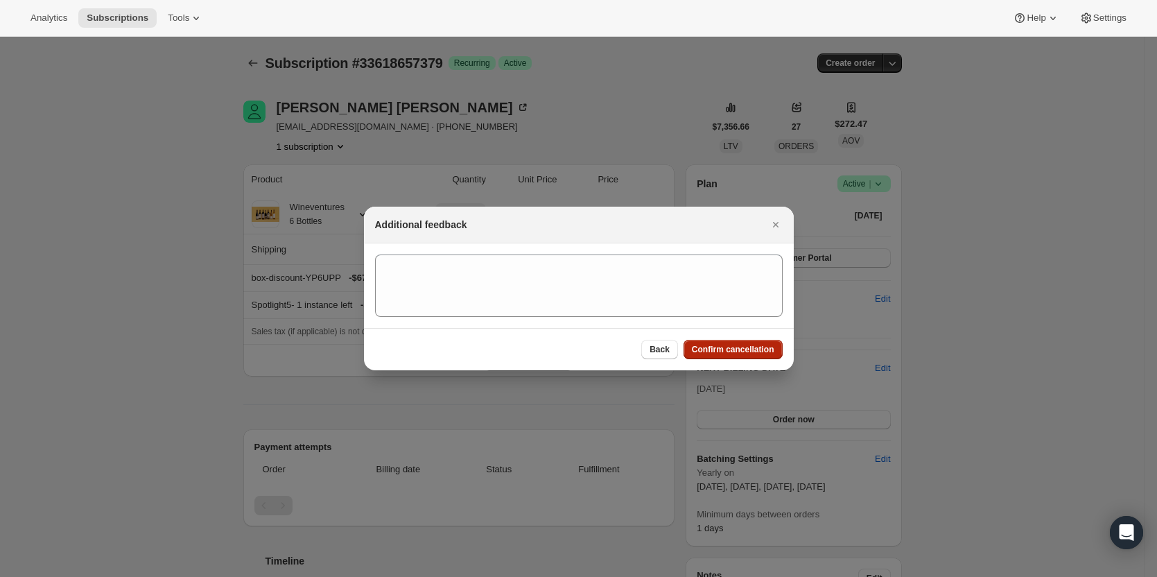
click at [753, 351] on span "Confirm cancellation" at bounding box center [733, 349] width 82 height 11
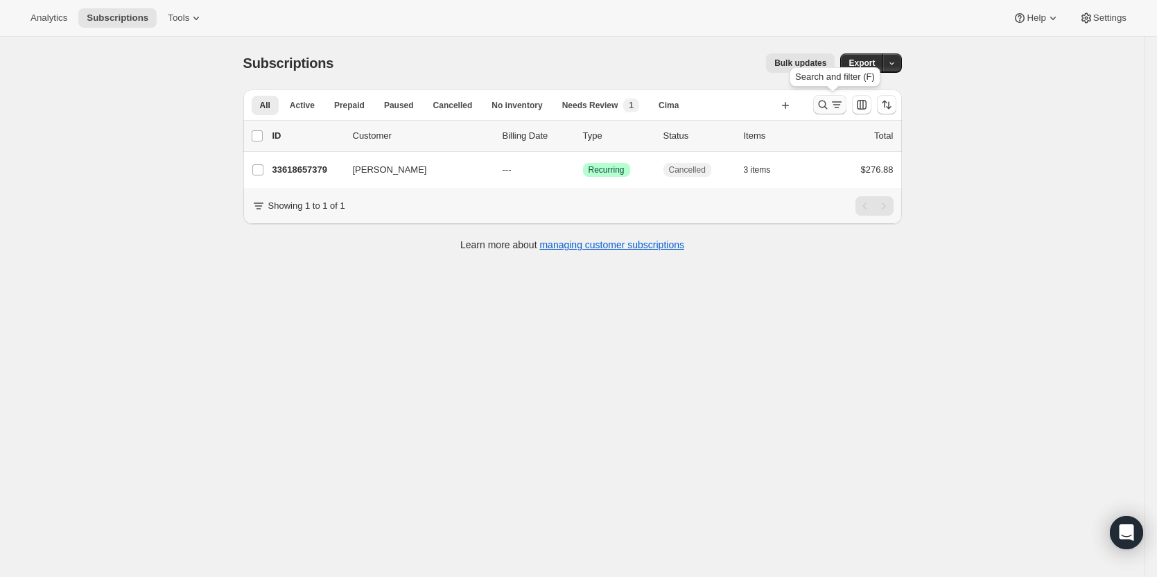
click at [836, 107] on icon "Search and filter results" at bounding box center [837, 105] width 14 height 14
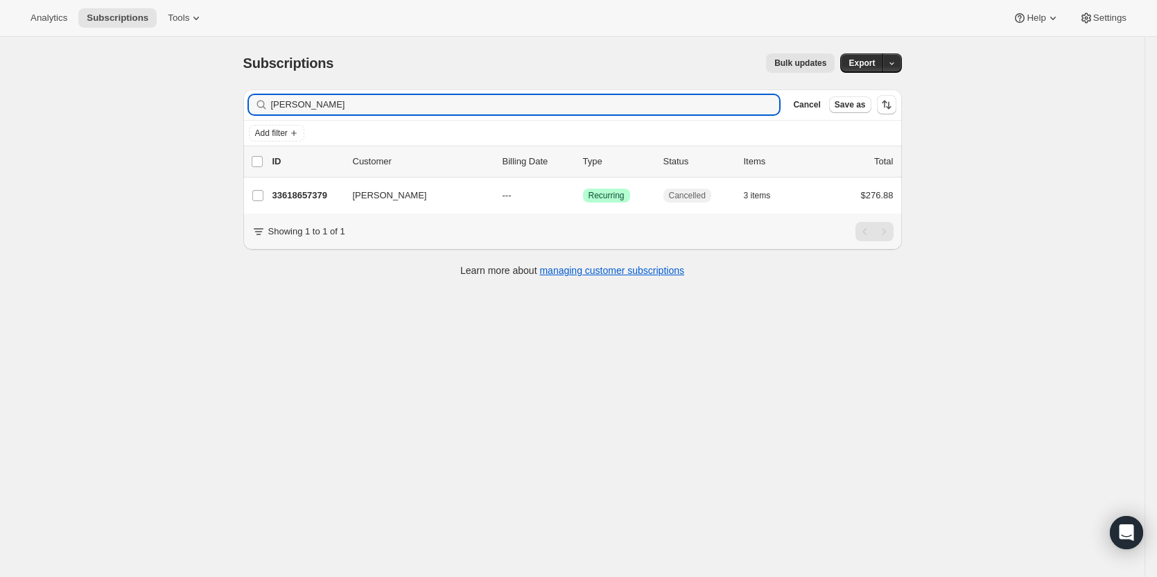
drag, startPoint x: 405, startPoint y: 117, endPoint x: 193, endPoint y: 114, distance: 212.1
click at [193, 114] on div "Subscriptions. This page is ready Subscriptions Bulk updates More actions Bulk …" at bounding box center [572, 325] width 1144 height 577
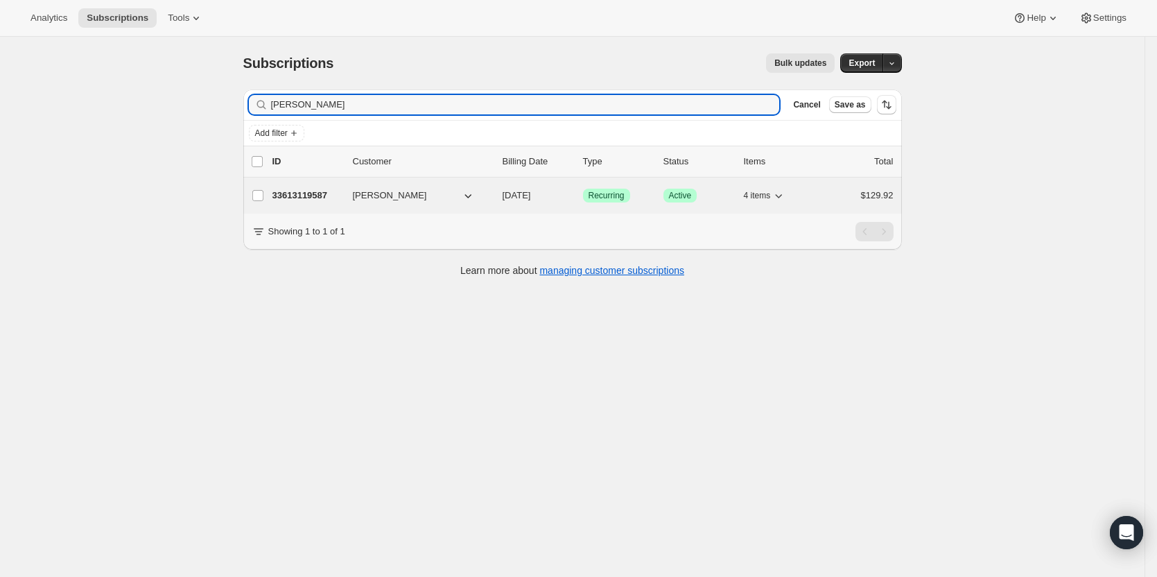
type input "niles miller"
click at [317, 192] on p "33613119587" at bounding box center [306, 196] width 69 height 14
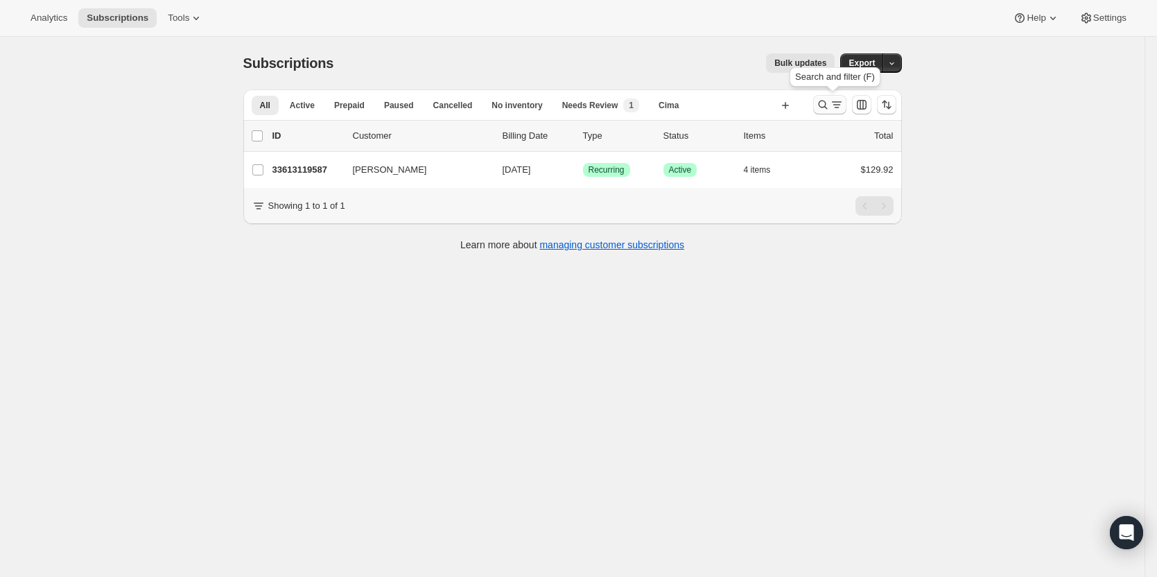
click at [834, 101] on icon "Search and filter results" at bounding box center [837, 105] width 14 height 14
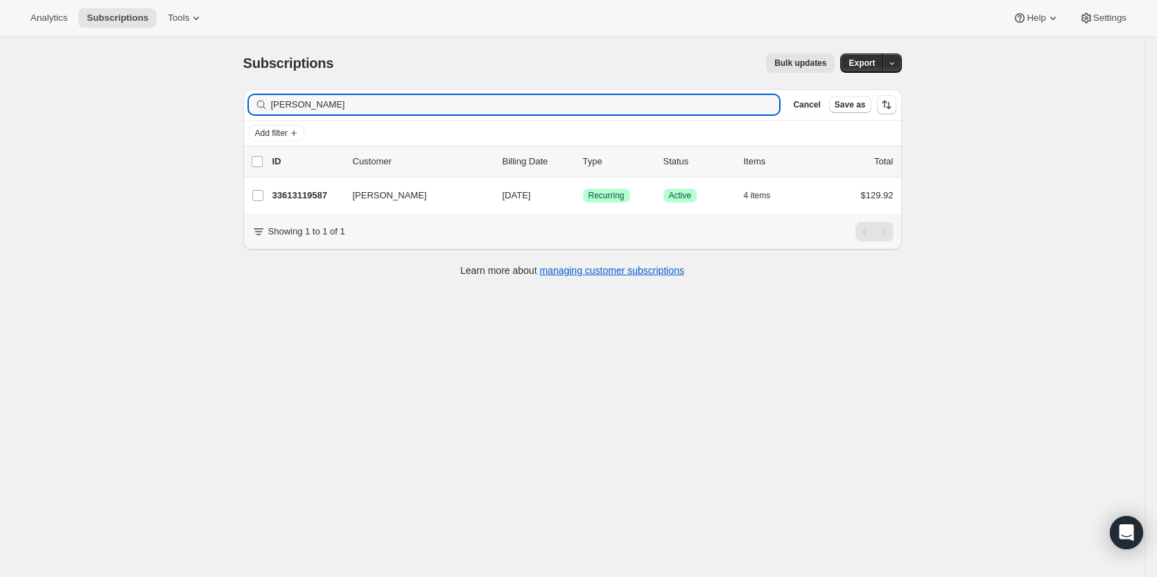
drag, startPoint x: 447, startPoint y: 106, endPoint x: 158, endPoint y: 82, distance: 290.0
click at [158, 82] on div "Subscriptions. This page is ready Subscriptions Bulk updates More actions Bulk …" at bounding box center [572, 325] width 1144 height 577
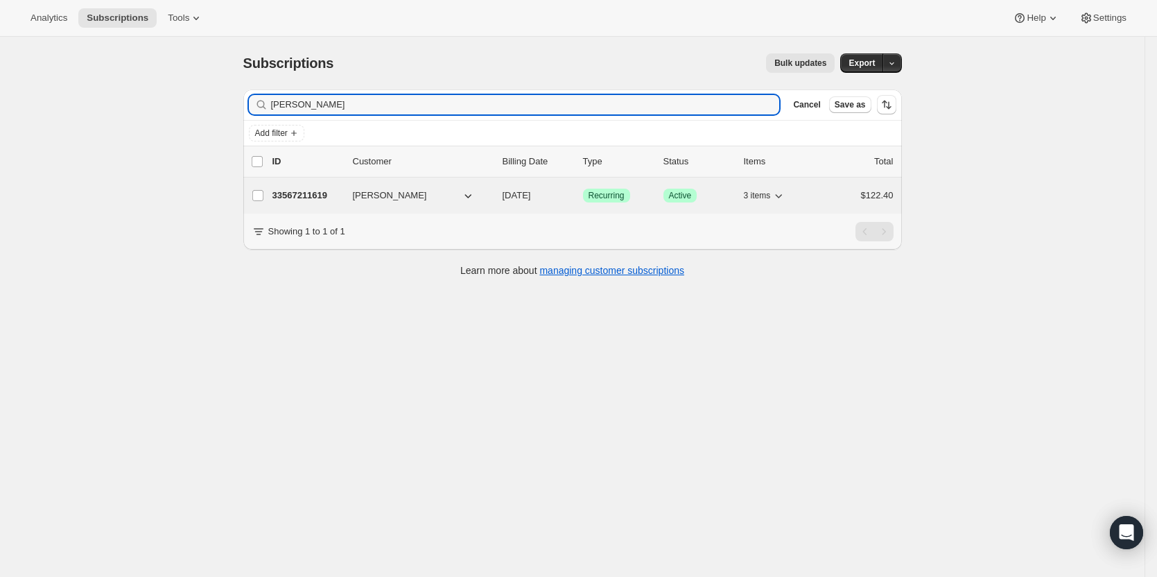
type input "alice lee"
click at [313, 200] on p "33567211619" at bounding box center [306, 196] width 69 height 14
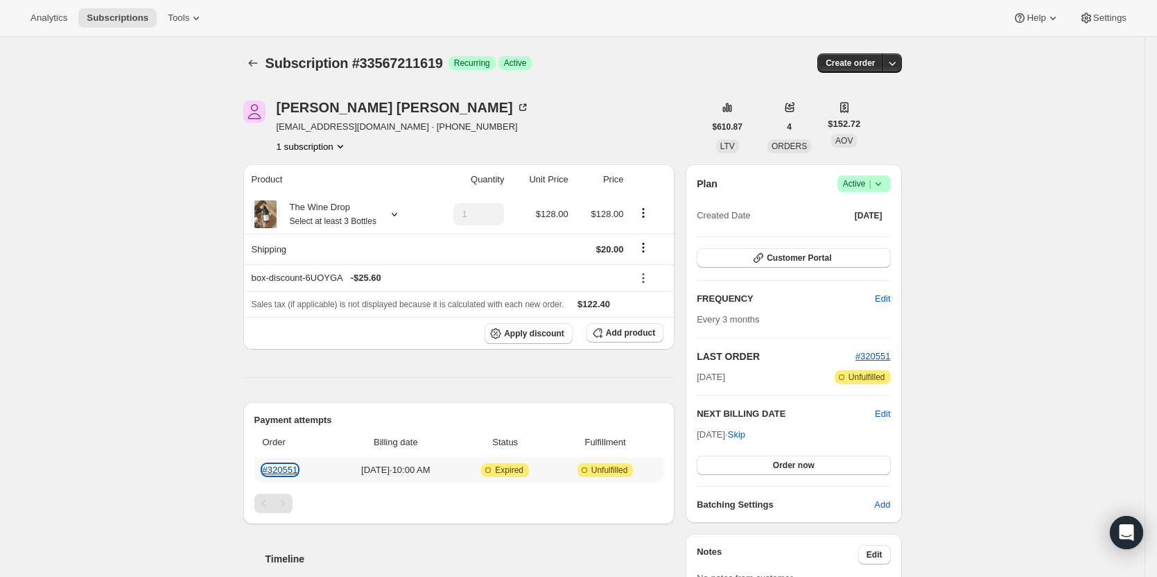
click at [278, 469] on link "#320551" at bounding box center [280, 469] width 35 height 10
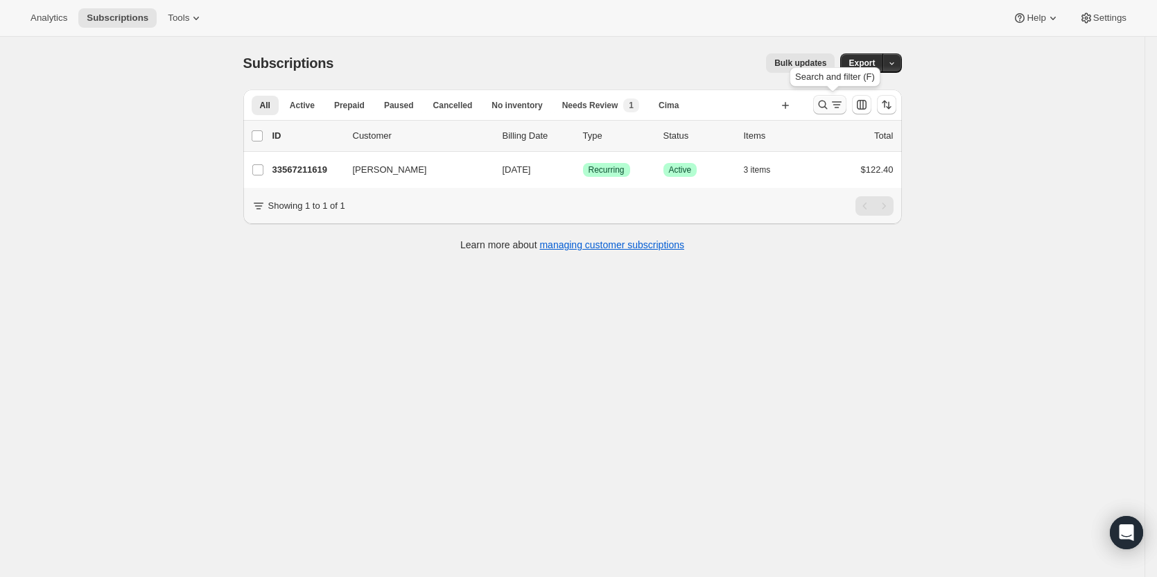
click at [837, 100] on icon "Search and filter results" at bounding box center [837, 105] width 14 height 14
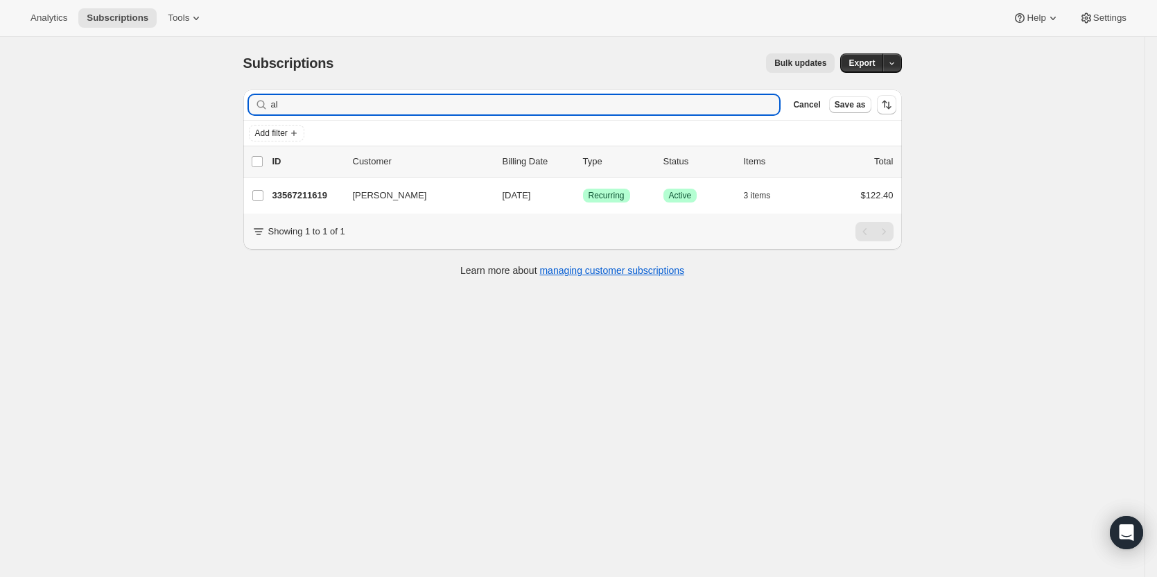
type input "a"
type input "c"
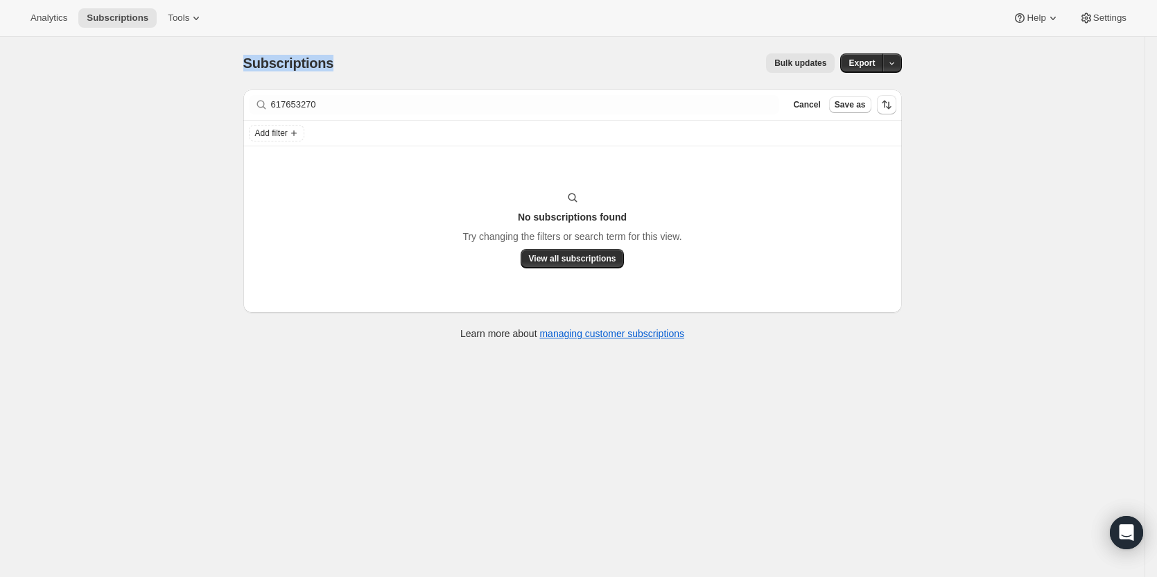
drag, startPoint x: 281, startPoint y: 87, endPoint x: 214, endPoint y: 88, distance: 66.5
click at [202, 87] on div "Subscriptions. This page is ready Subscriptions Bulk updates More actions Bulk …" at bounding box center [572, 325] width 1144 height 577
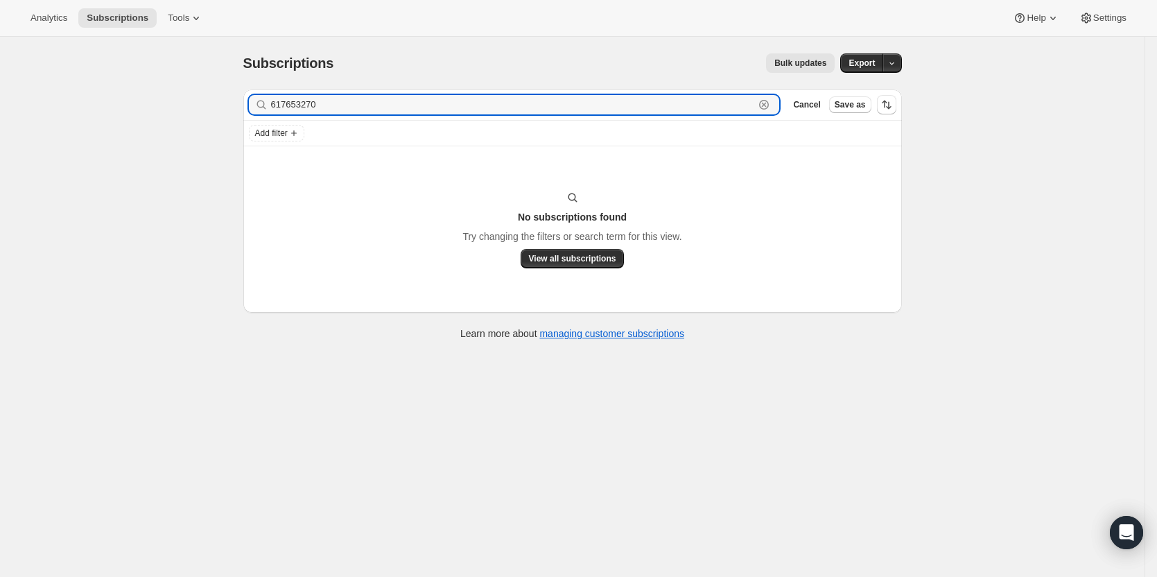
drag, startPoint x: 323, startPoint y: 99, endPoint x: 221, endPoint y: 99, distance: 101.9
click at [221, 99] on div "Subscriptions. This page is ready Subscriptions Bulk updates More actions Bulk …" at bounding box center [572, 325] width 1144 height 577
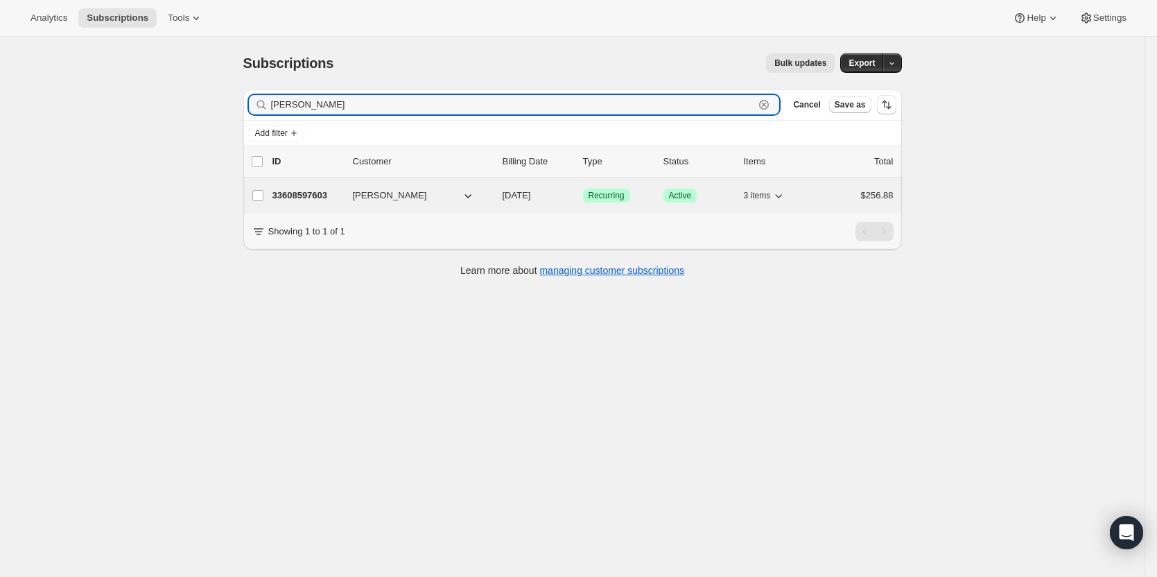
type input "chris woods"
click at [314, 199] on p "33608597603" at bounding box center [306, 196] width 69 height 14
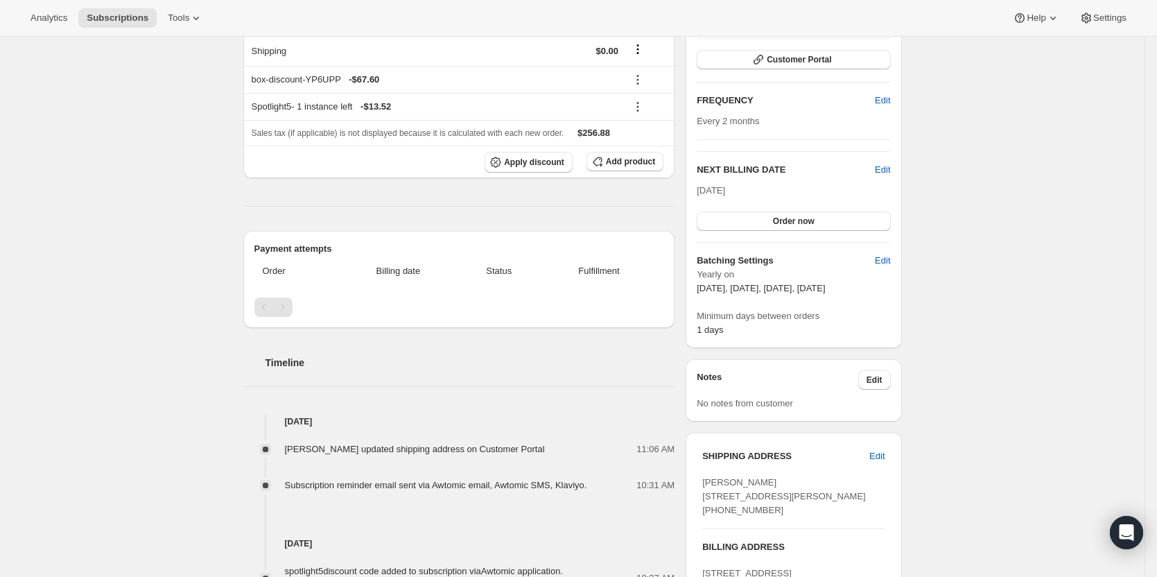
scroll to position [277, 0]
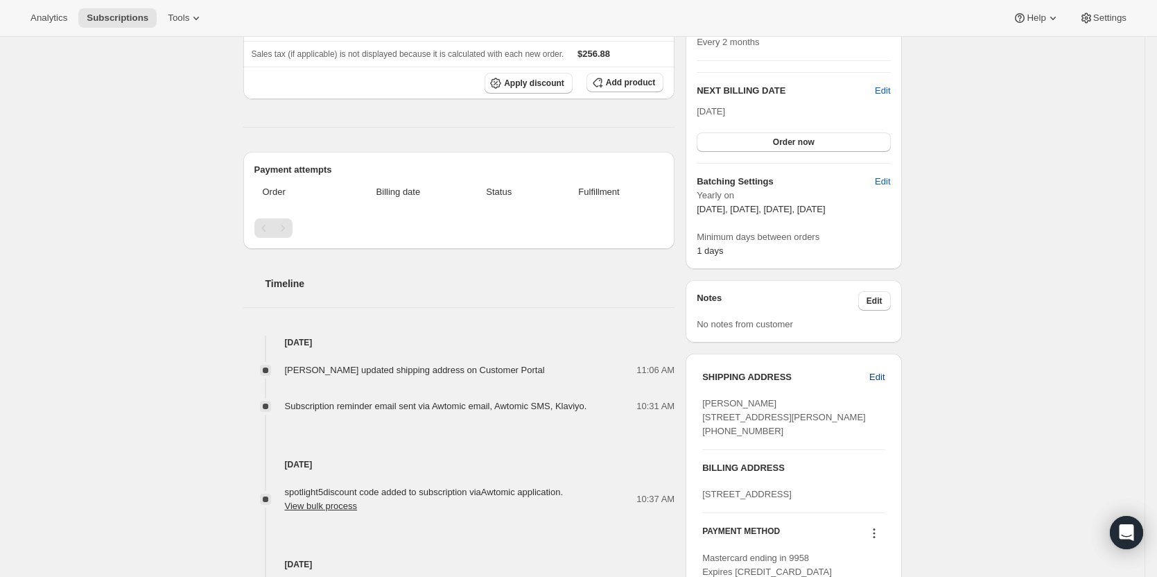
click at [884, 373] on span "Edit" at bounding box center [876, 377] width 15 height 14
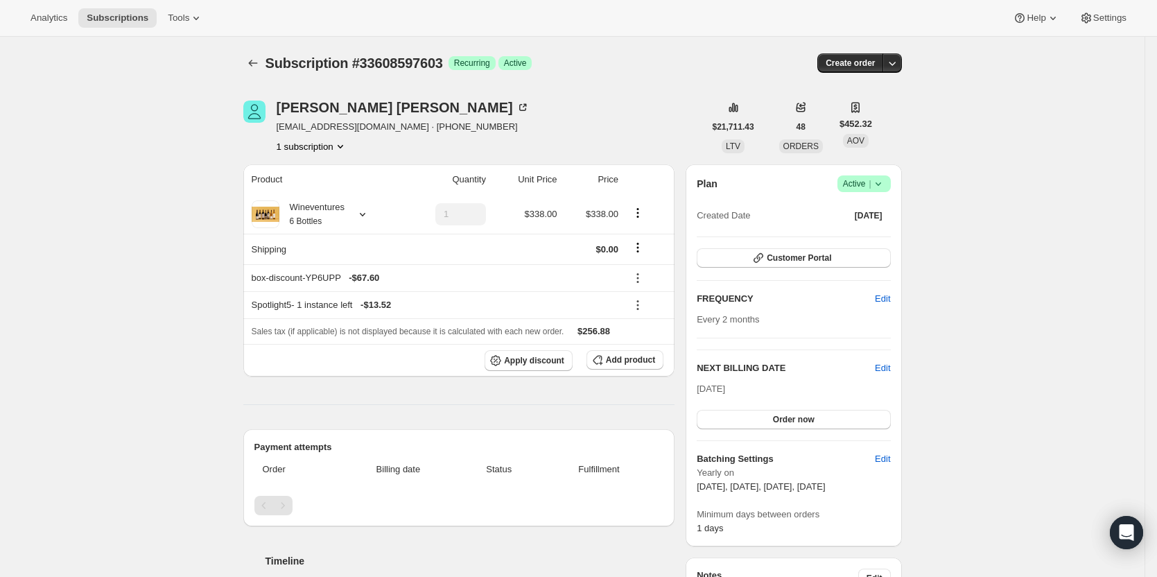
select select "MA"
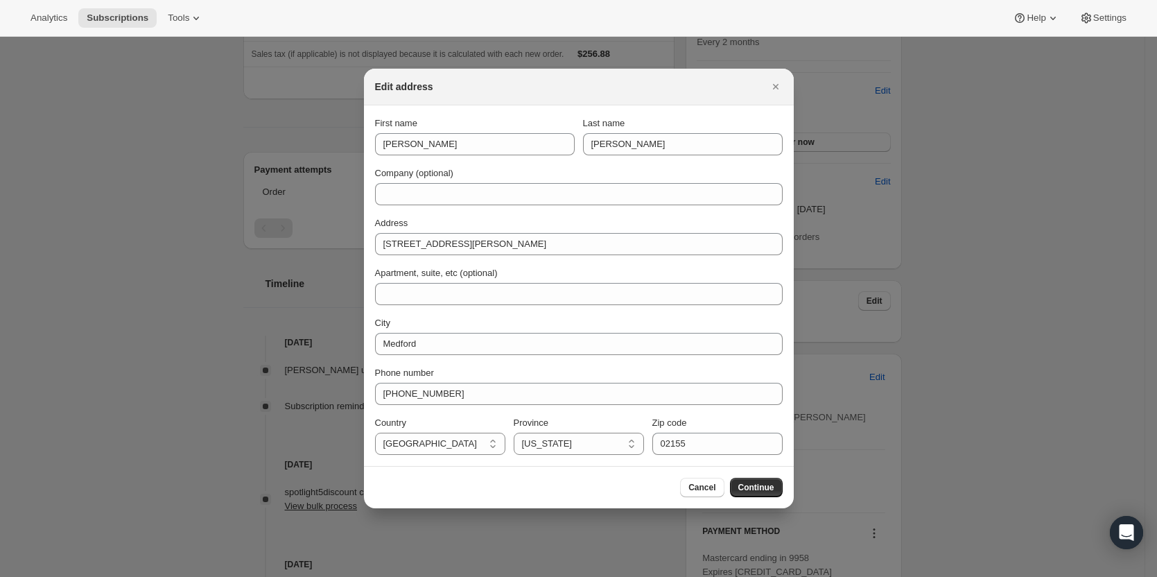
drag, startPoint x: 1009, startPoint y: 374, endPoint x: 971, endPoint y: 349, distance: 45.6
click at [1009, 374] on div at bounding box center [578, 288] width 1157 height 577
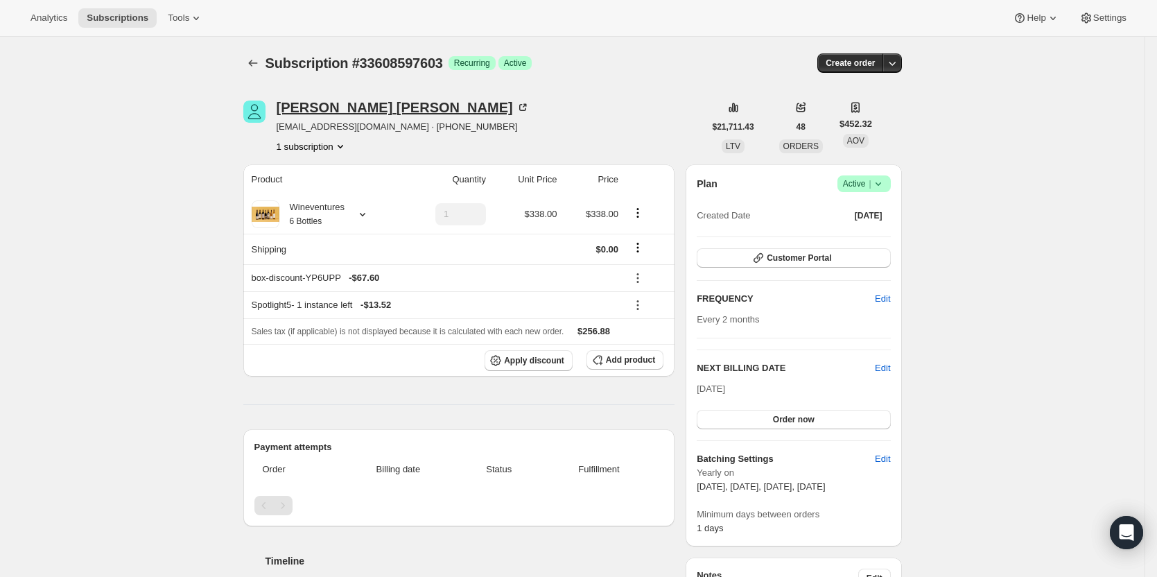
click at [331, 114] on div "Chris Woods" at bounding box center [403, 107] width 253 height 14
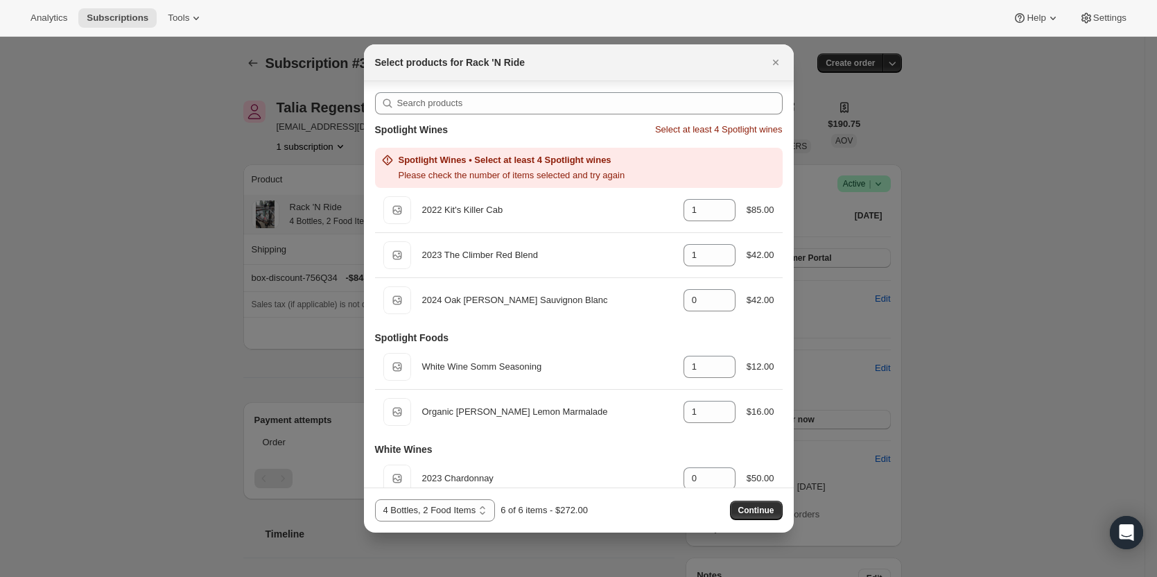
scroll to position [361, 0]
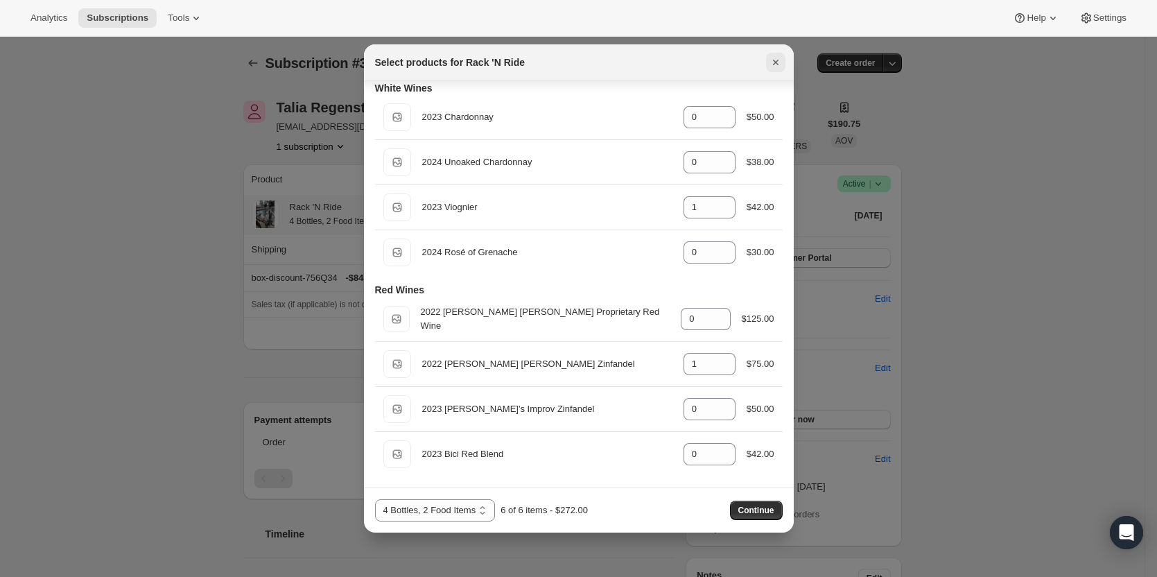
click at [776, 63] on icon "Close" at bounding box center [775, 63] width 6 height 6
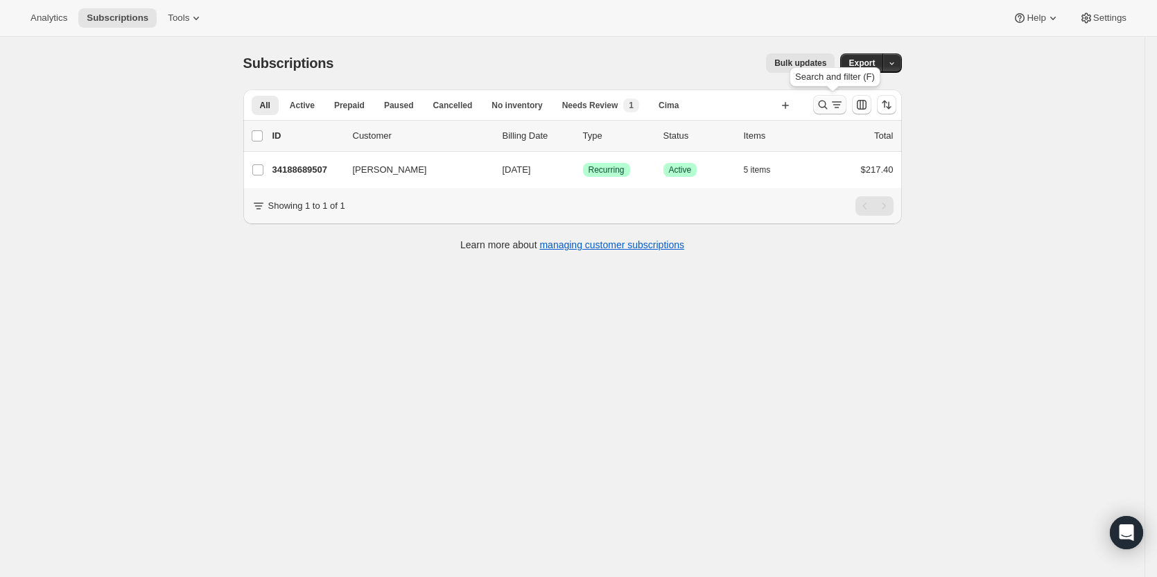
click at [843, 103] on icon "Search and filter results" at bounding box center [837, 105] width 14 height 14
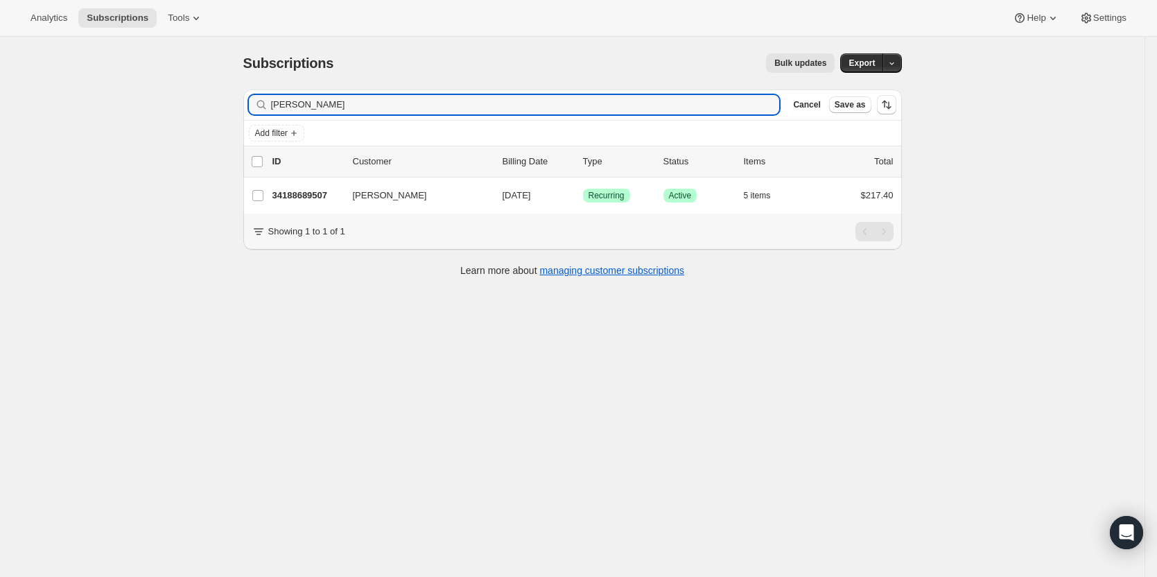
drag, startPoint x: 604, startPoint y: 105, endPoint x: 227, endPoint y: 118, distance: 376.6
click at [198, 117] on div "Subscriptions. This page is ready Subscriptions Bulk updates More actions Bulk …" at bounding box center [572, 325] width 1144 height 577
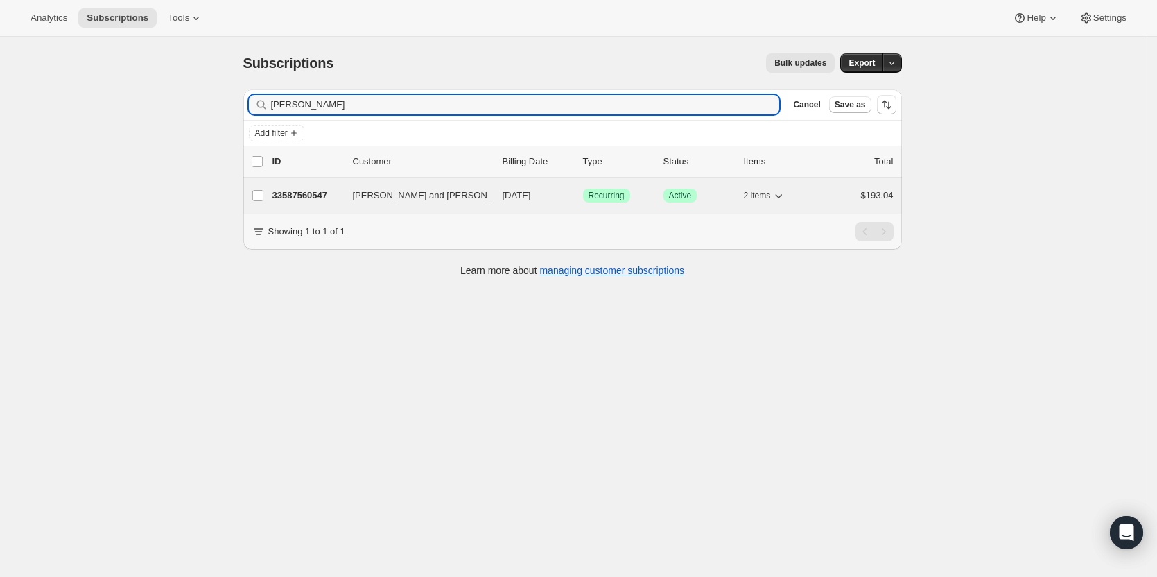
type input "alan haffner"
click at [309, 198] on p "33587560547" at bounding box center [306, 196] width 69 height 14
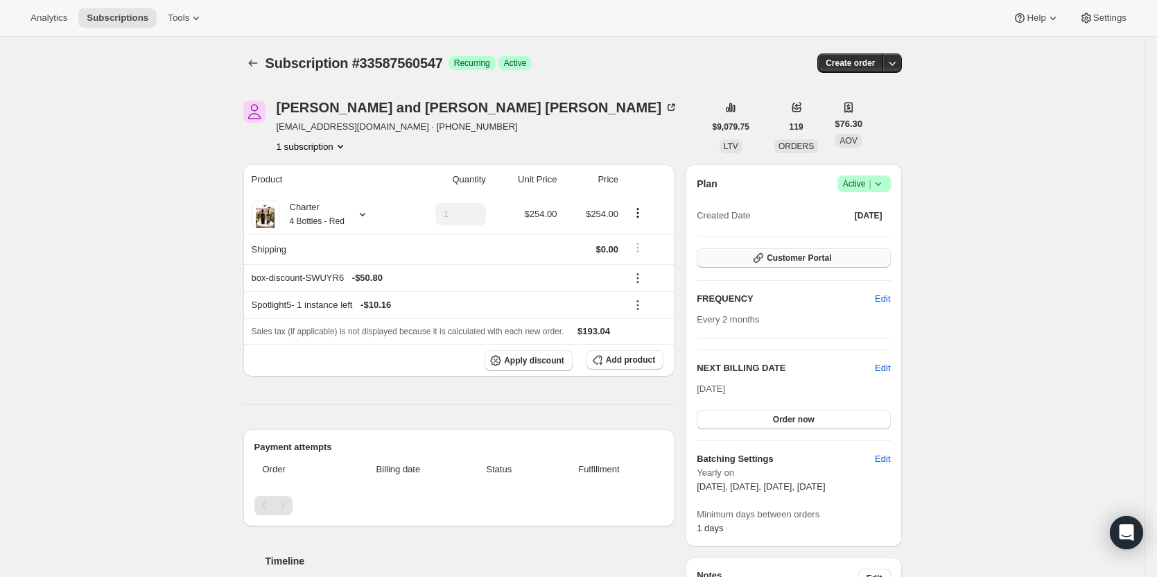
click at [810, 259] on span "Customer Portal" at bounding box center [799, 257] width 64 height 11
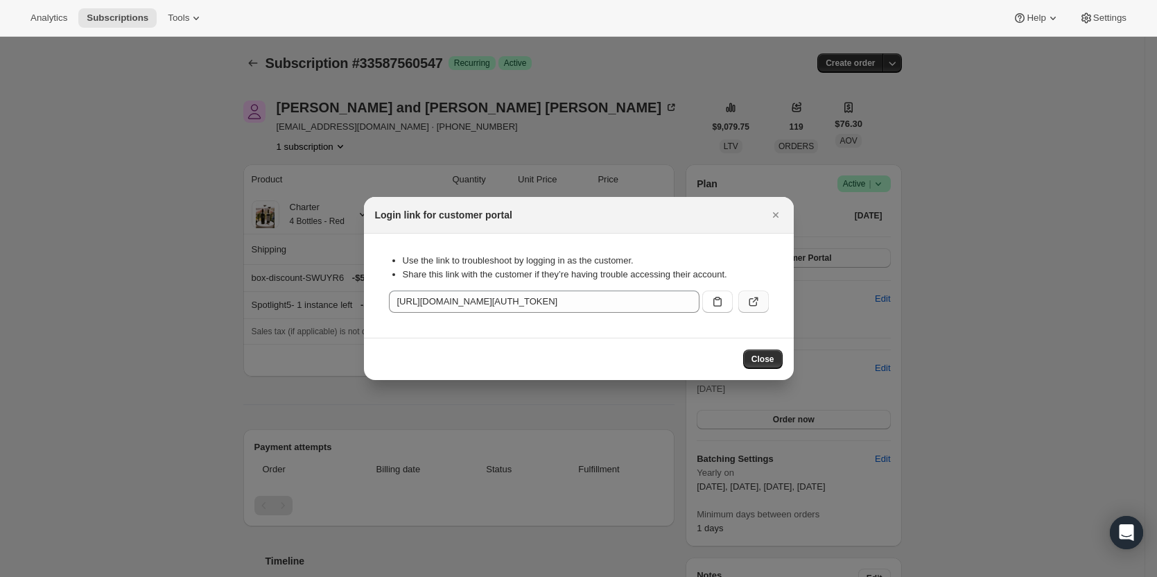
click at [762, 301] on button ":r139:" at bounding box center [753, 301] width 30 height 22
click at [772, 363] on span "Close" at bounding box center [762, 358] width 23 height 11
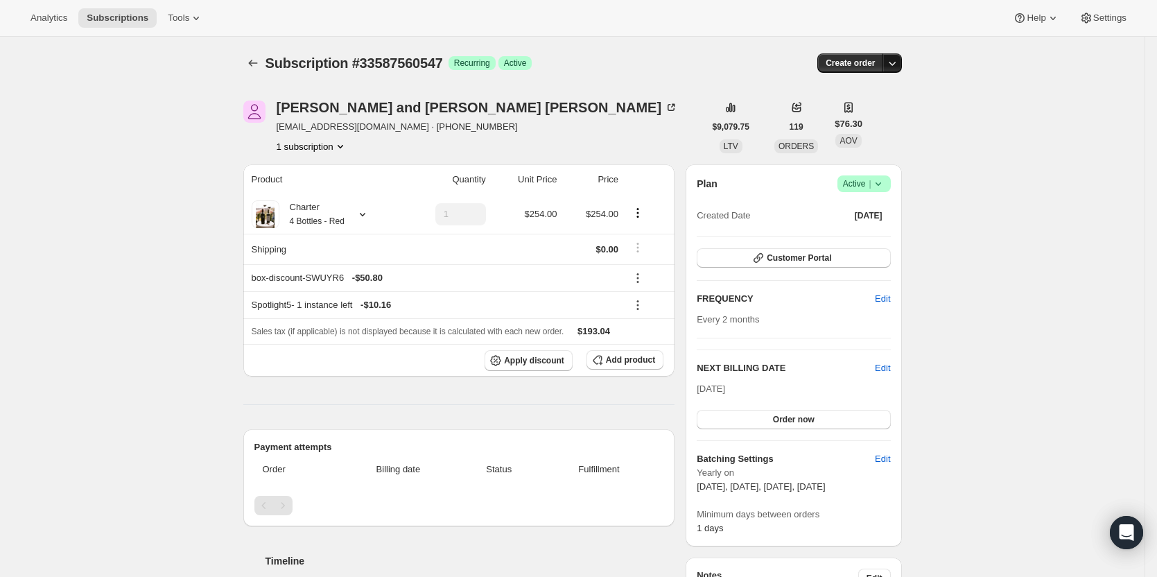
click at [898, 60] on icon "button" at bounding box center [892, 63] width 14 height 14
click at [883, 120] on span "Create custom one-time order" at bounding box center [837, 115] width 120 height 10
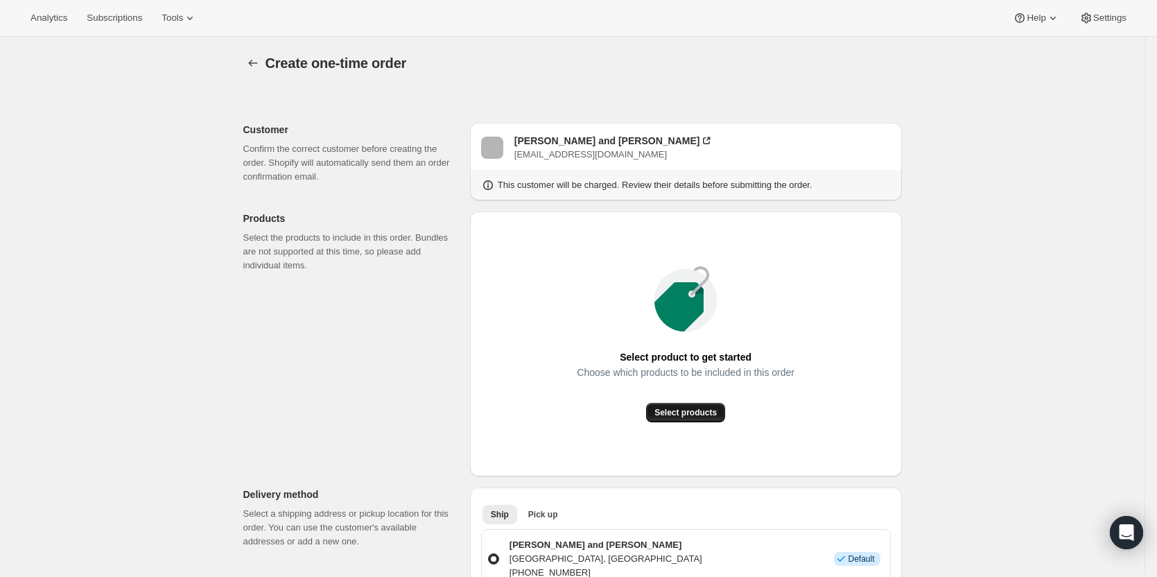
click at [696, 414] on span "Select products" at bounding box center [685, 412] width 62 height 11
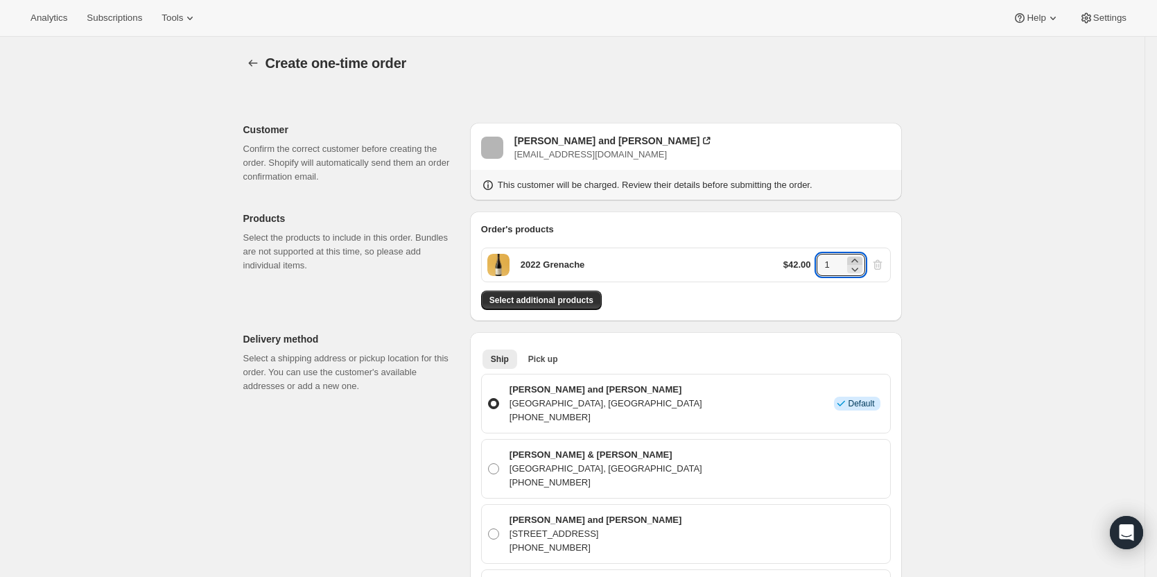
click at [854, 261] on icon at bounding box center [855, 261] width 14 height 14
type input "2"
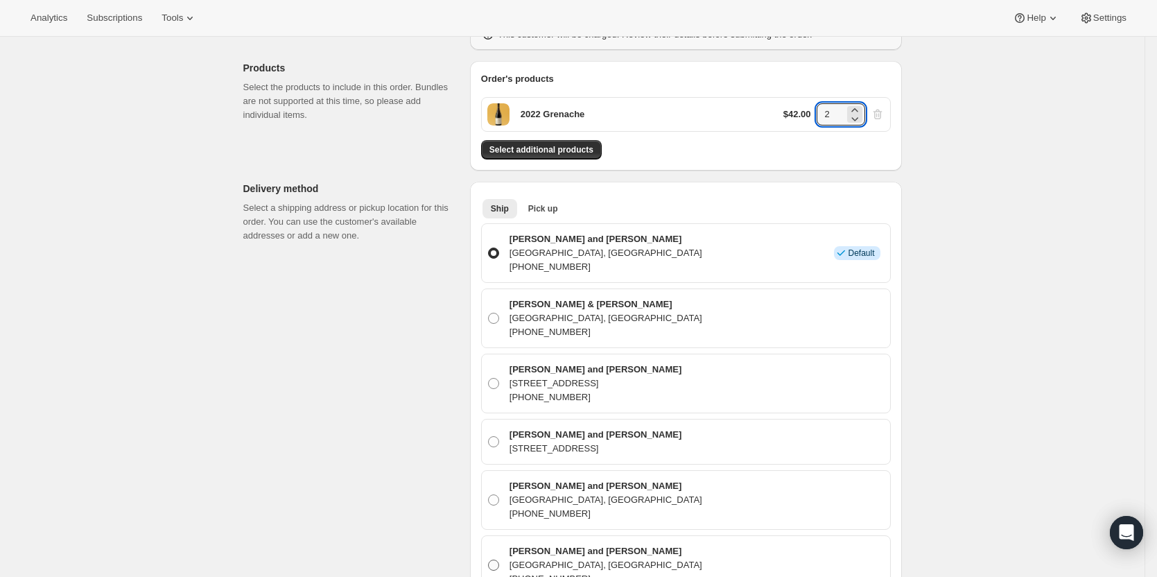
scroll to position [139, 0]
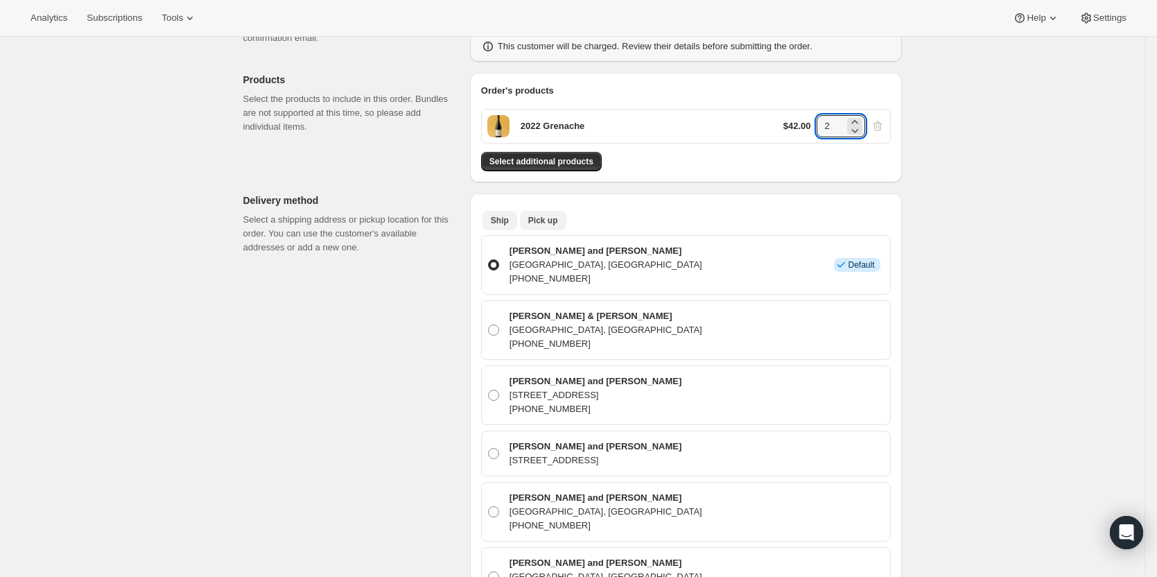
drag, startPoint x: 538, startPoint y: 216, endPoint x: 553, endPoint y: 226, distance: 17.9
click at [540, 216] on span "Pick up" at bounding box center [543, 220] width 30 height 11
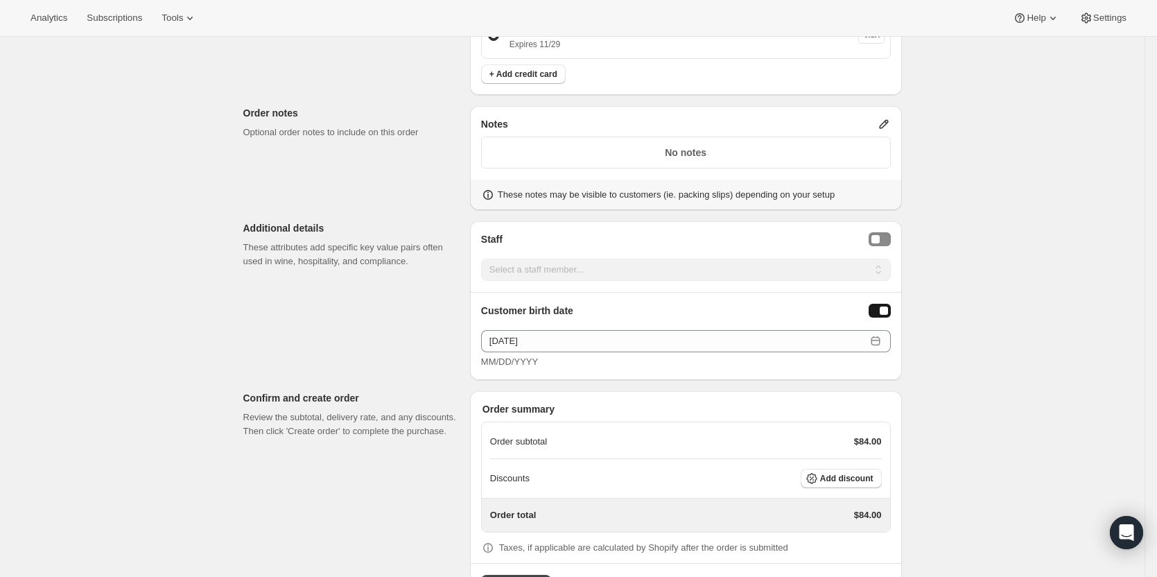
scroll to position [537, 0]
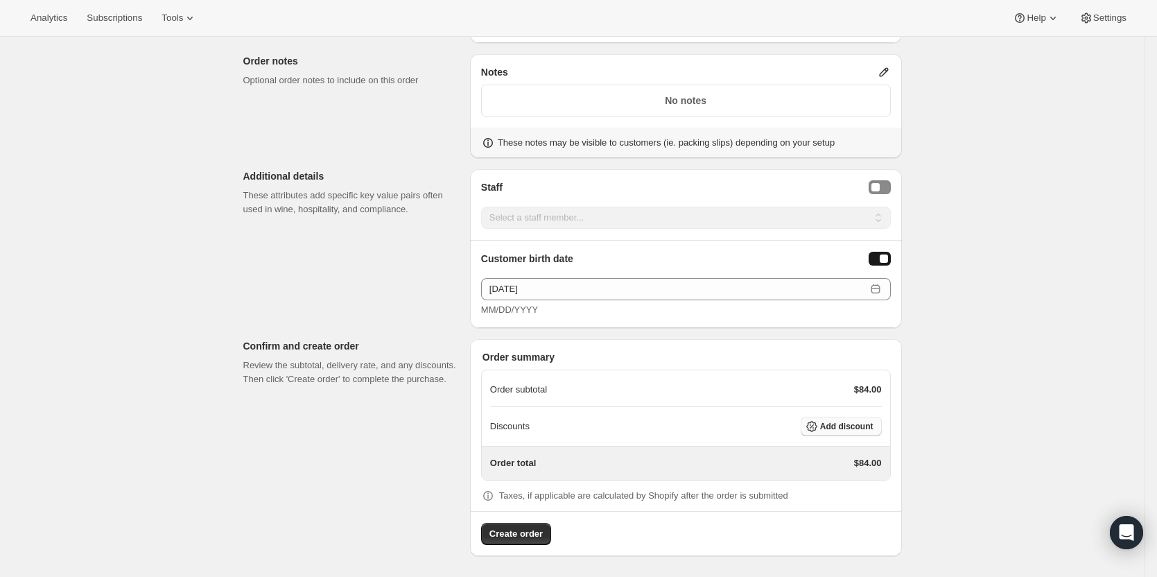
click at [861, 429] on span "Add discount" at bounding box center [846, 426] width 53 height 11
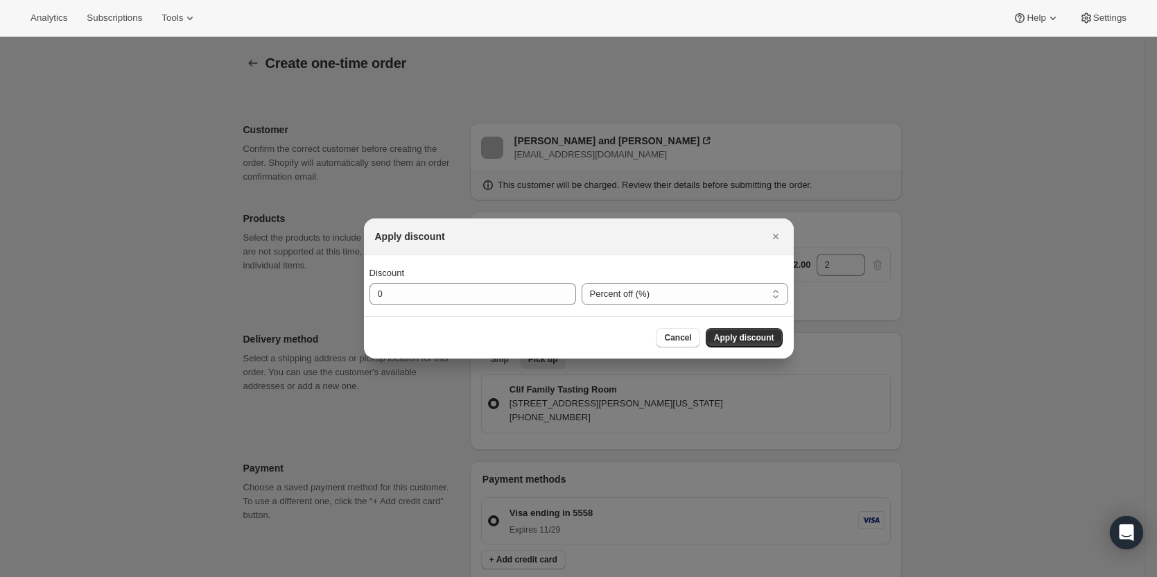
scroll to position [0, 0]
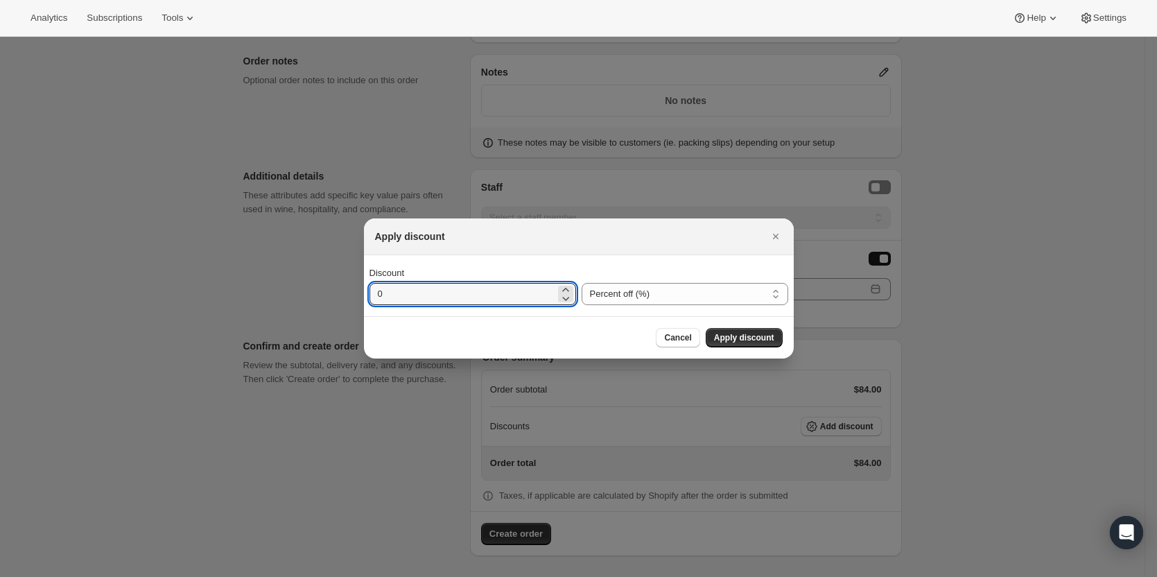
drag, startPoint x: 540, startPoint y: 296, endPoint x: 341, endPoint y: 297, distance: 198.9
click at [343, 576] on div "Apply discount Discount 0 Percent off (%) Amount off ($) Percent off (%) Cancel…" at bounding box center [578, 578] width 1157 height 0
type input "20"
click at [748, 331] on button "Apply discount" at bounding box center [744, 337] width 77 height 19
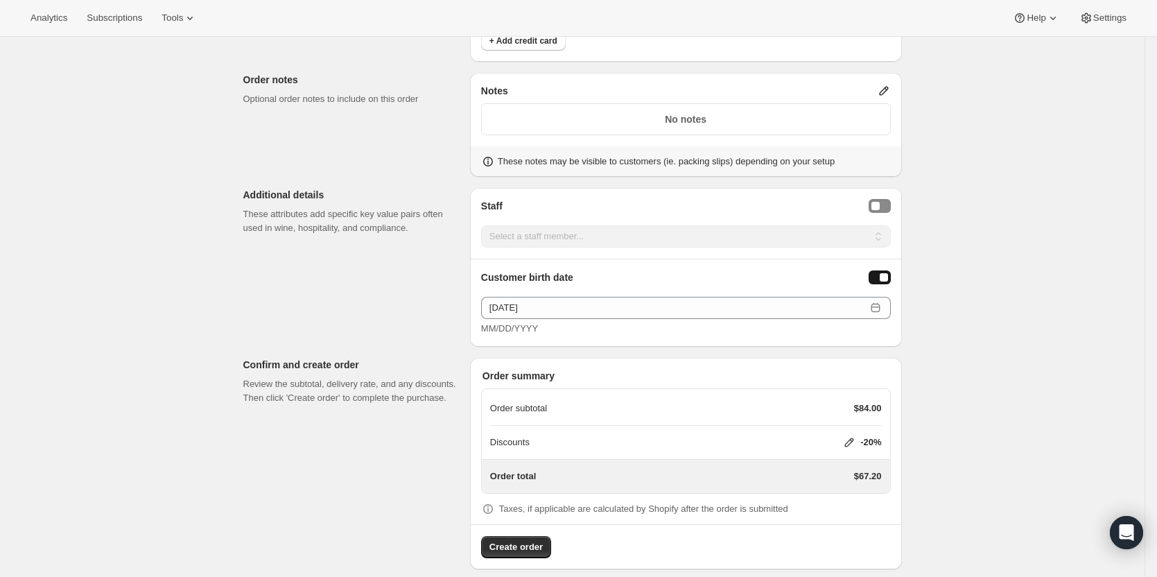
scroll to position [532, 0]
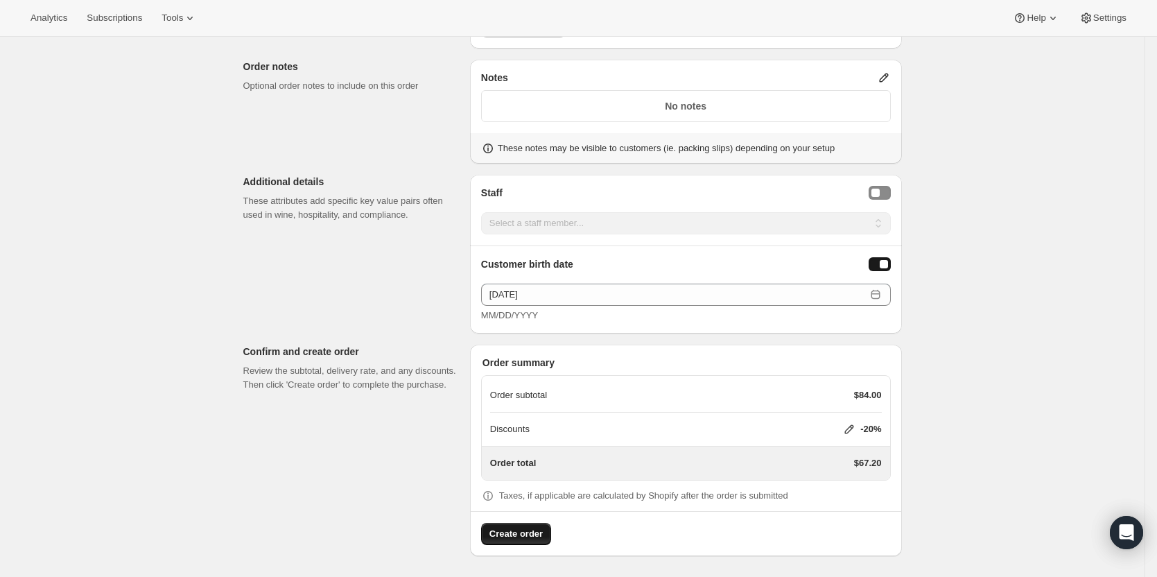
click at [496, 534] on span "Create order" at bounding box center [515, 534] width 53 height 14
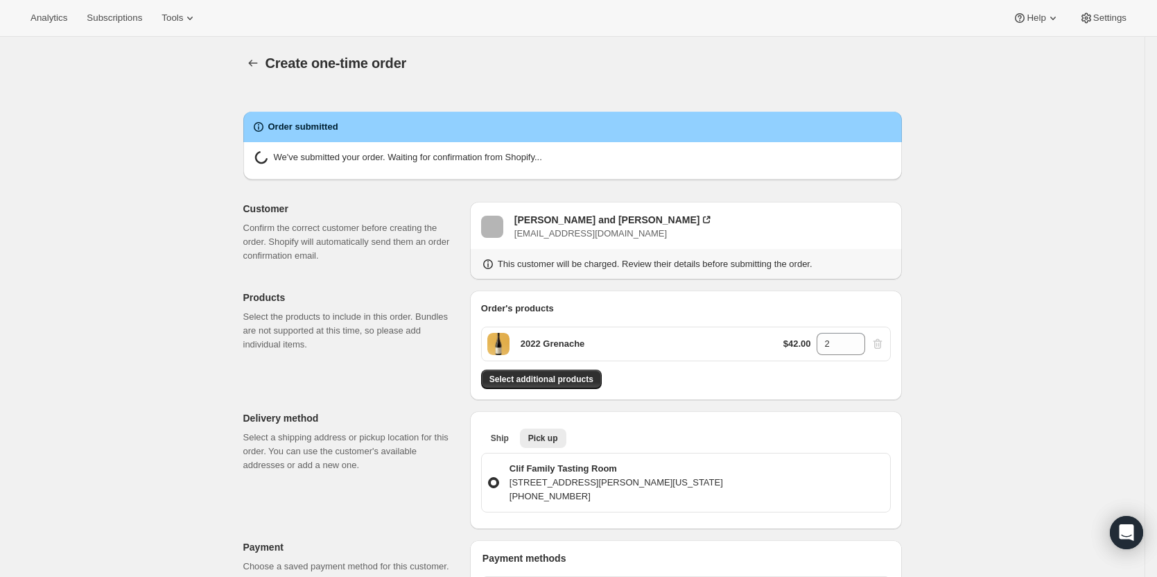
radio input "true"
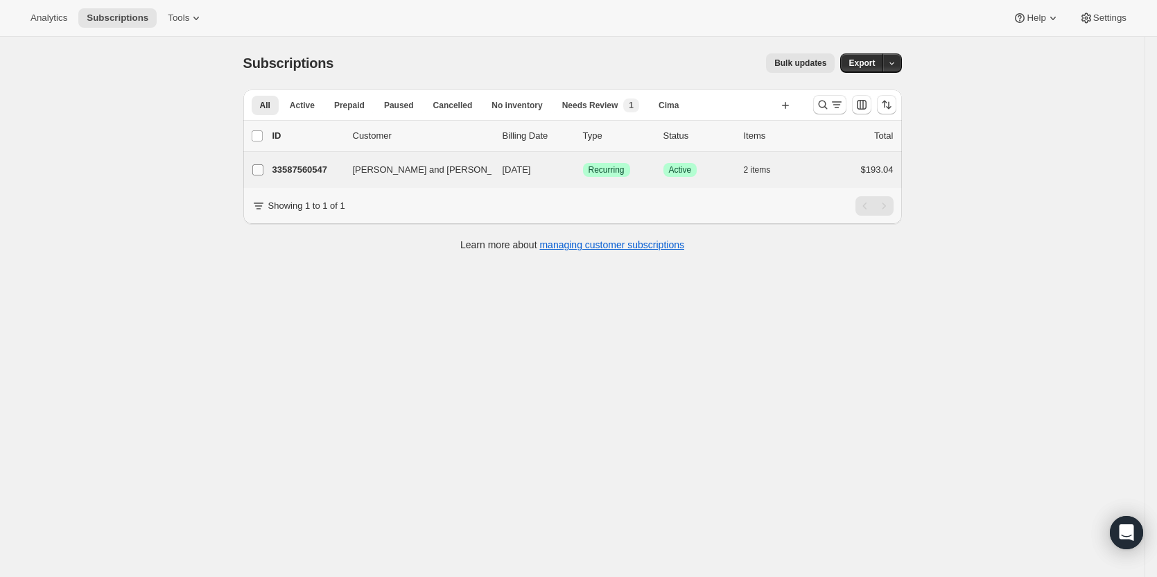
click at [272, 165] on label "[PERSON_NAME] and [PERSON_NAME]" at bounding box center [257, 170] width 29 height 36
click at [263, 165] on input "Alan and Lori Haffner" at bounding box center [257, 169] width 11 height 11
checkbox input "true"
click at [313, 170] on p "33587560547" at bounding box center [306, 171] width 69 height 14
checkbox input "false"
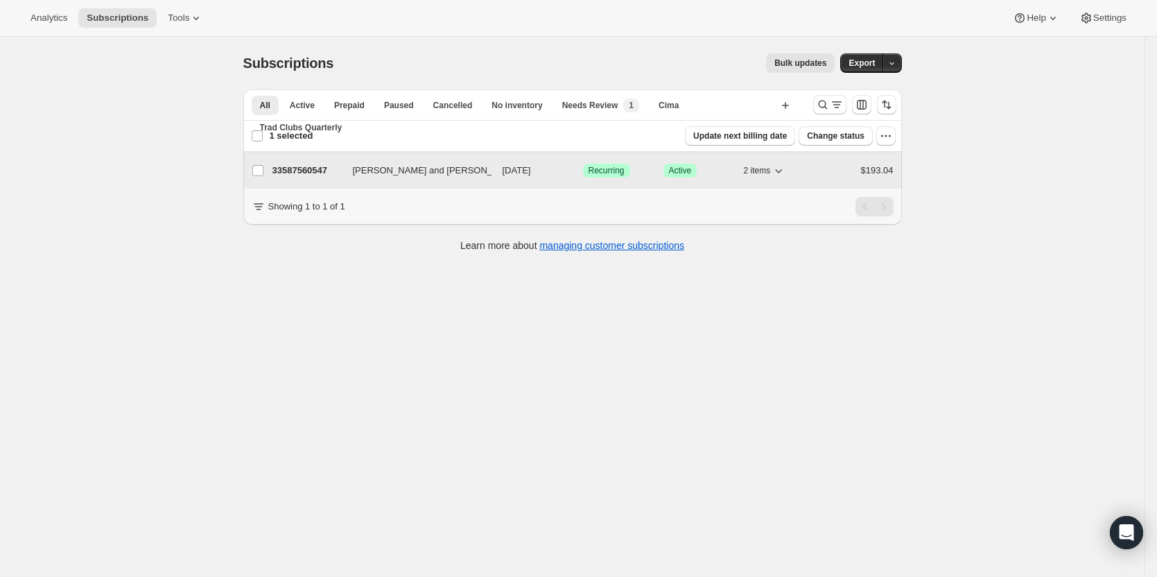
checkbox input "false"
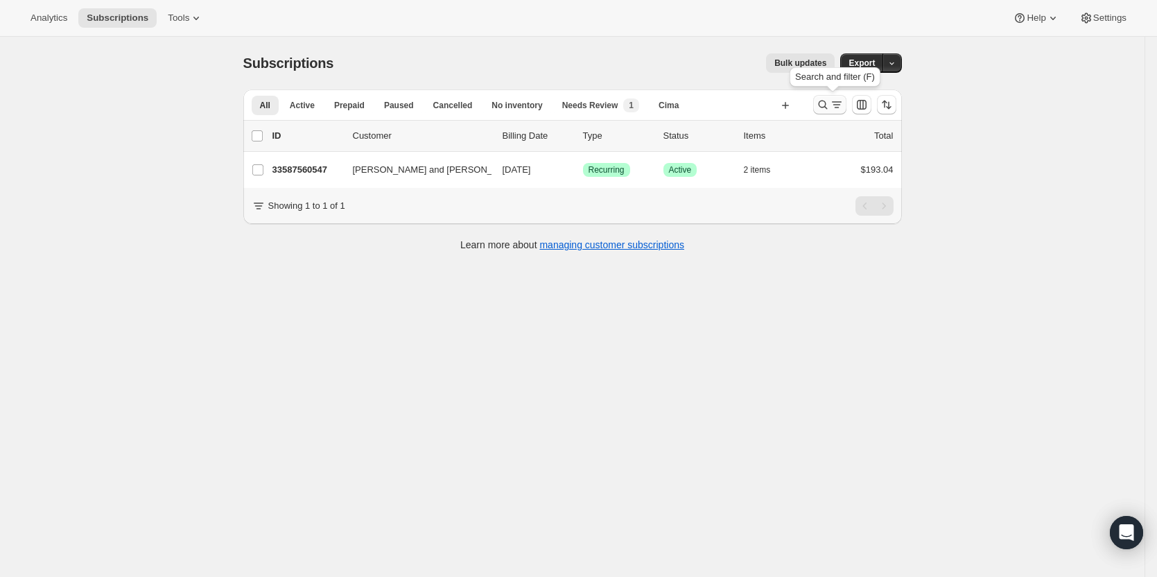
click at [830, 103] on icon "Search and filter results" at bounding box center [823, 105] width 14 height 14
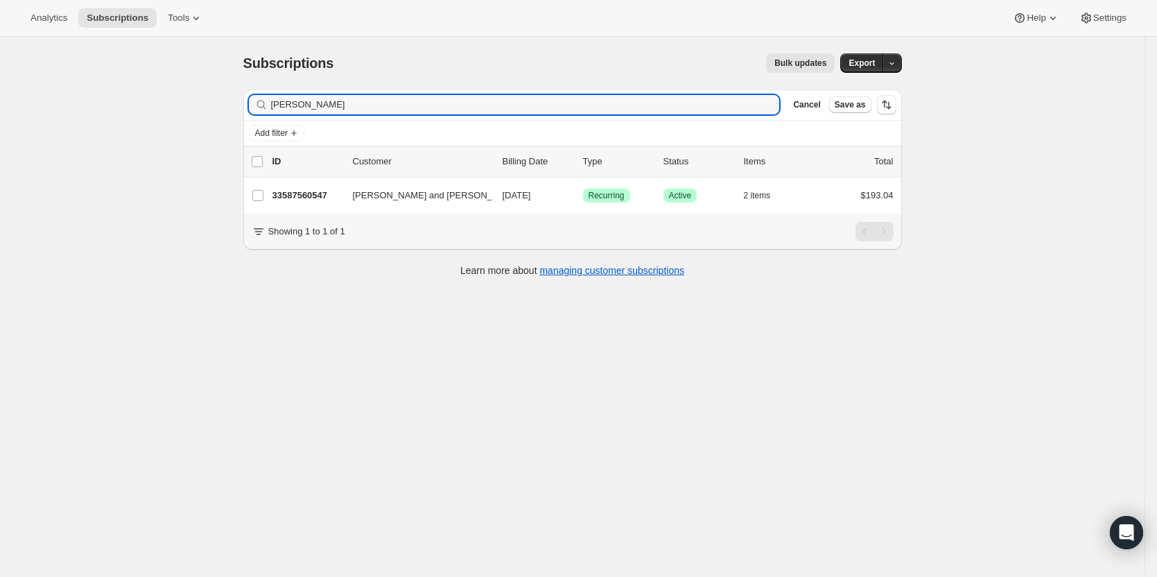
drag, startPoint x: 304, startPoint y: 99, endPoint x: 195, endPoint y: 98, distance: 108.1
click at [195, 98] on div "Subscriptions. This page is ready Subscriptions Bulk updates More actions Bulk …" at bounding box center [572, 325] width 1144 height 577
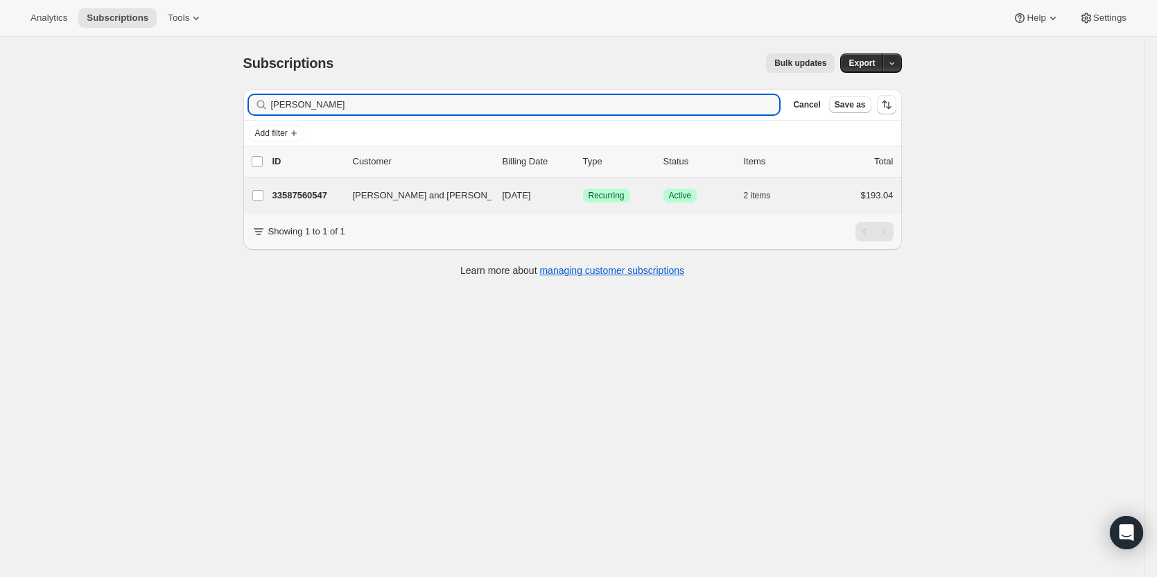
type input "alan haf"
click at [324, 205] on div "Alan and Lori Haffner 33587560547 Alan and Lori Haffner 11/05/2025 Success Recu…" at bounding box center [572, 195] width 658 height 36
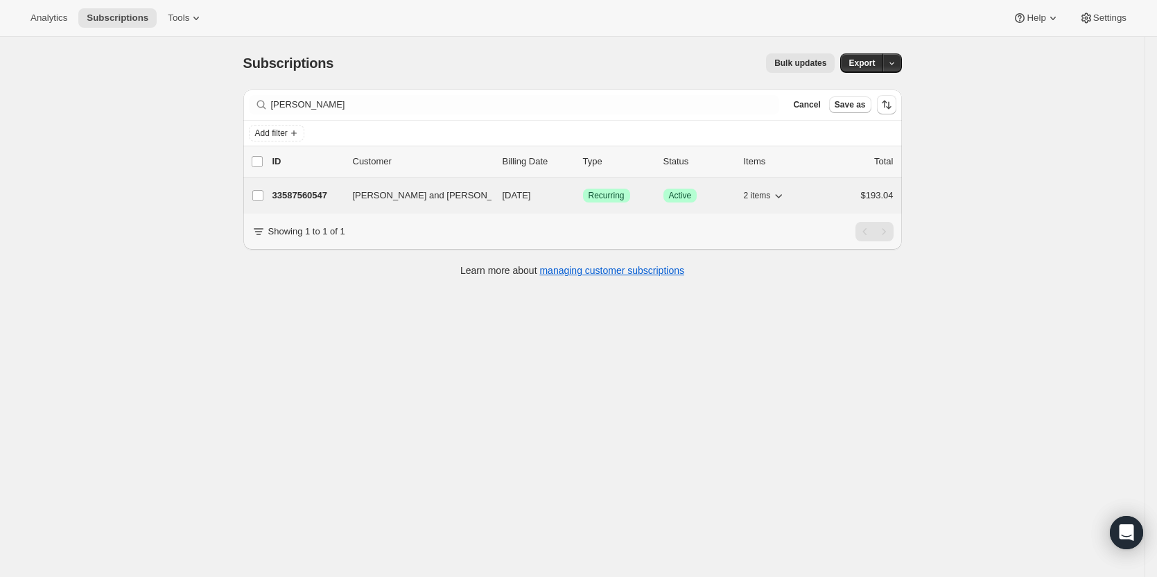
click at [314, 195] on p "33587560547" at bounding box center [306, 196] width 69 height 14
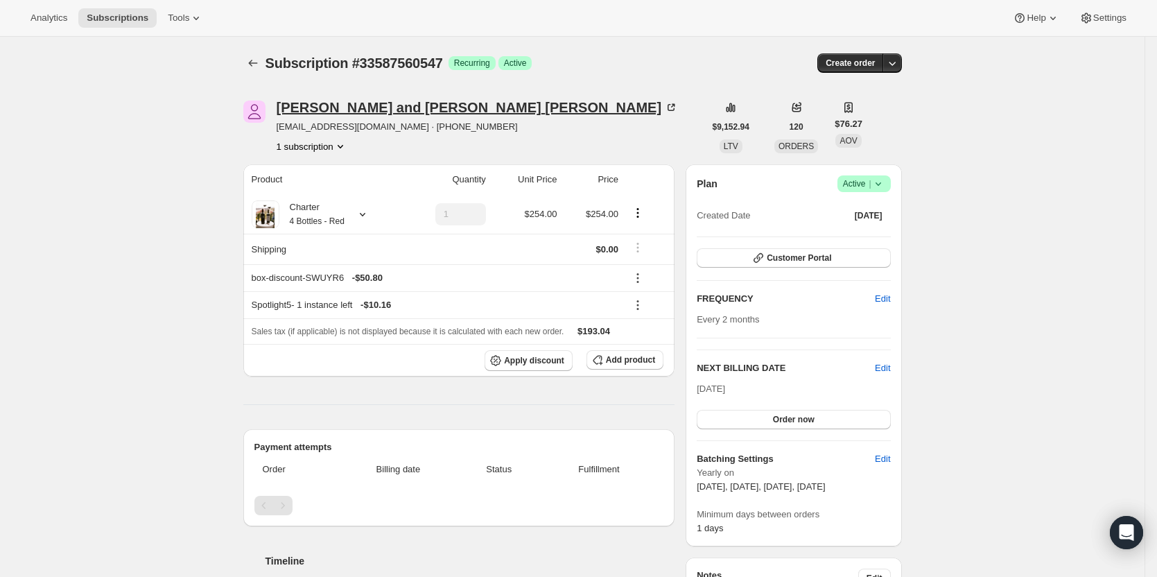
click at [342, 111] on div "Alan and Lori Haffner" at bounding box center [478, 107] width 402 height 14
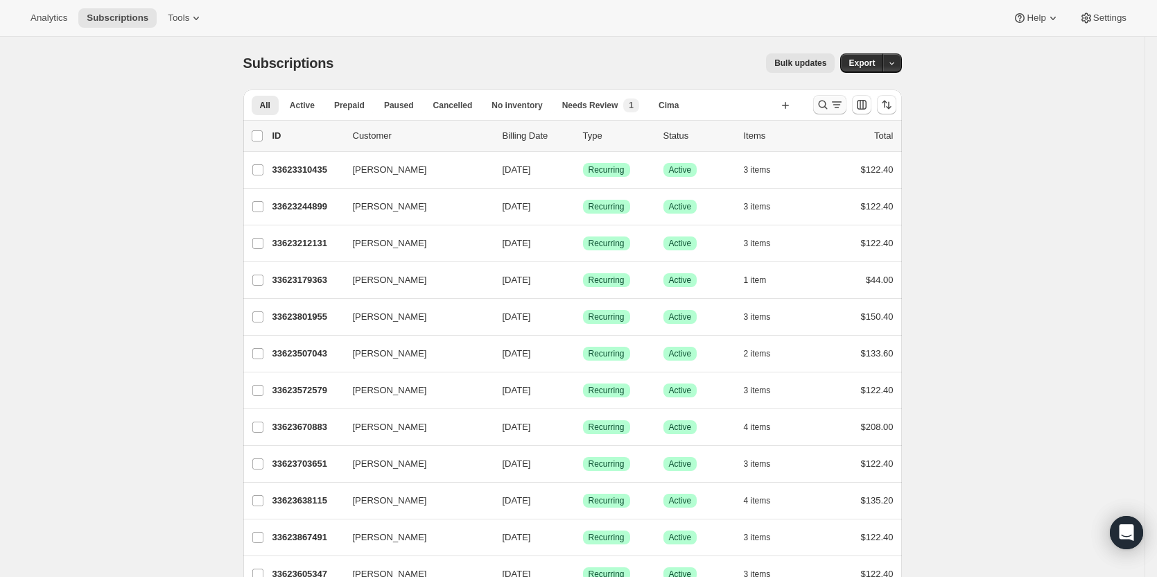
click at [825, 107] on icon "Search and filter results" at bounding box center [822, 104] width 9 height 9
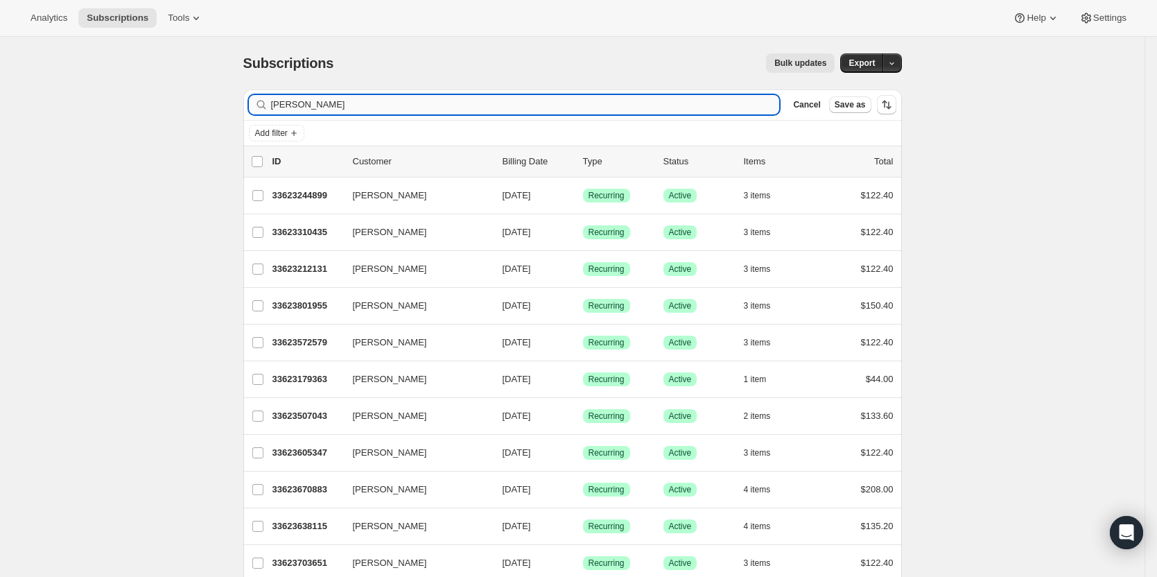
type input "[PERSON_NAME]"
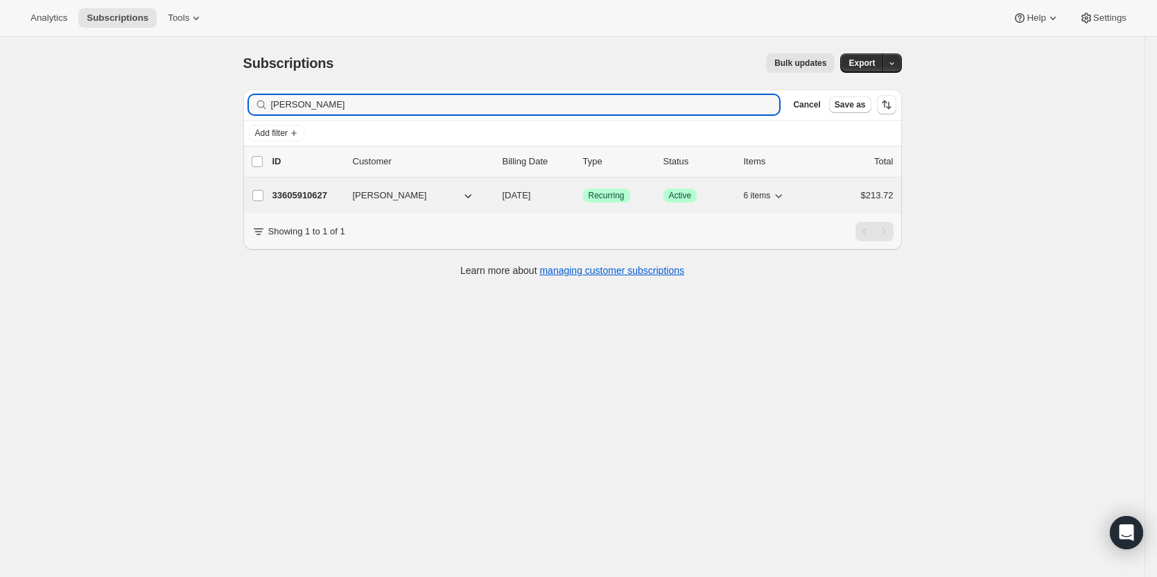
click at [308, 192] on p "33605910627" at bounding box center [306, 196] width 69 height 14
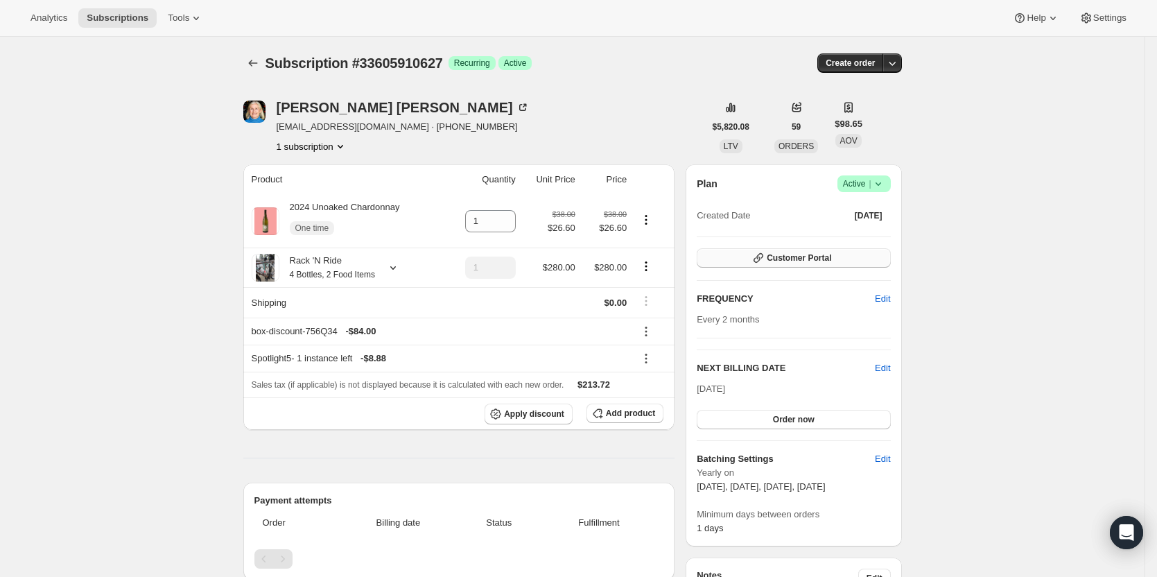
click at [809, 259] on span "Customer Portal" at bounding box center [799, 257] width 64 height 11
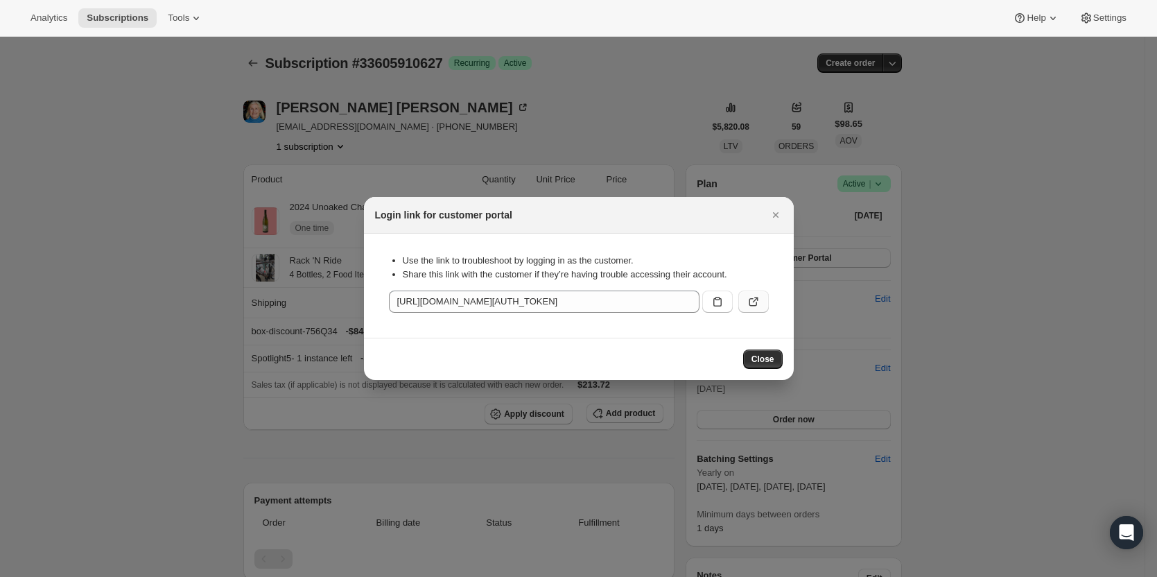
click at [747, 299] on icon ":rc7:" at bounding box center [753, 302] width 14 height 14
